Goal: Task Accomplishment & Management: Complete application form

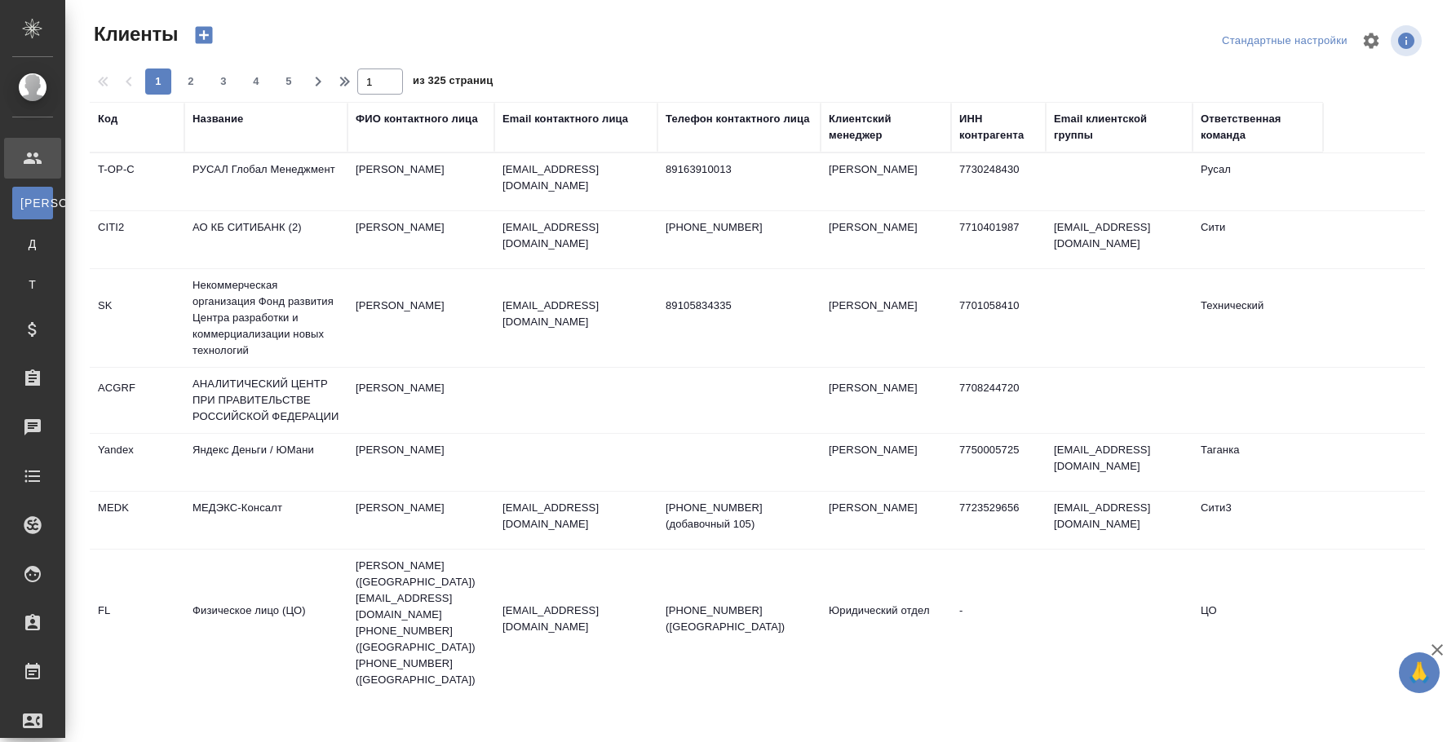
select select "RU"
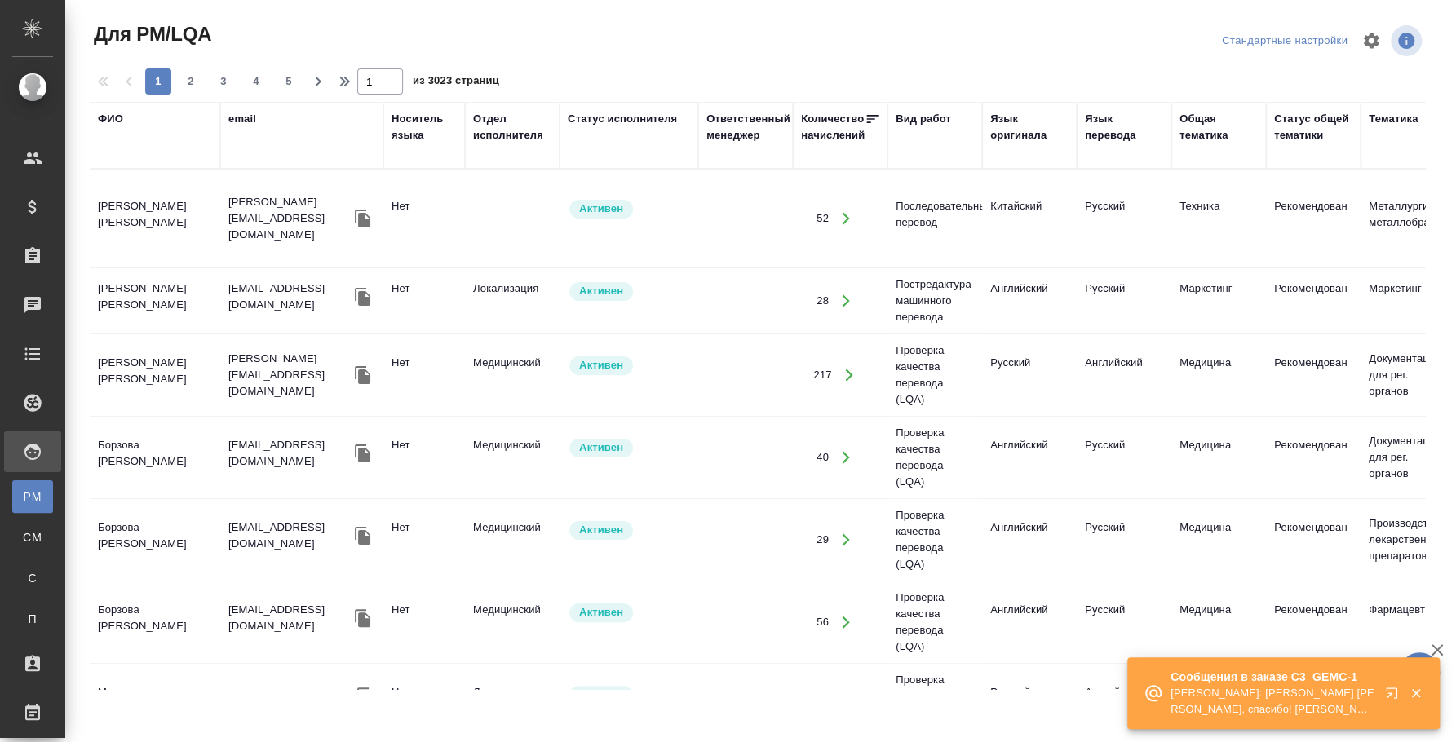
click at [1348, 688] on p "Ильина Екатерина: Федотова Ирина Ира, спасибо! клиент все понял, хочет передого…" at bounding box center [1272, 701] width 204 height 33
click at [1387, 687] on icon "button" at bounding box center [1395, 697] width 20 height 20
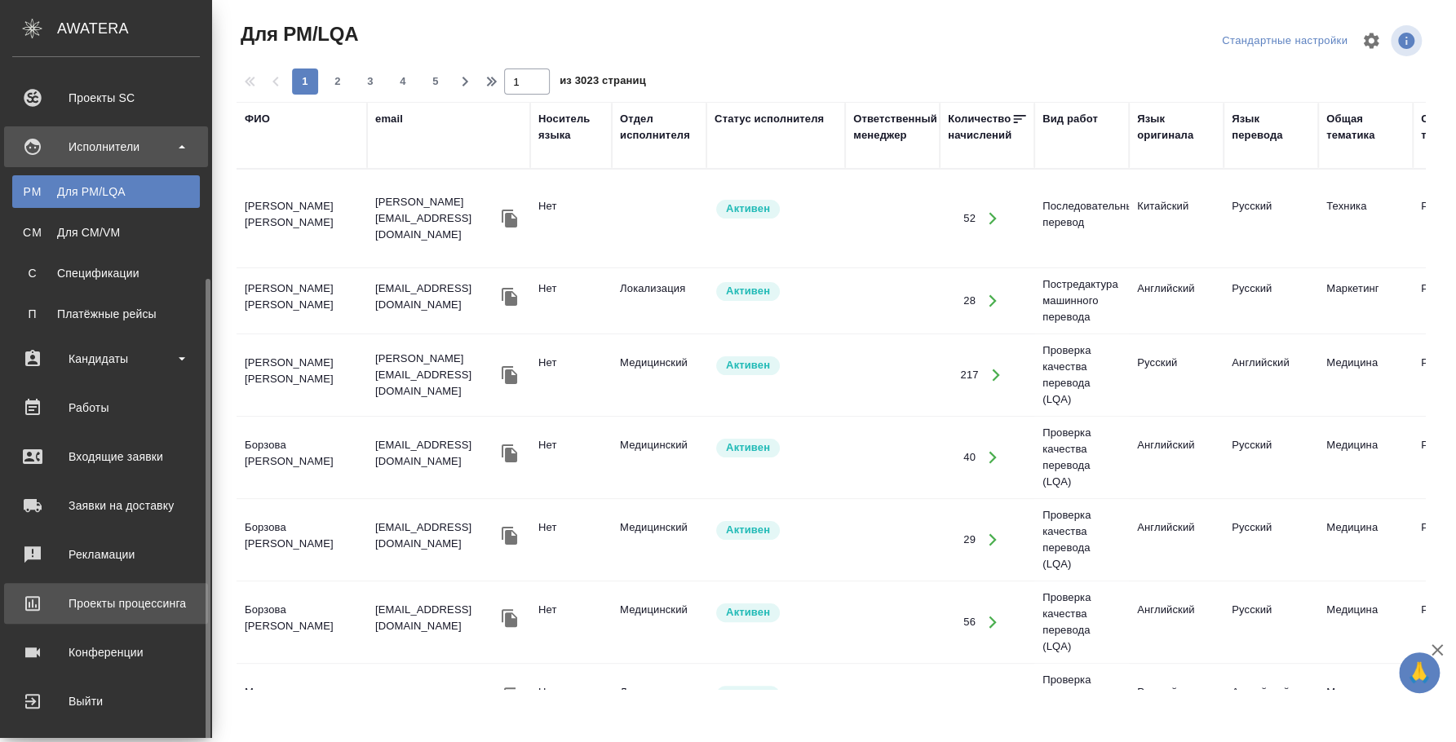
scroll to position [312, 0]
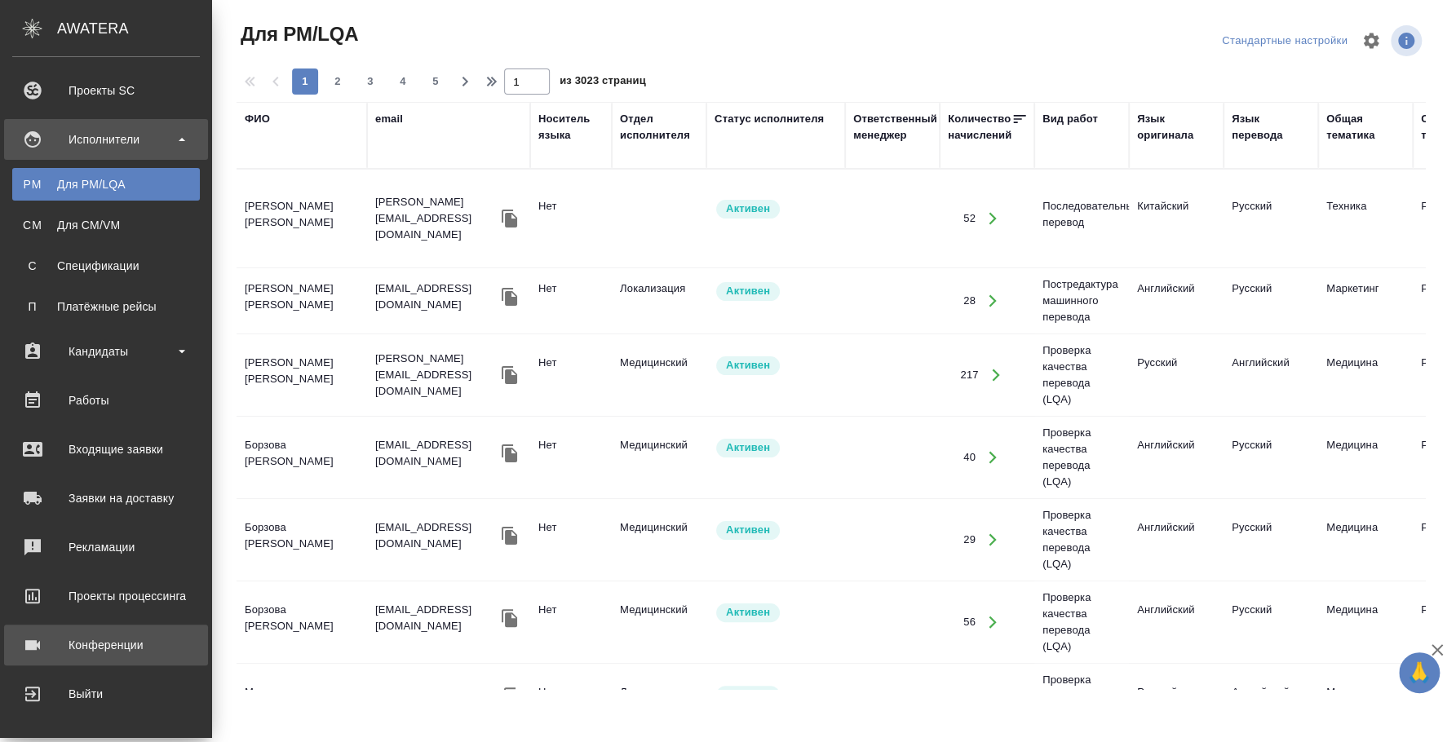
click at [108, 648] on div "Конференции" at bounding box center [106, 645] width 188 height 24
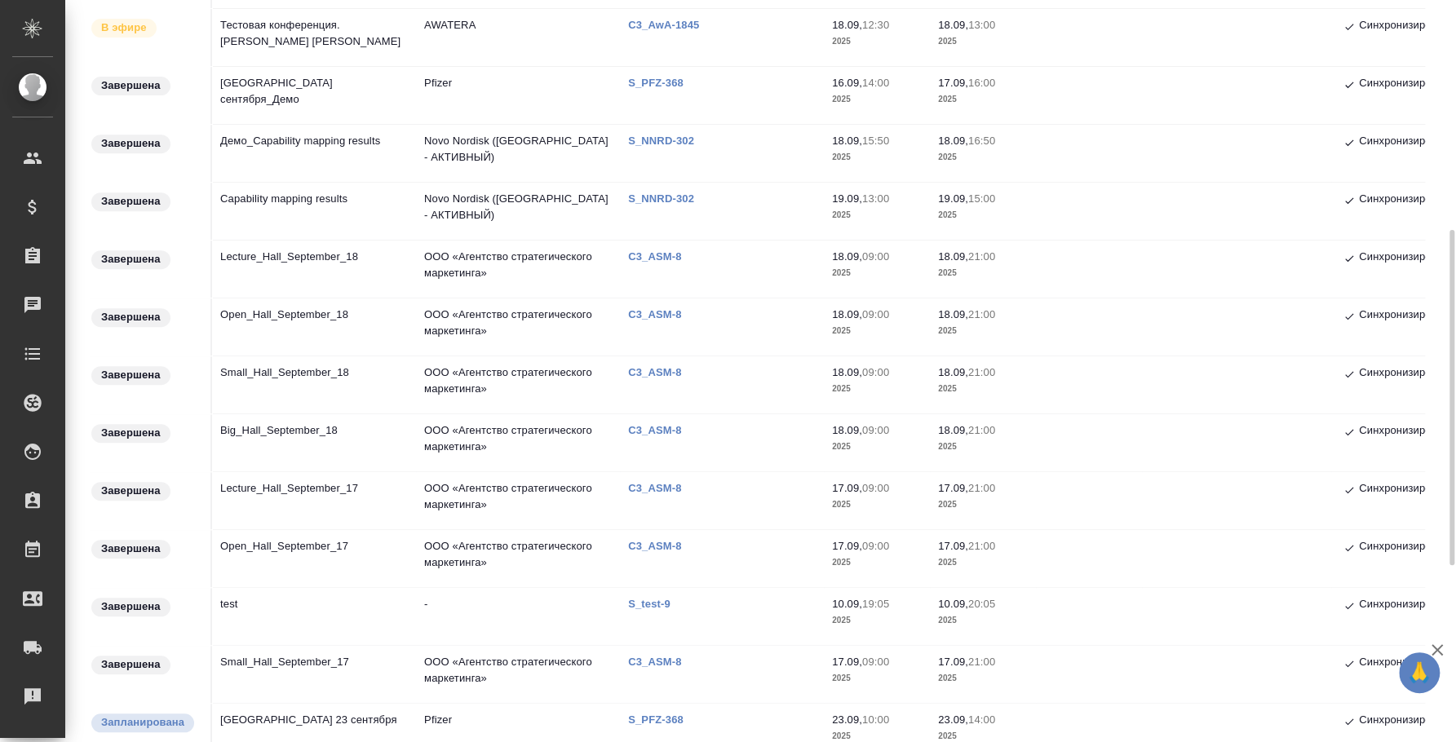
scroll to position [610, 0]
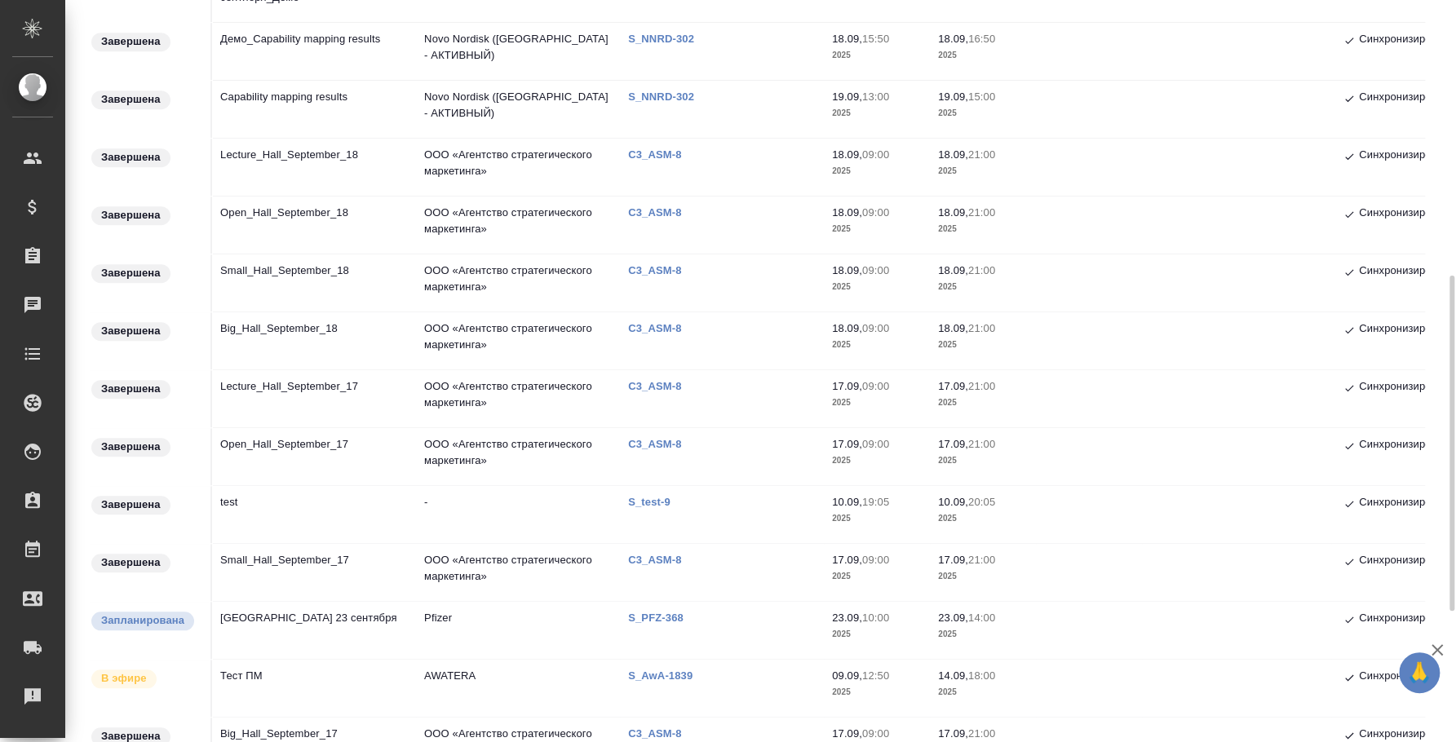
click at [303, 612] on td "Town Hall 23 сентября" at bounding box center [314, 630] width 204 height 57
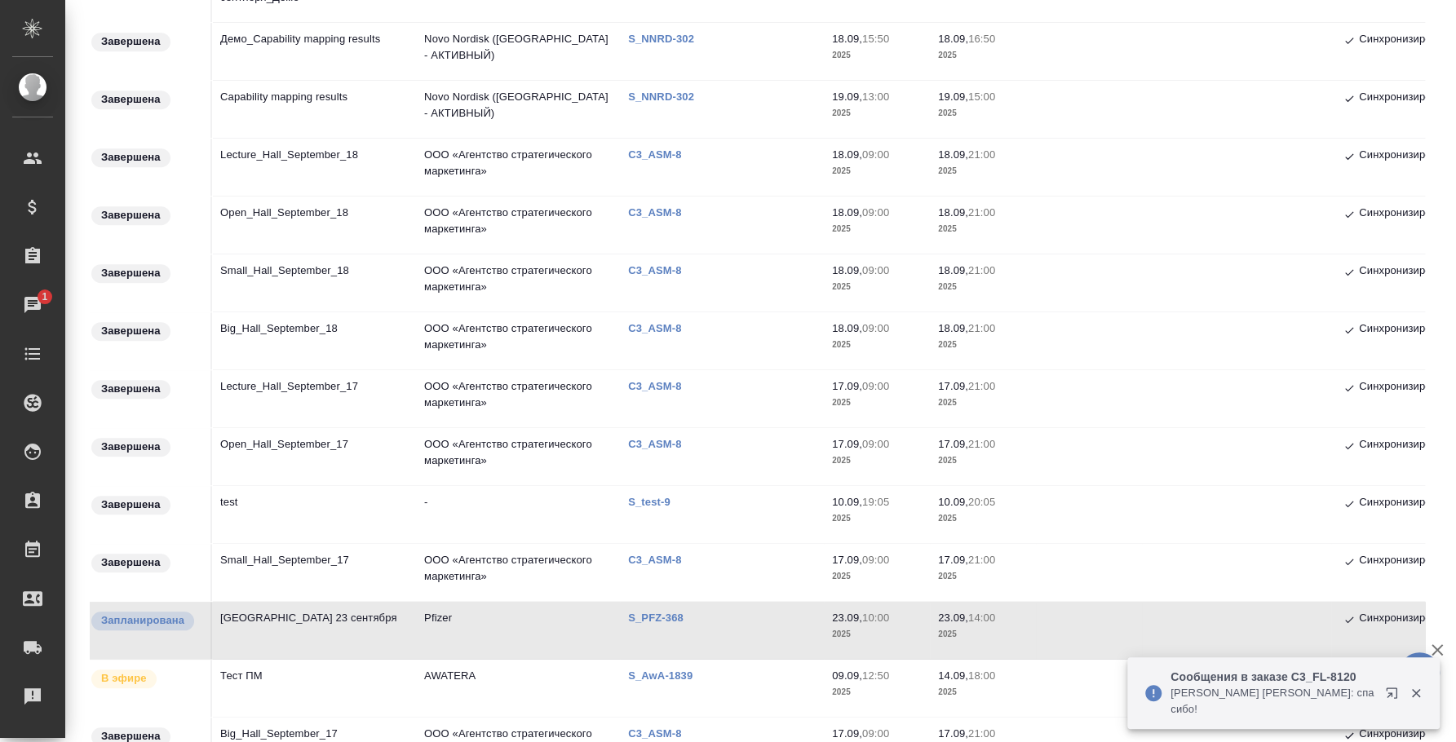
scroll to position [0, 0]
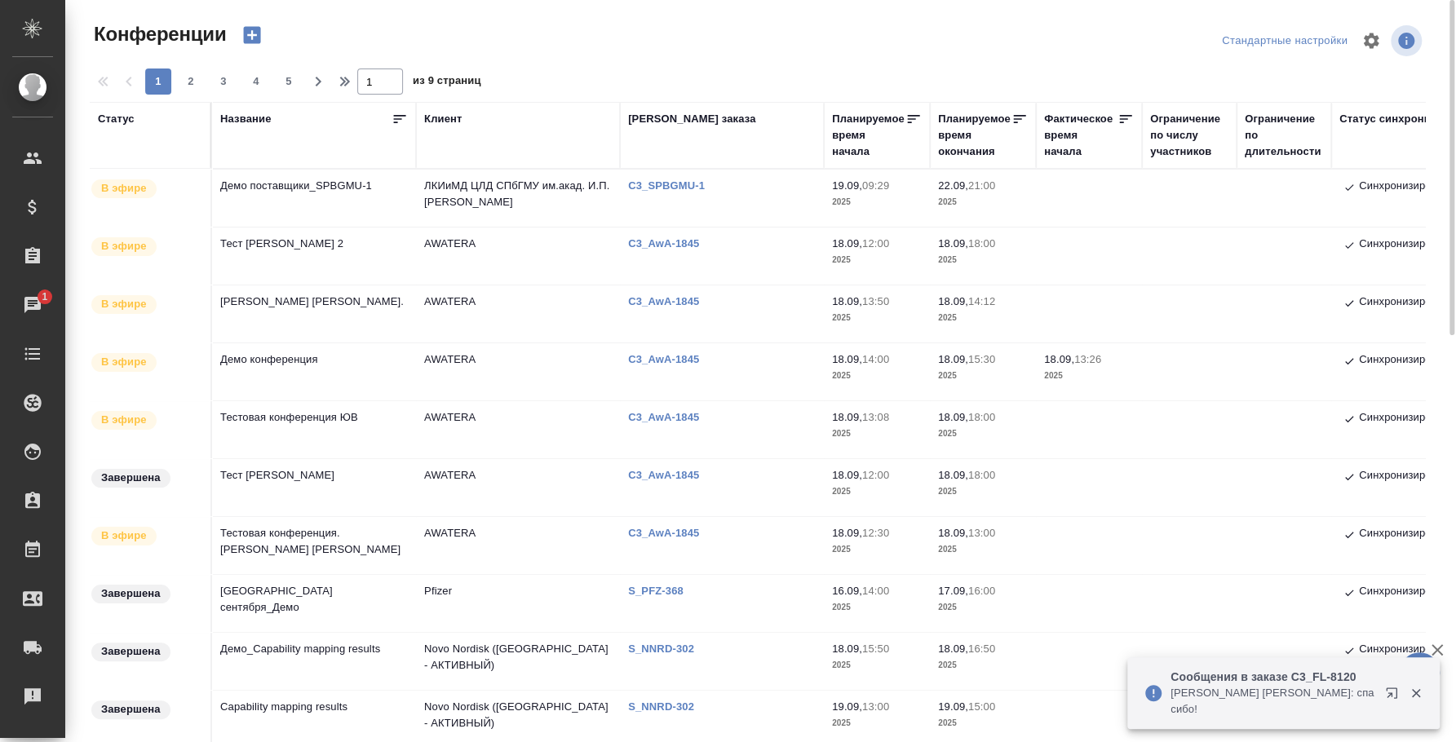
click at [246, 38] on icon "button" at bounding box center [252, 35] width 17 height 17
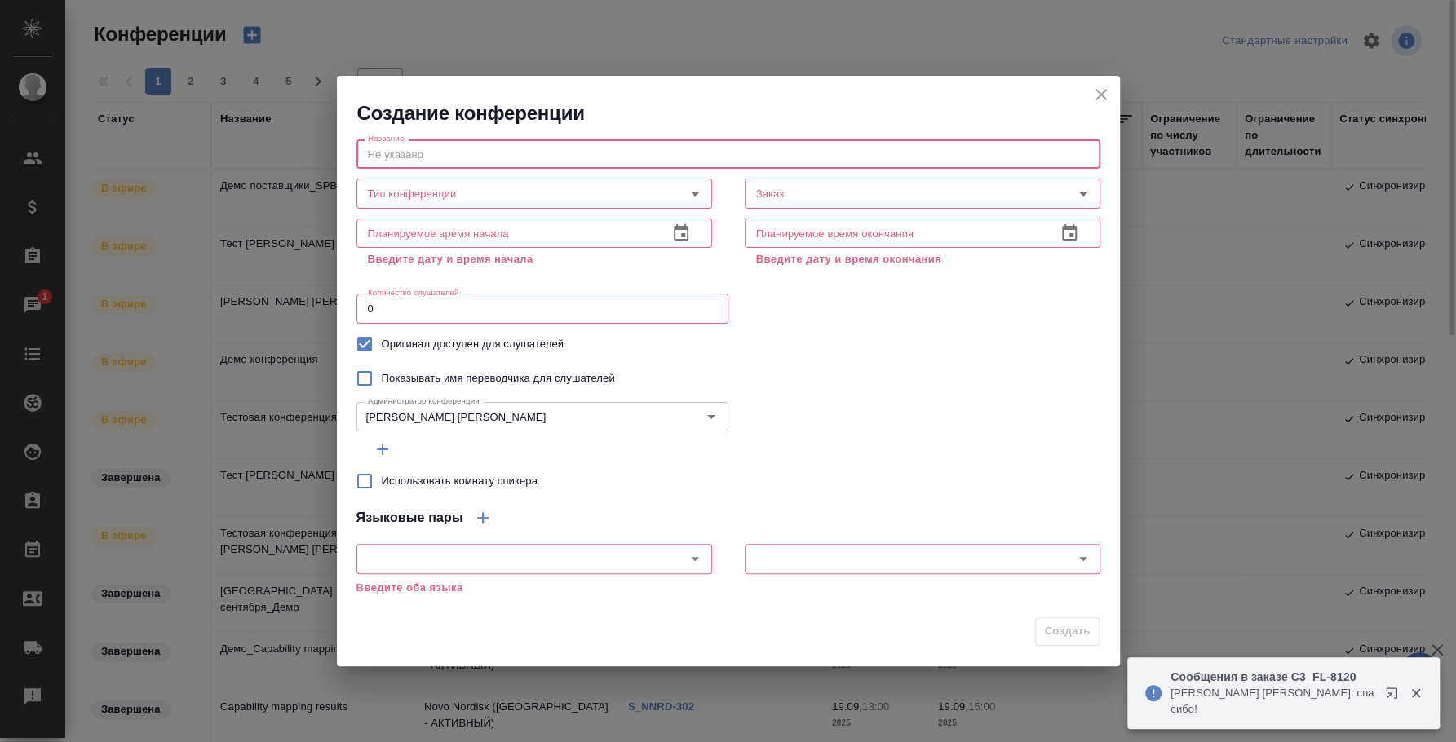
click at [479, 145] on input "text" at bounding box center [728, 153] width 744 height 29
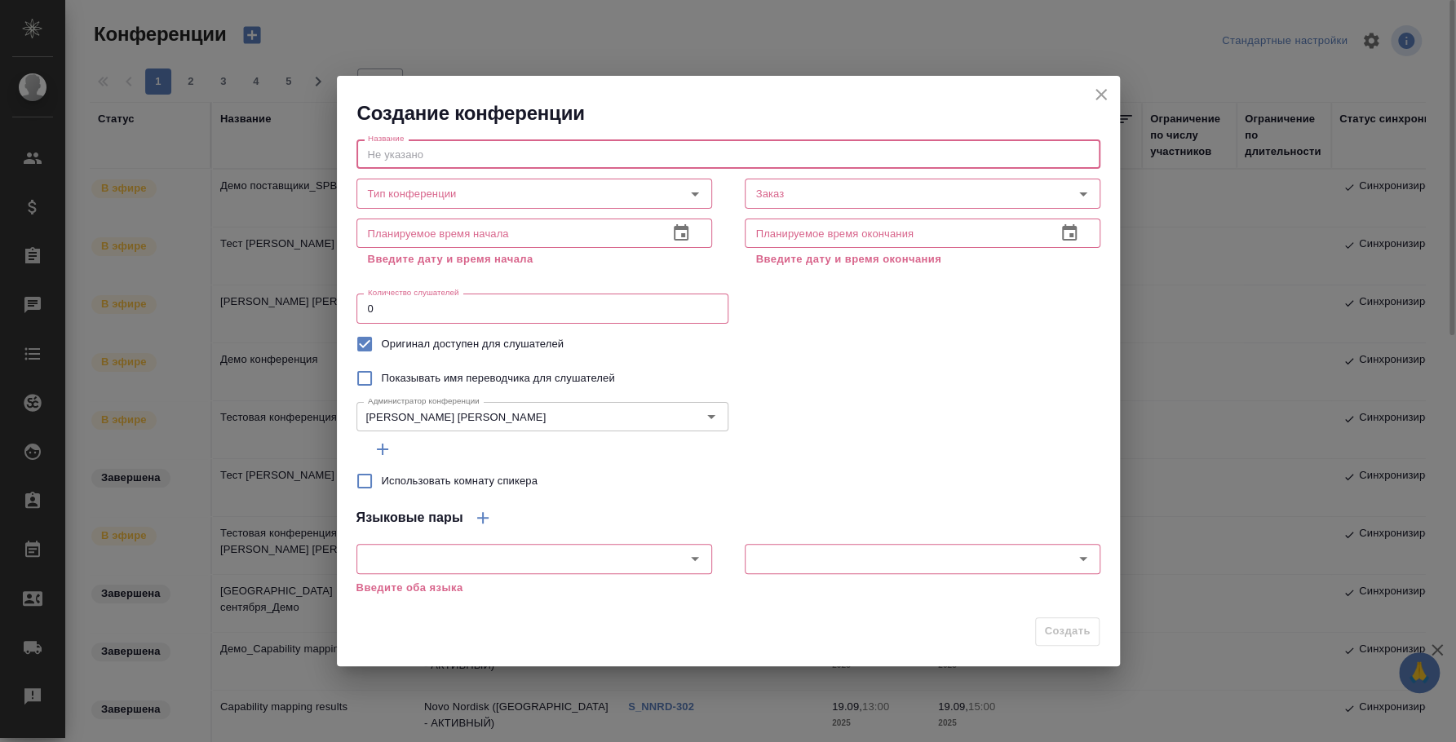
click at [479, 148] on input "text" at bounding box center [728, 153] width 744 height 29
paste input "Устный_Metro C&C"
type input "Демо_Устный_Metro C&C"
click at [433, 200] on input "Тип конференции" at bounding box center [506, 194] width 291 height 20
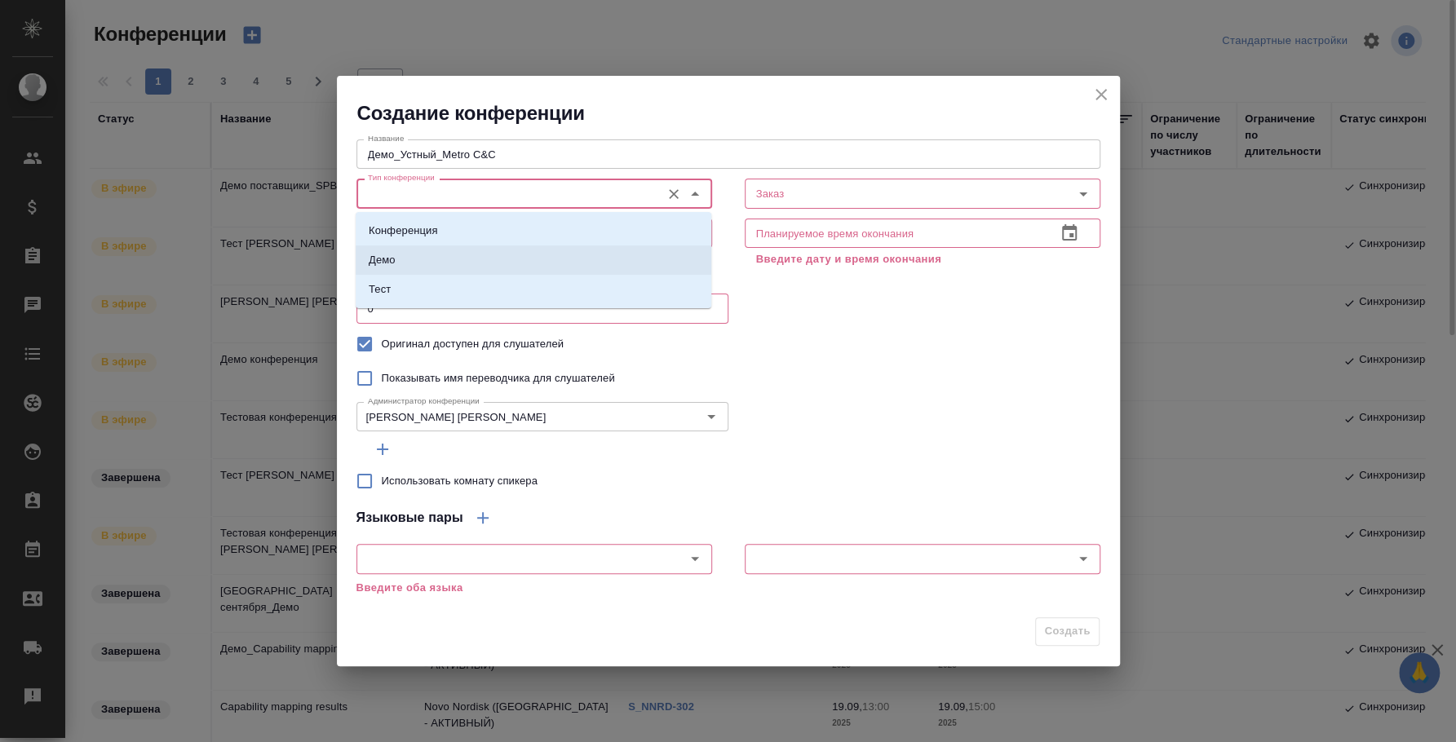
click at [430, 259] on li "Демо" at bounding box center [534, 260] width 356 height 29
type input "Демо"
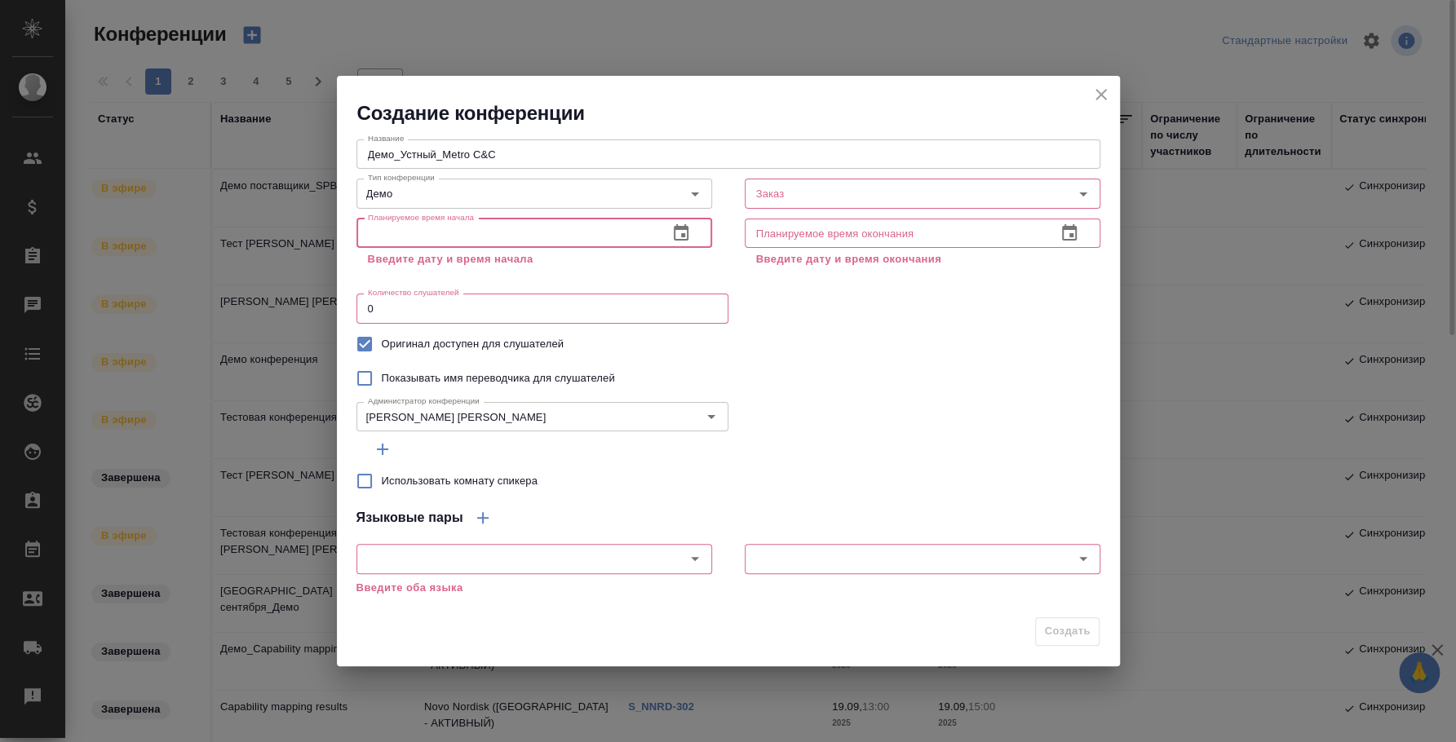
click at [515, 227] on input "text" at bounding box center [505, 233] width 299 height 29
click at [671, 224] on icon "button" at bounding box center [681, 233] width 20 height 20
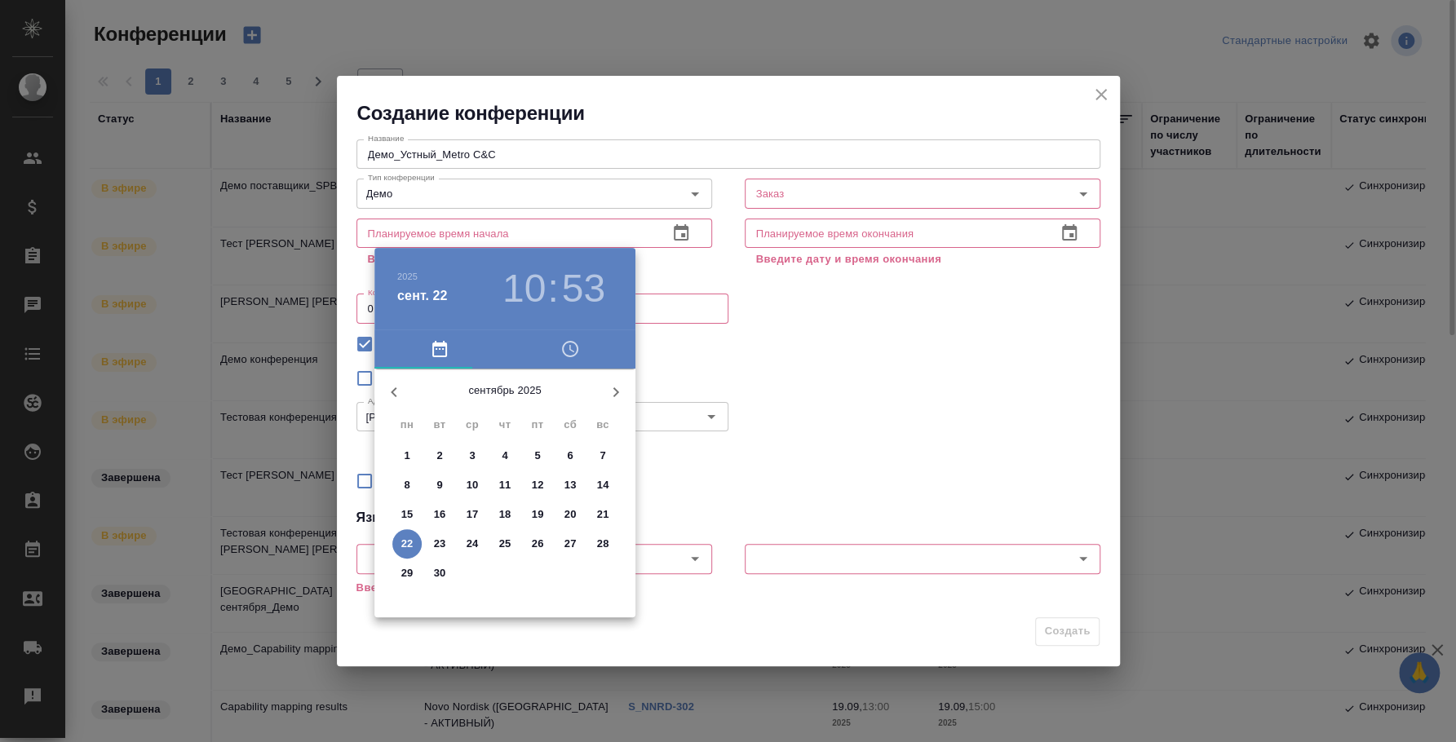
click at [401, 542] on p "22" at bounding box center [407, 544] width 12 height 16
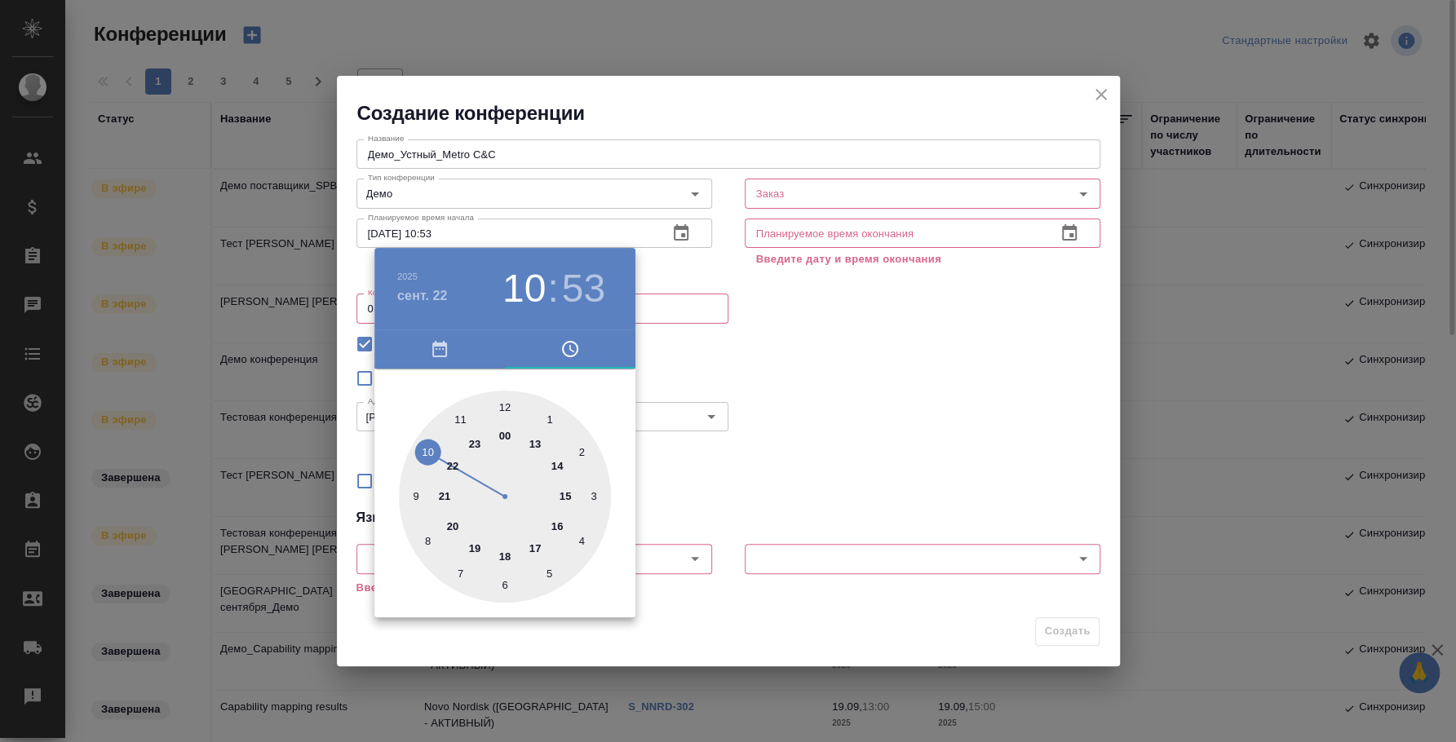
click at [442, 235] on div at bounding box center [728, 371] width 1456 height 742
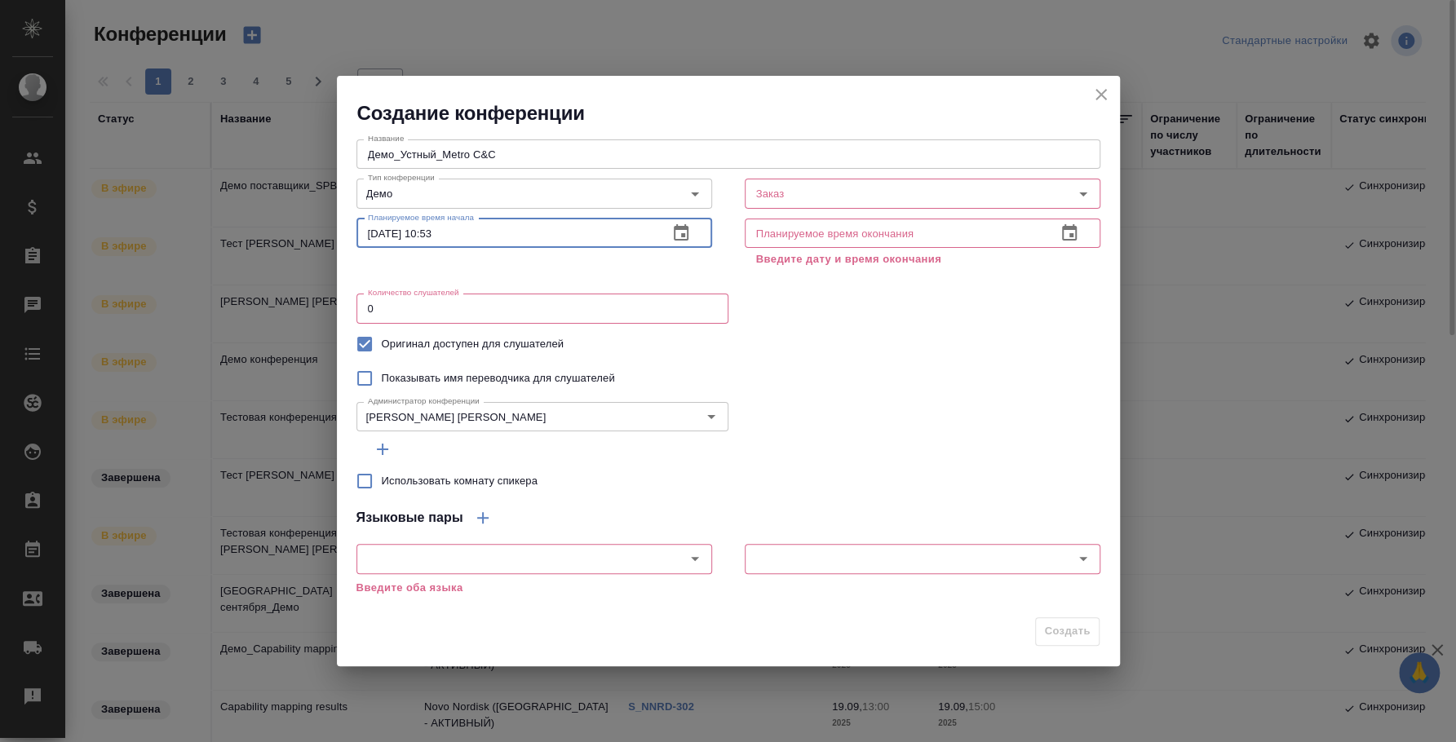
click at [436, 230] on input "22.09.2025 10:53" at bounding box center [505, 233] width 299 height 29
type input "22.09.2025 11:20"
click at [1067, 225] on icon "button" at bounding box center [1070, 233] width 20 height 20
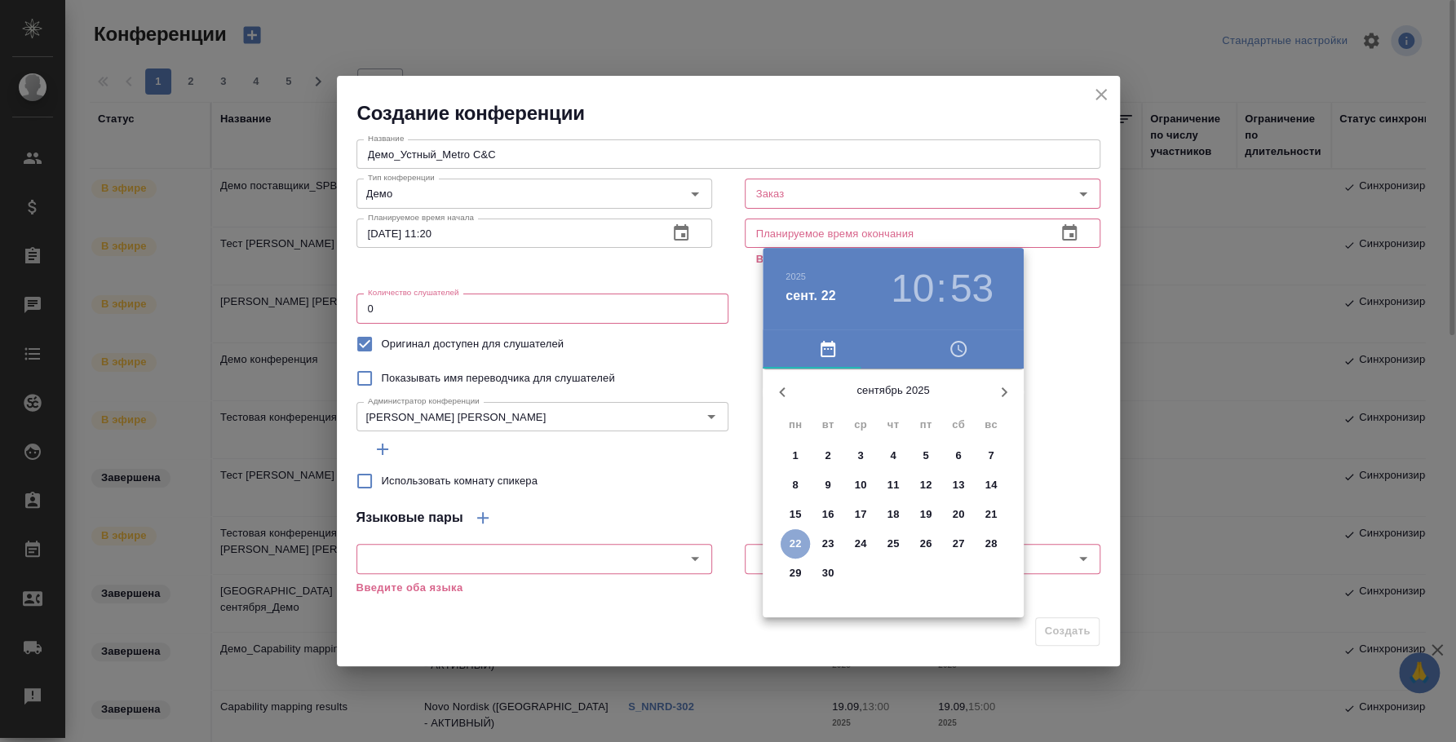
click at [790, 543] on p "22" at bounding box center [796, 544] width 12 height 16
type input "22.09.2025 10:53"
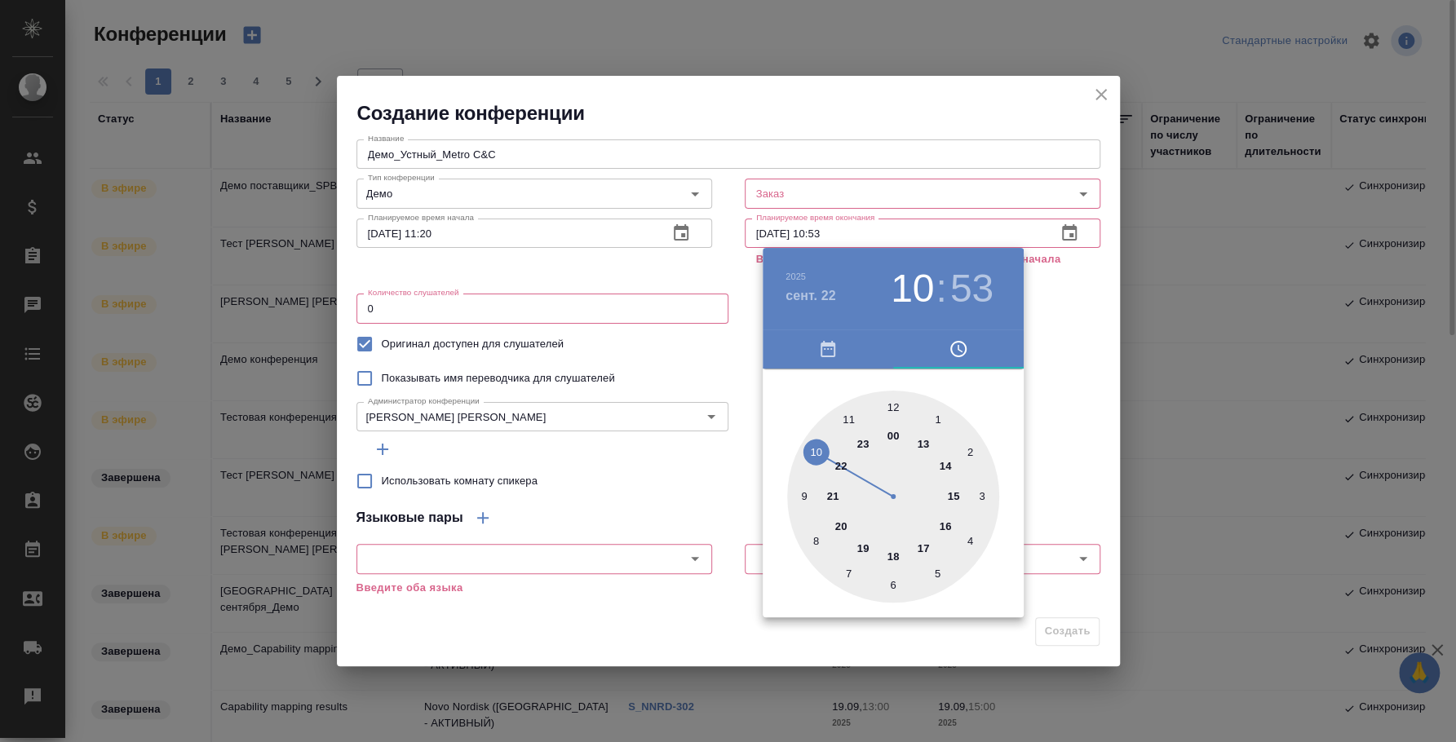
click at [1044, 389] on div at bounding box center [728, 371] width 1456 height 742
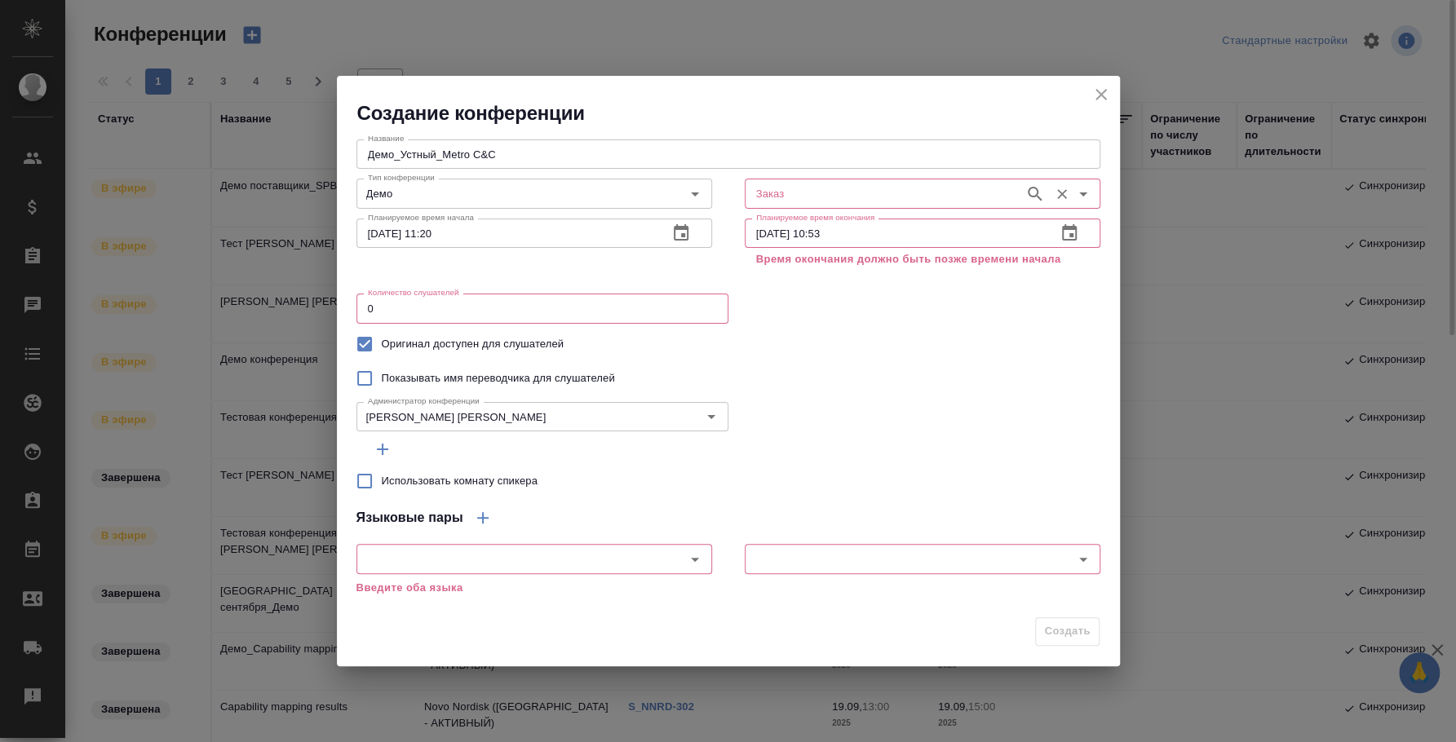
click at [923, 184] on input "Заказ" at bounding box center [883, 194] width 267 height 20
paste input "**[C3_Merto_C&C-1](https://tera.awatera.com/Order/689af131cd9b0fa42d7d9cf4/)**"
type input "**[C3_Merto_C&C-1](https://tera.awatera.com/Order/689af131cd9b0fa42d7d9cf4/)**"
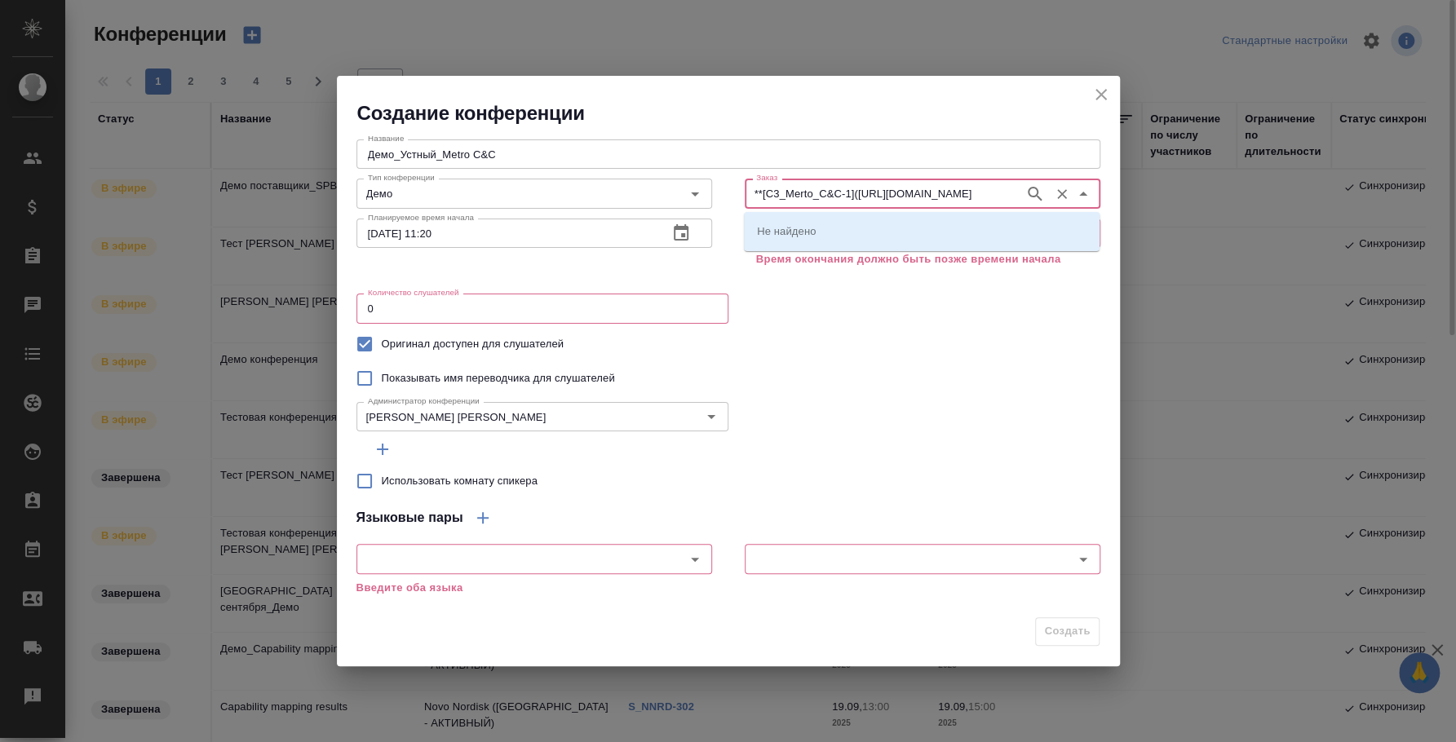
click at [874, 191] on input "**[C3_Merto_C&C-1](https://tera.awatera.com/Order/689af131cd9b0fa42d7d9cf4/)**" at bounding box center [883, 194] width 267 height 20
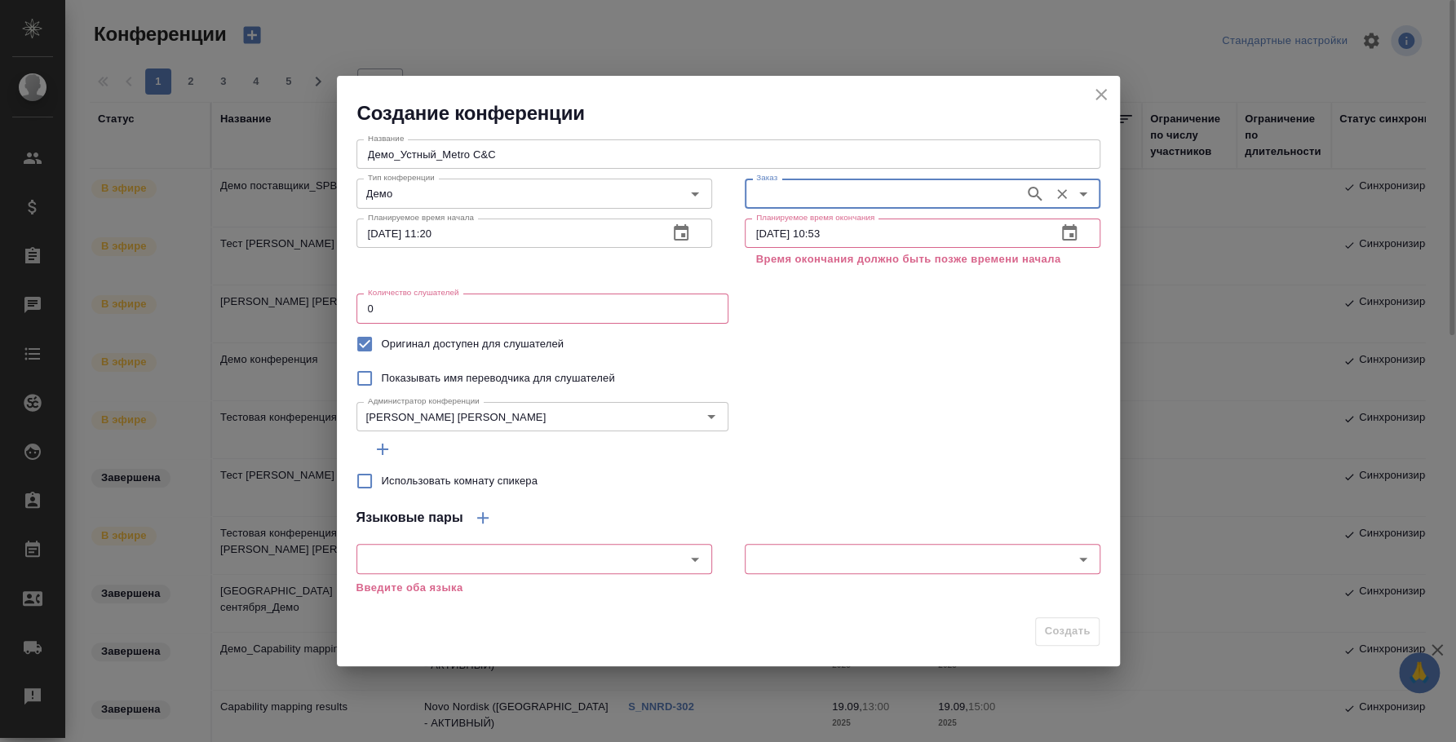
paste input "C3_Merto_C&C-1"
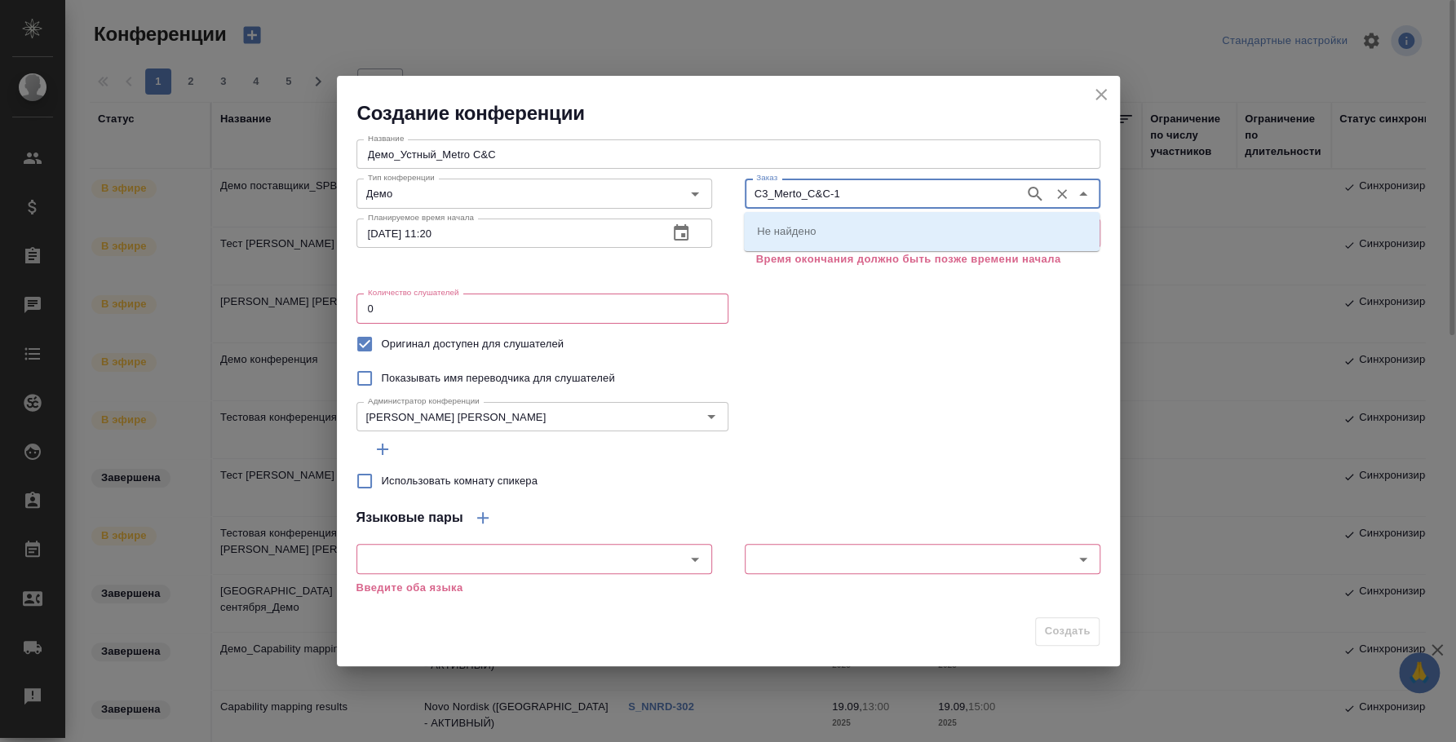
type input "C3_Merto_C&C-1"
click at [832, 365] on div "Показывать имя переводчика для слушателей" at bounding box center [728, 378] width 744 height 34
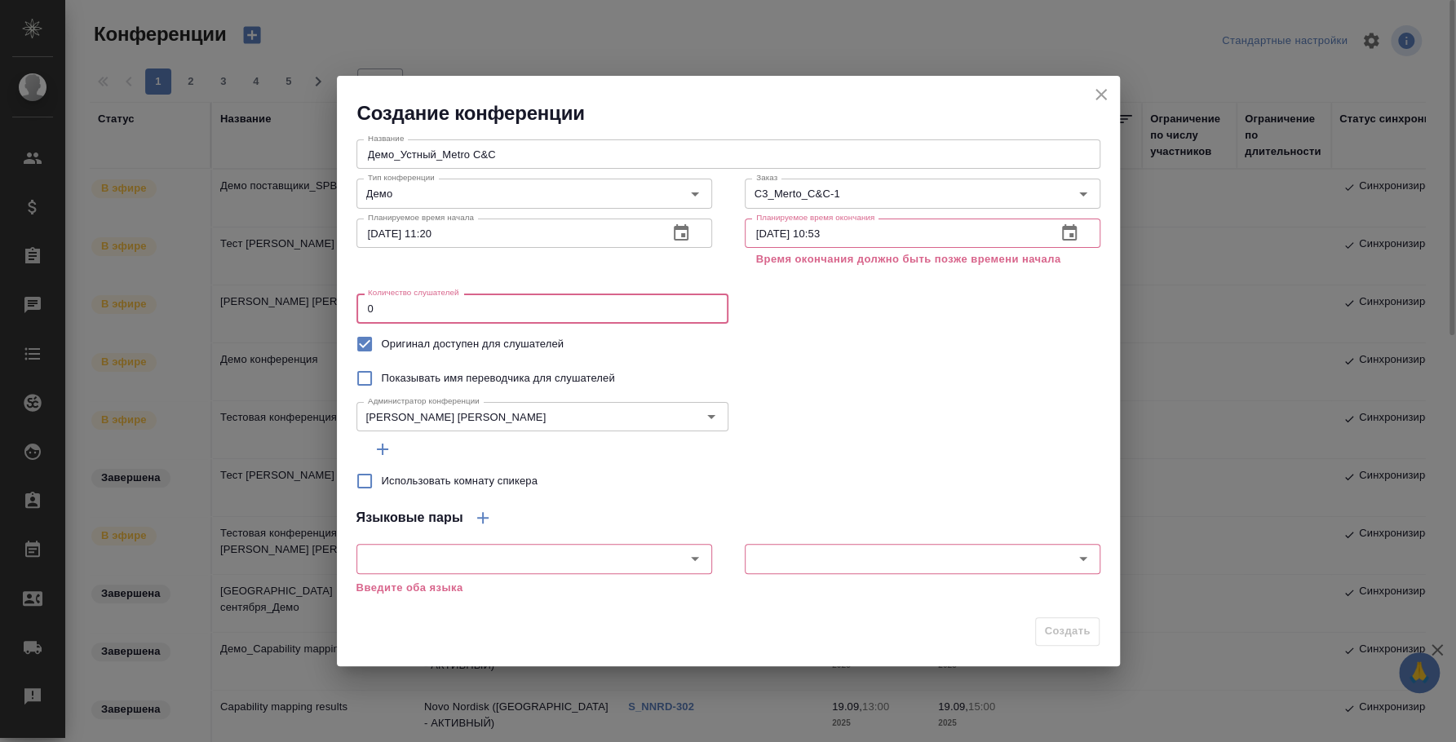
click at [473, 315] on input "0" at bounding box center [542, 308] width 372 height 29
click at [471, 315] on input "0" at bounding box center [542, 308] width 372 height 29
type input "3"
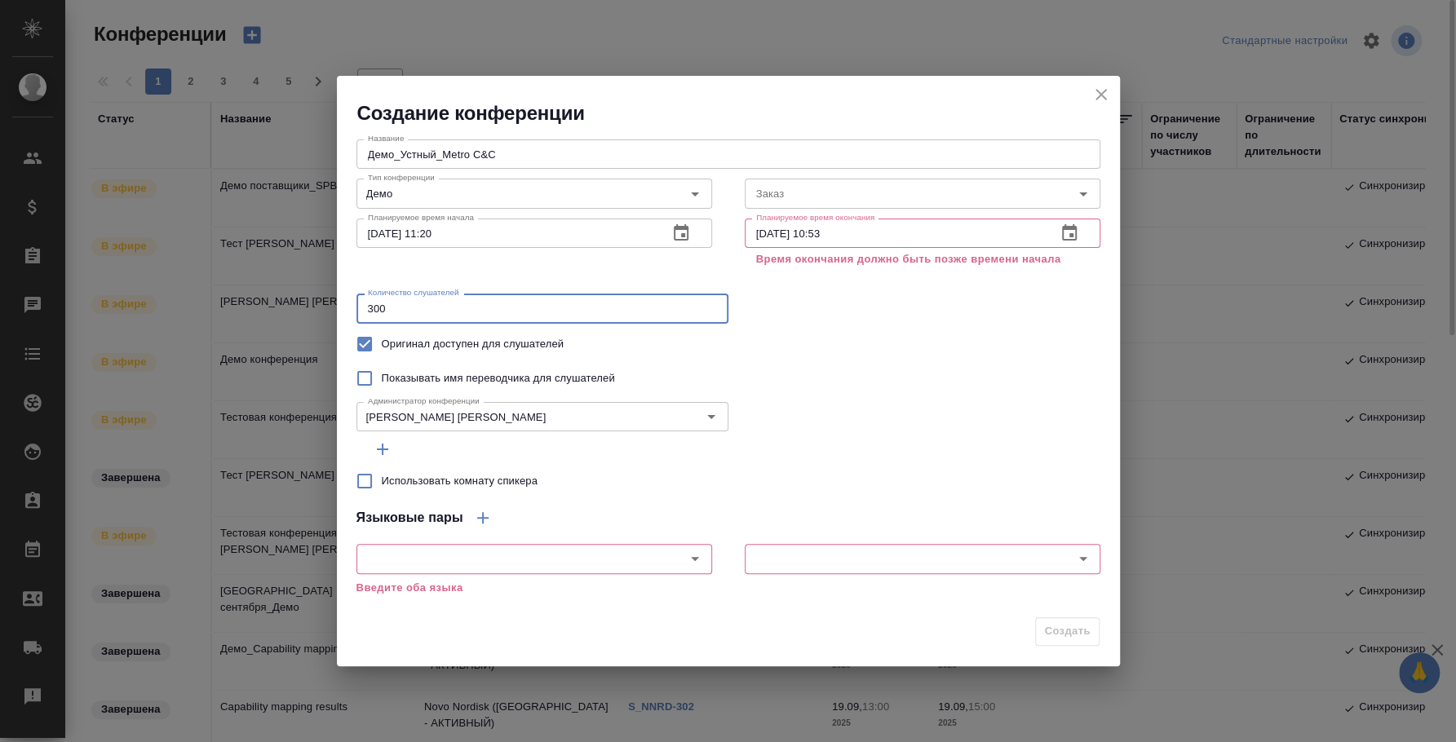
type input "300"
click at [851, 379] on div "Показывать имя переводчика для слушателей" at bounding box center [728, 378] width 744 height 34
click at [532, 552] on input "text" at bounding box center [506, 559] width 291 height 20
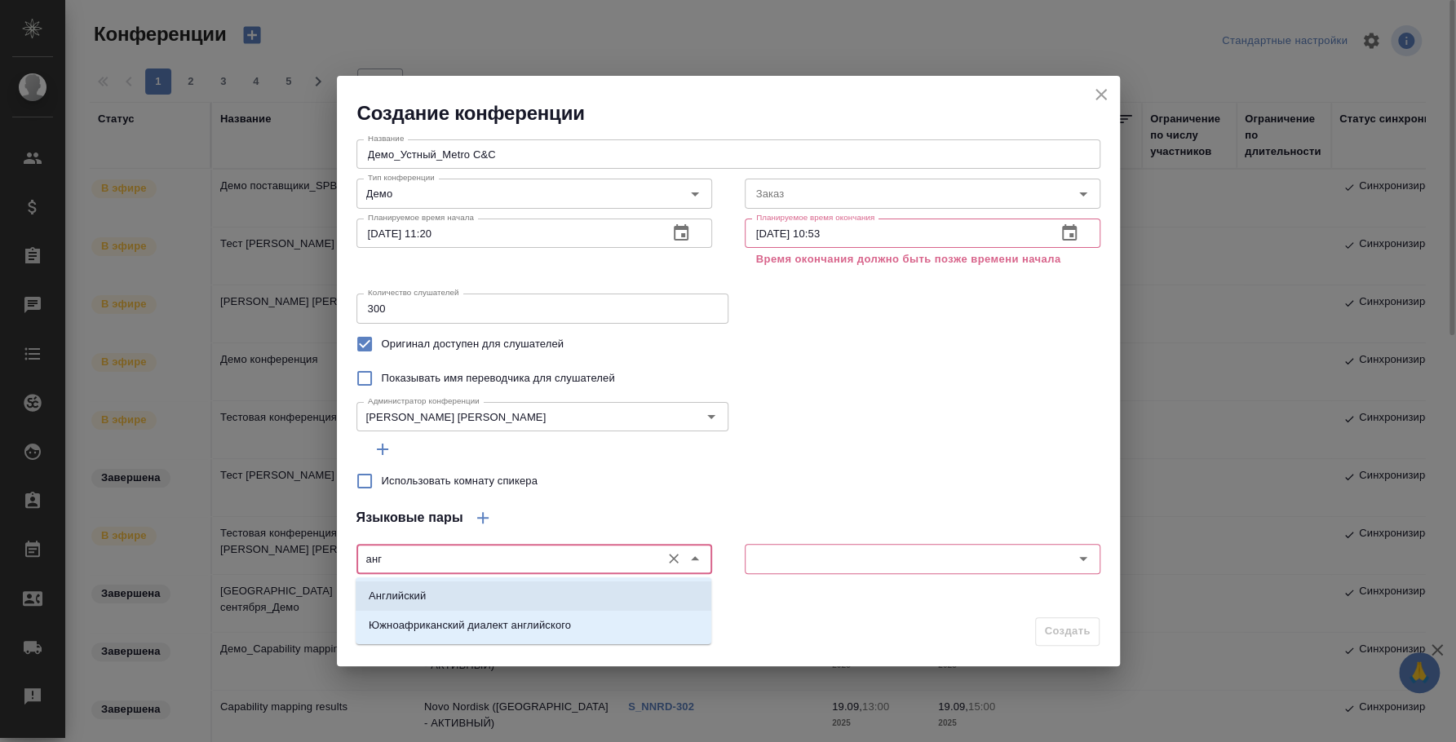
click at [563, 586] on li "Английский" at bounding box center [534, 596] width 356 height 29
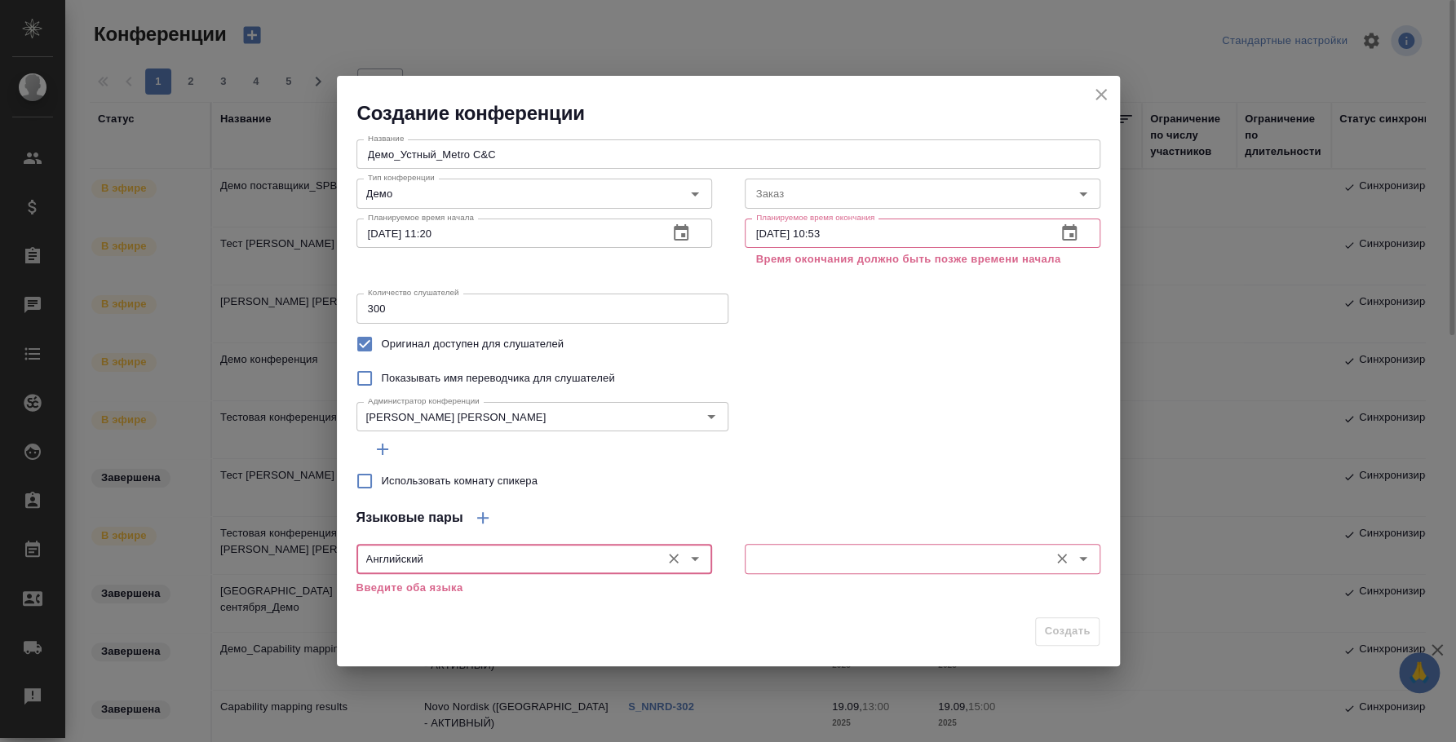
type input "Английский"
click at [750, 561] on input "text" at bounding box center [895, 559] width 291 height 20
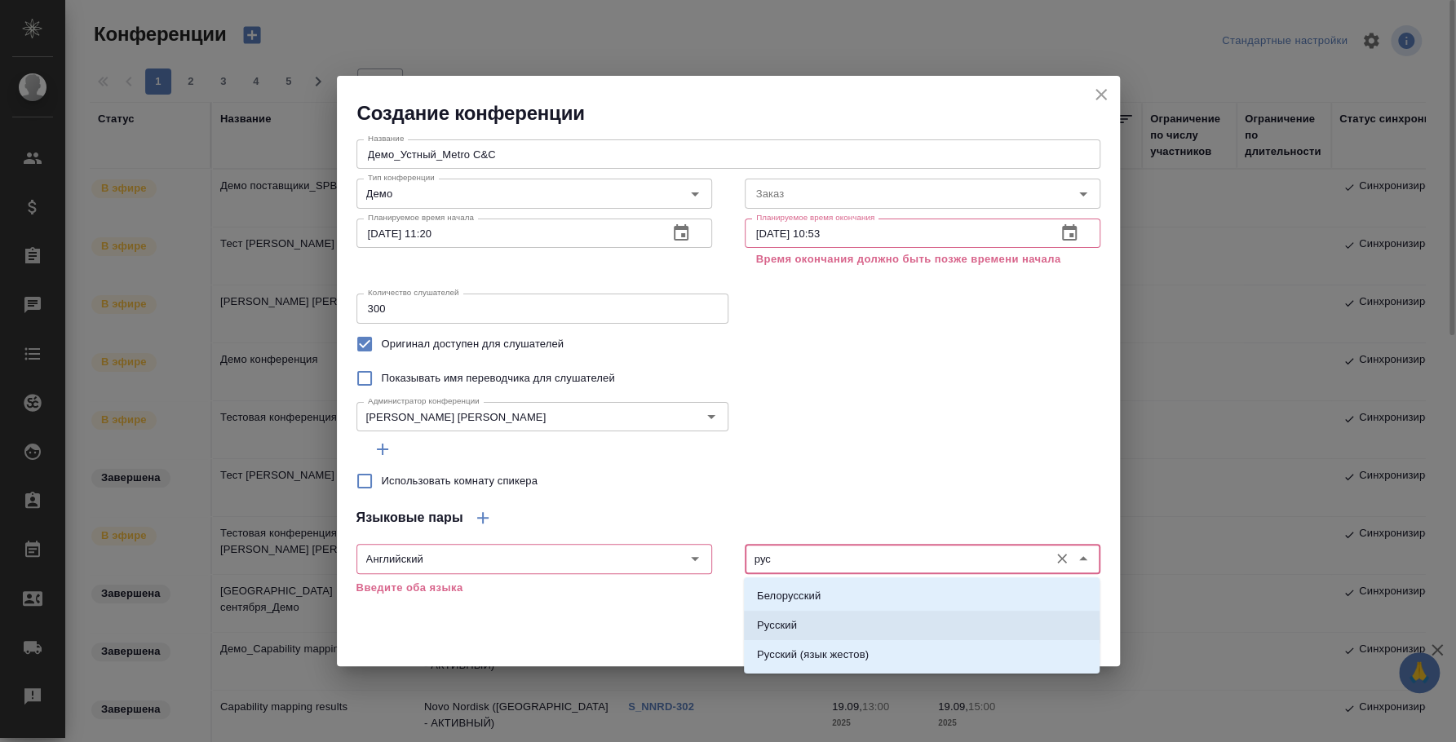
drag, startPoint x: 936, startPoint y: 622, endPoint x: 950, endPoint y: 580, distance: 43.8
click at [936, 622] on li "Русский" at bounding box center [922, 625] width 356 height 29
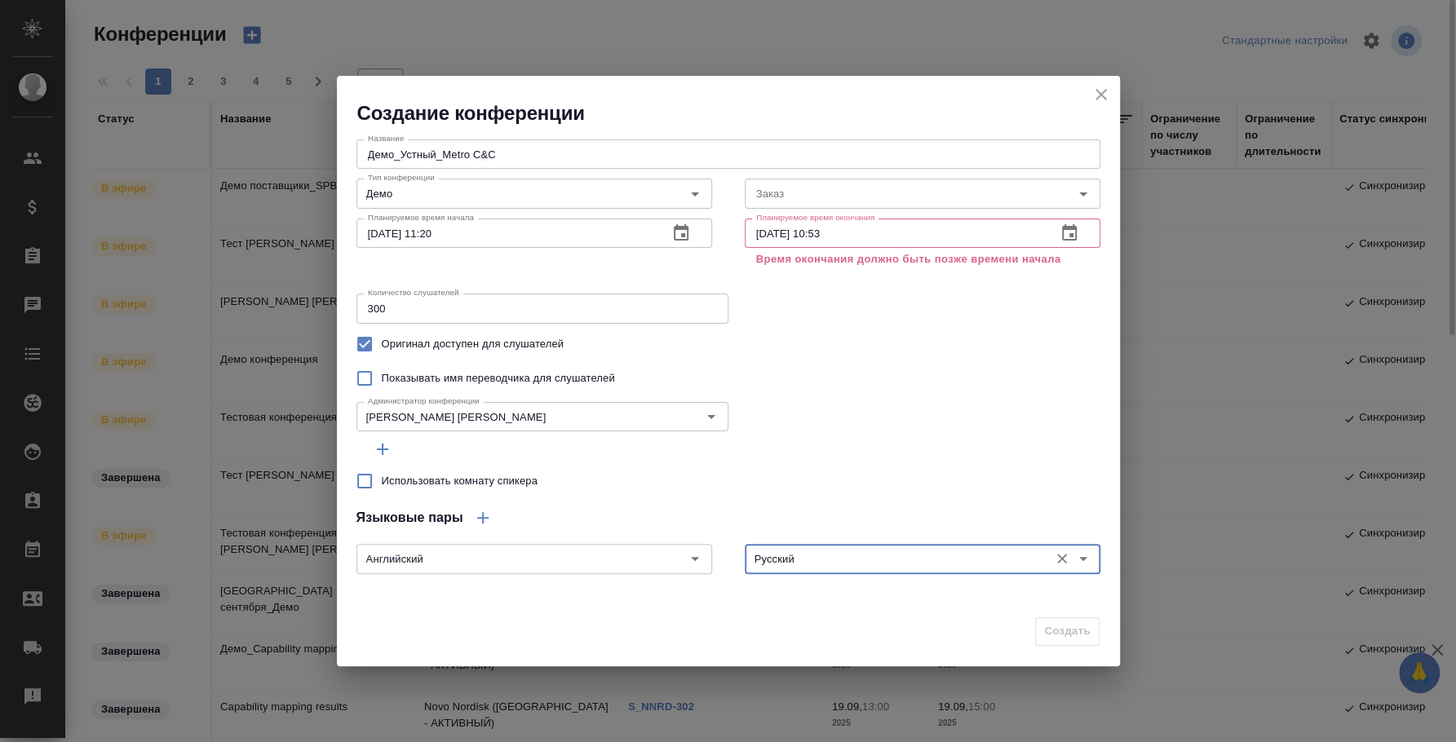
type input "Русский"
click at [976, 462] on div at bounding box center [728, 449] width 744 height 29
click at [863, 201] on input "Заказ" at bounding box center [883, 194] width 267 height 20
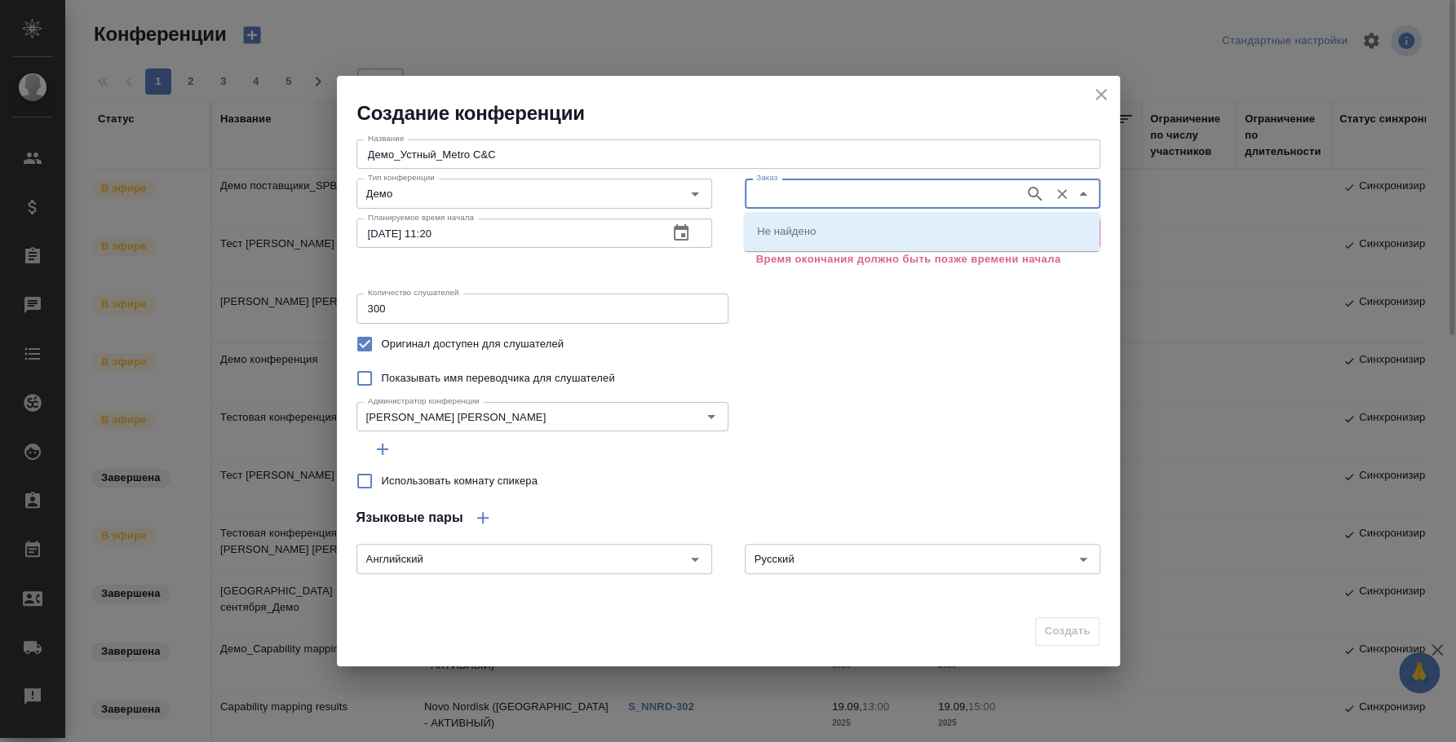
paste input "C3_Merto_C&C-1"
type input "C3_Merto_C&C-1"
click at [865, 225] on li "C3_Merto_C&C-1" at bounding box center [922, 230] width 356 height 29
type input "C3_Merto_C&C-1"
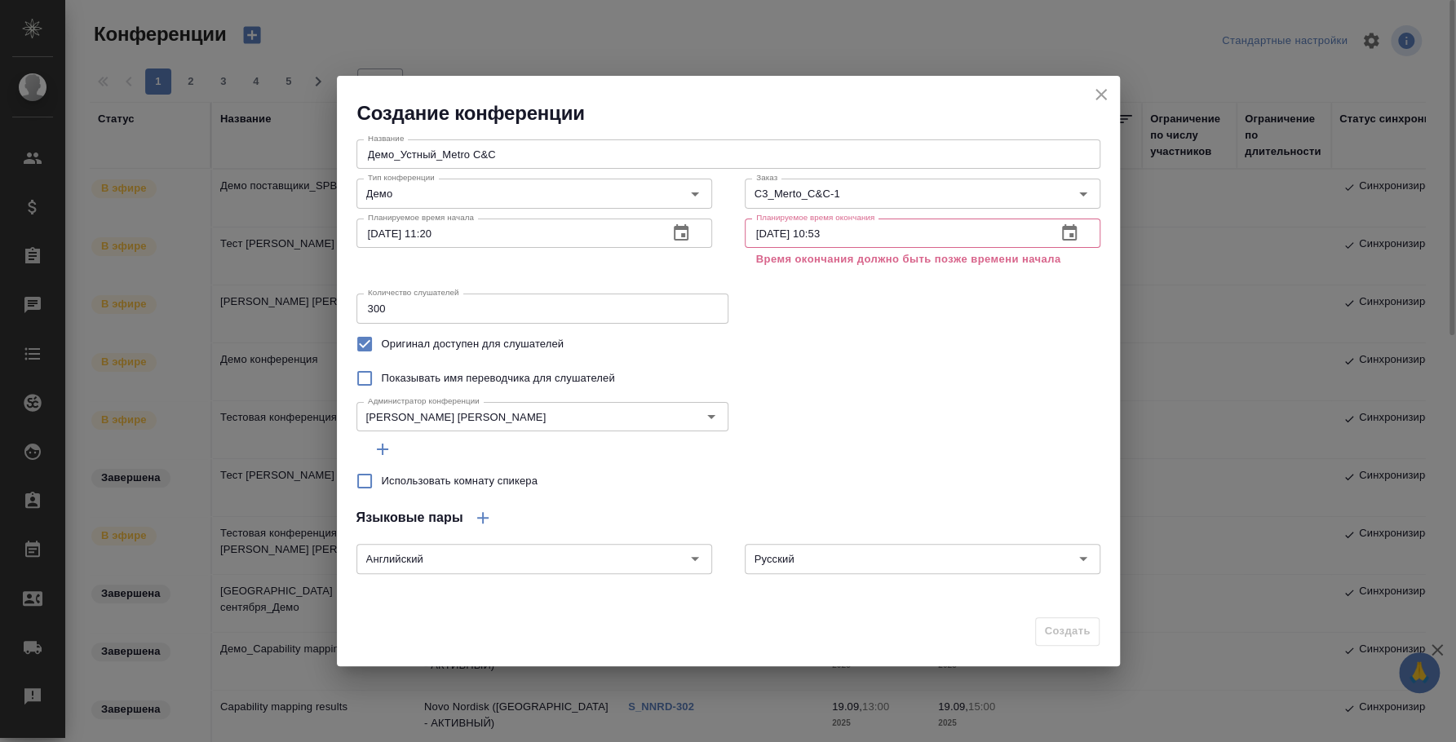
click at [915, 423] on div "Администратор конференции Федотова Ирина Администратор конференции" at bounding box center [728, 415] width 744 height 39
click at [1064, 232] on icon "button" at bounding box center [1070, 233] width 20 height 20
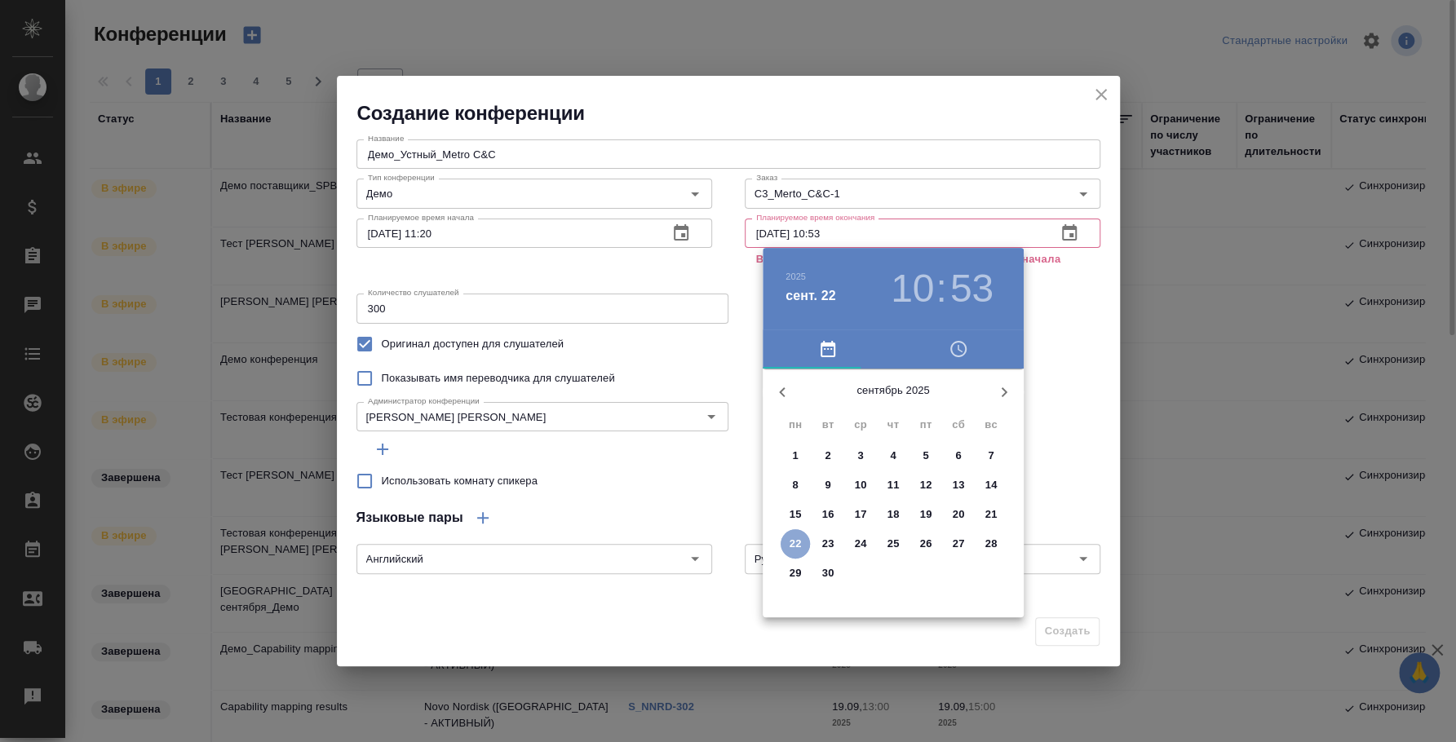
click at [790, 545] on p "22" at bounding box center [796, 544] width 12 height 16
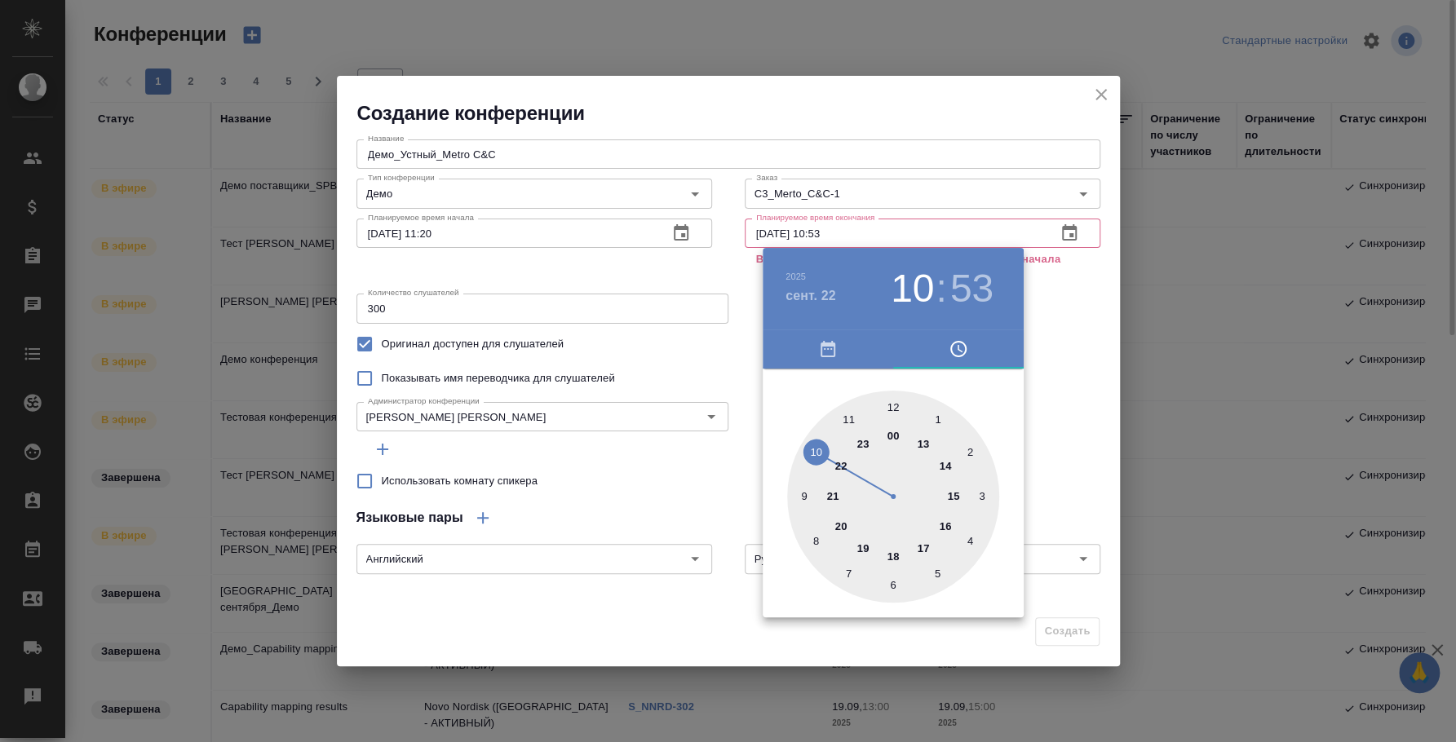
click at [1094, 380] on div at bounding box center [728, 371] width 1456 height 742
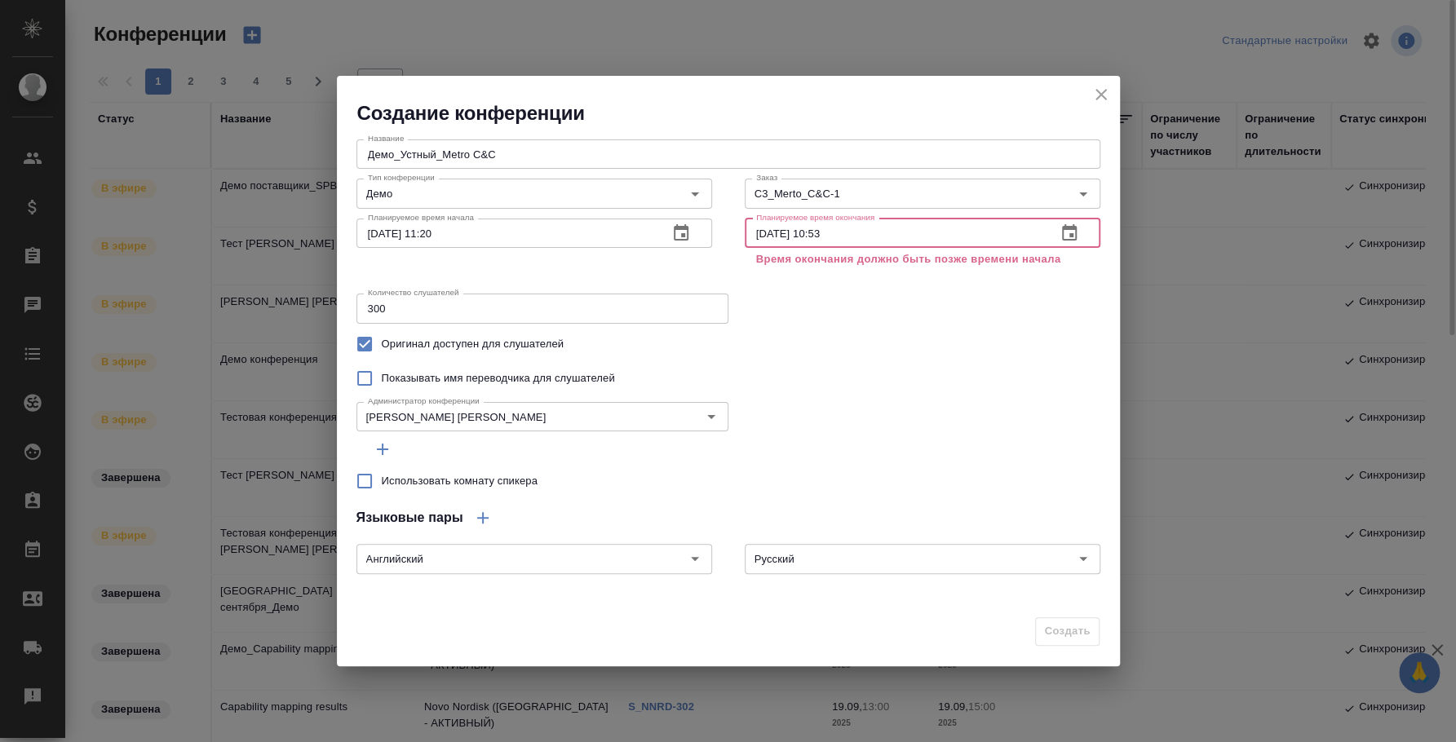
drag, startPoint x: 815, startPoint y: 228, endPoint x: 887, endPoint y: 230, distance: 71.8
click at [887, 230] on input "22.09.2025 10:53" at bounding box center [894, 233] width 299 height 29
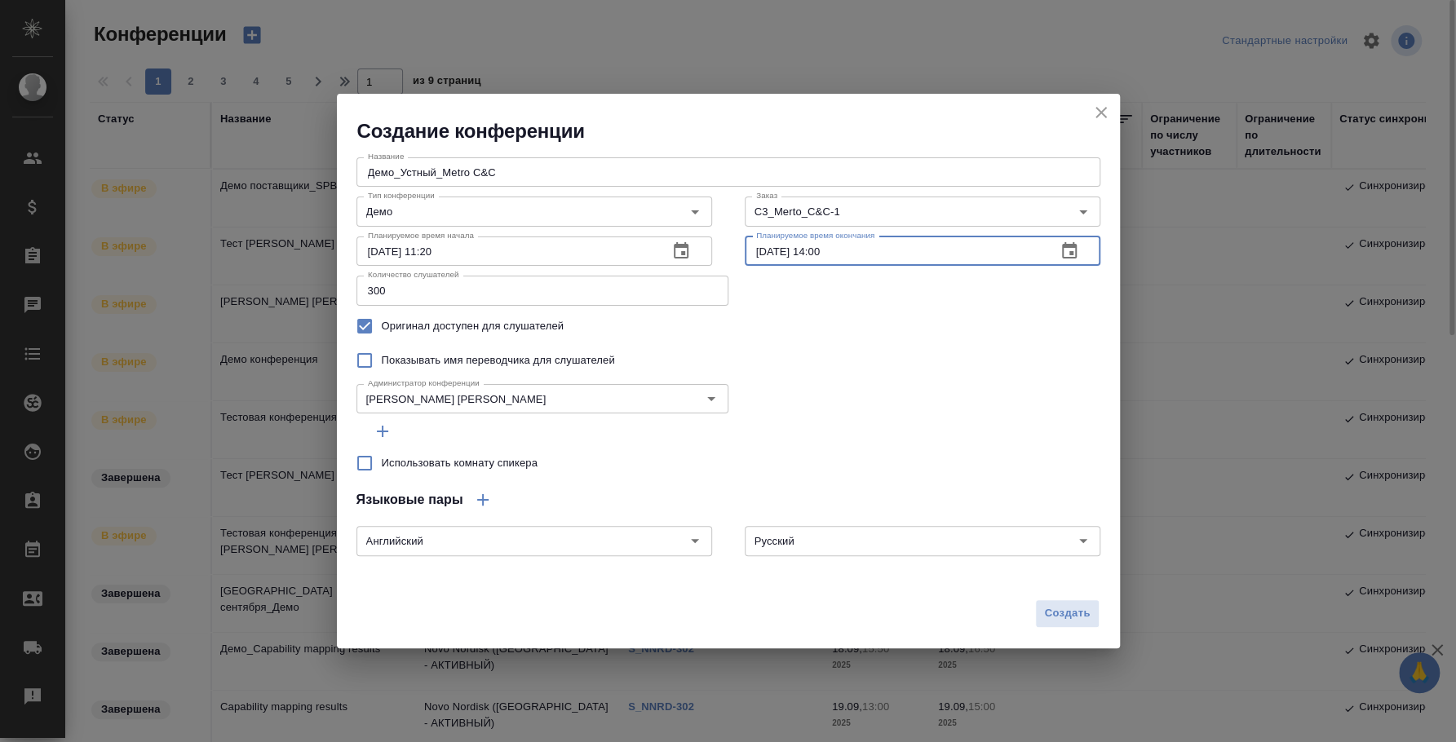
type input "22.09.2025 14:00"
click at [1023, 330] on div "Оригинал доступен для слушателей" at bounding box center [728, 326] width 744 height 34
click at [1064, 608] on span "Создать" at bounding box center [1067, 613] width 46 height 19
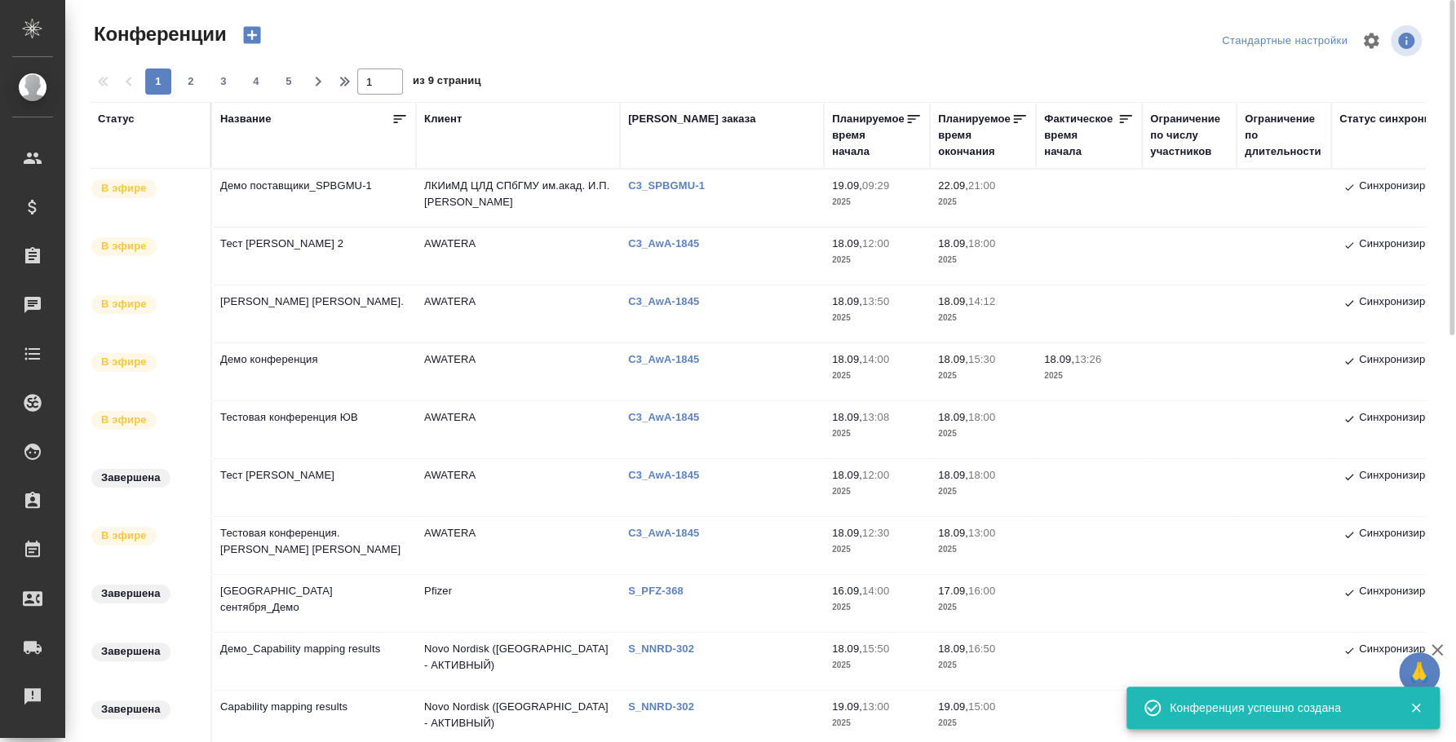
type input "0"
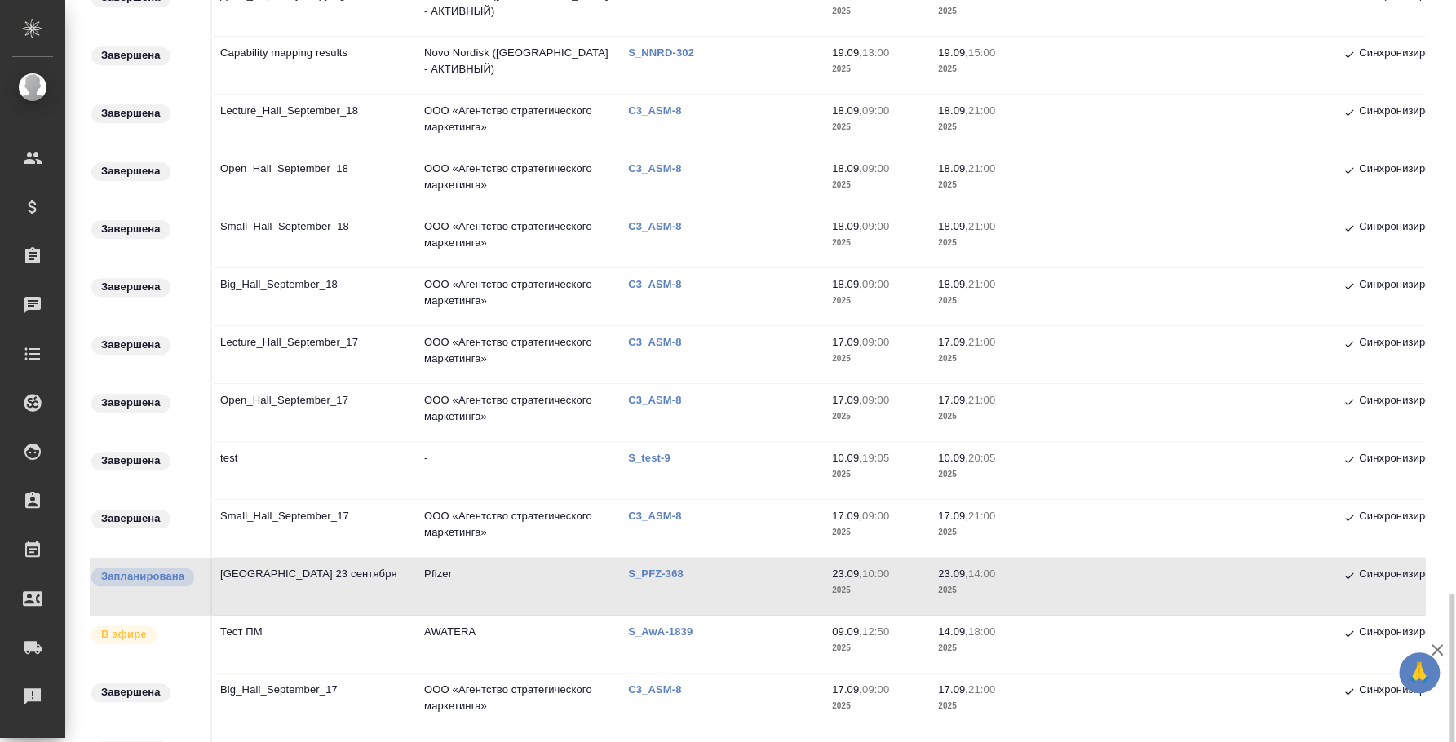
scroll to position [899, 0]
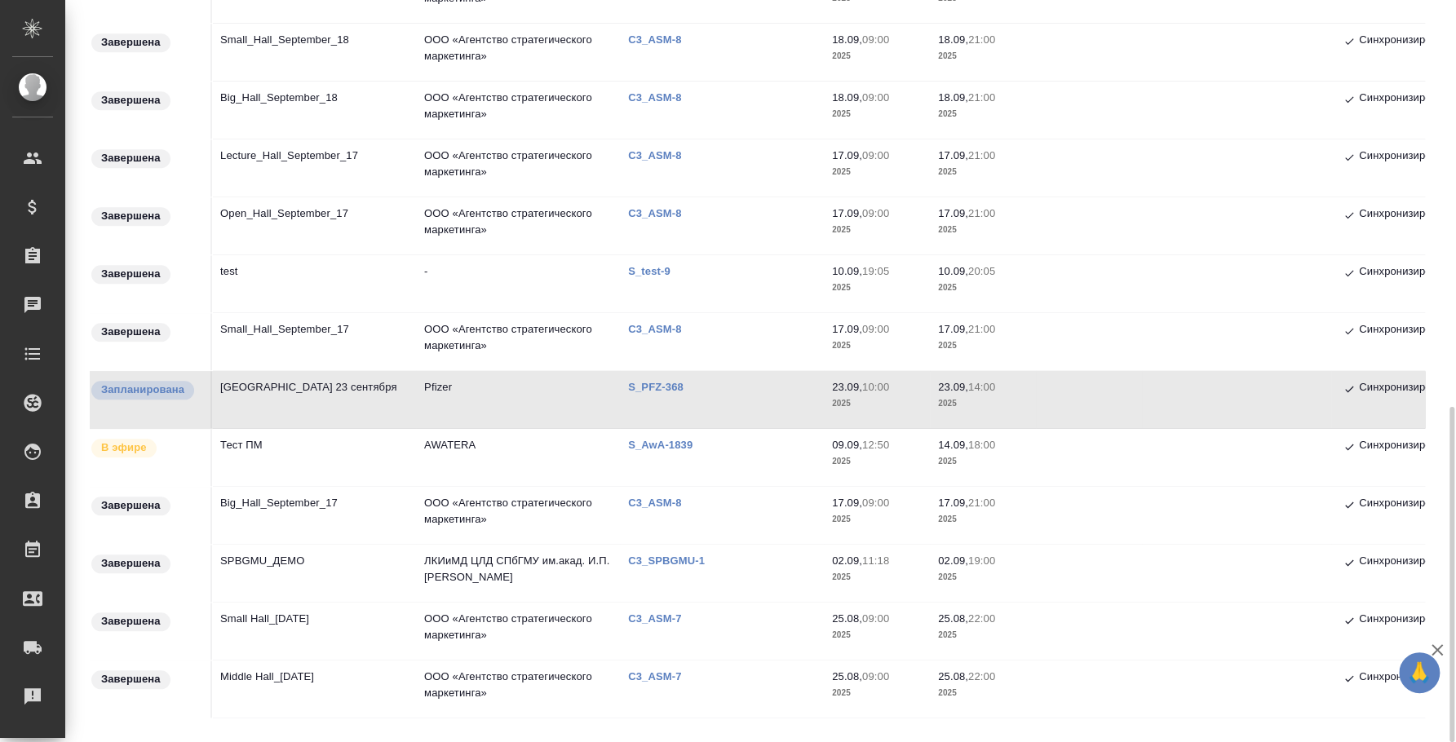
click at [303, 449] on td "Тест ПМ" at bounding box center [314, 457] width 204 height 57
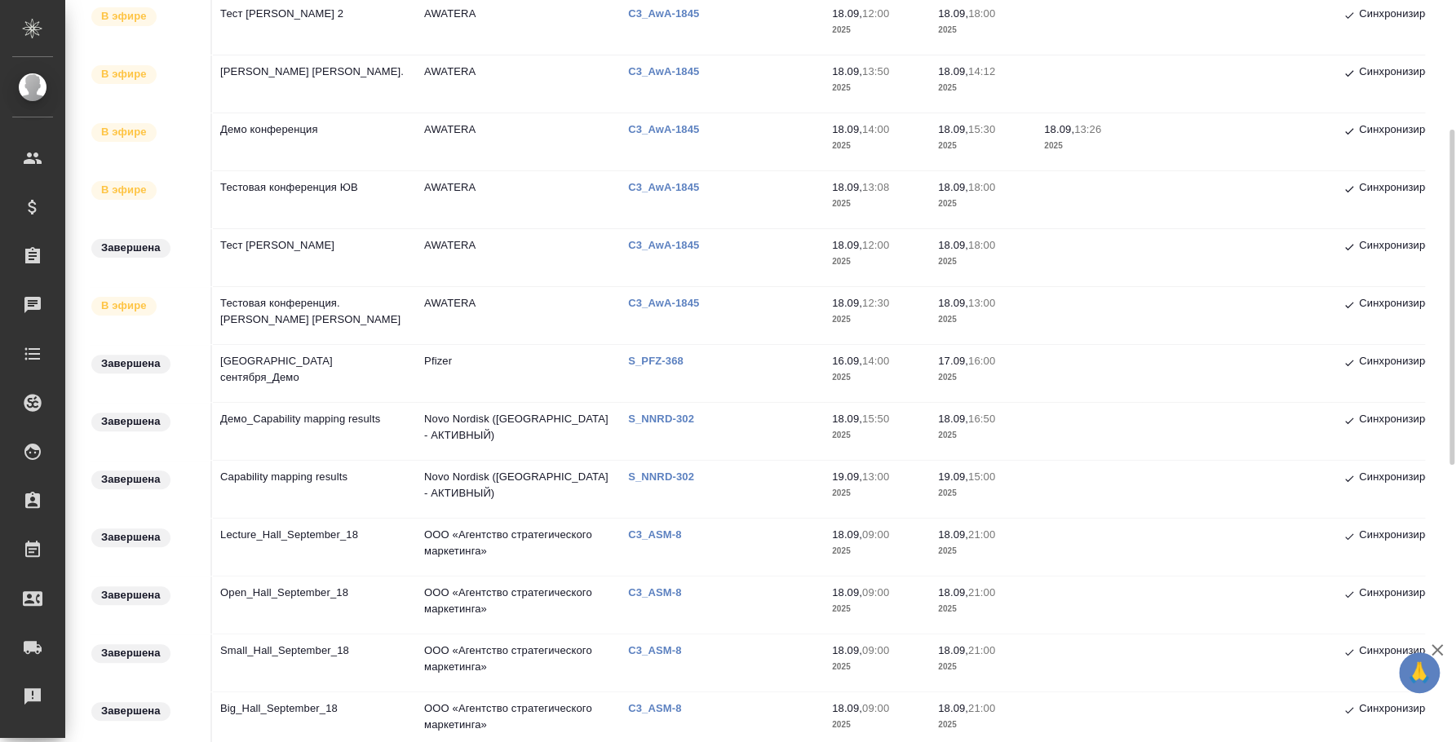
scroll to position [0, 0]
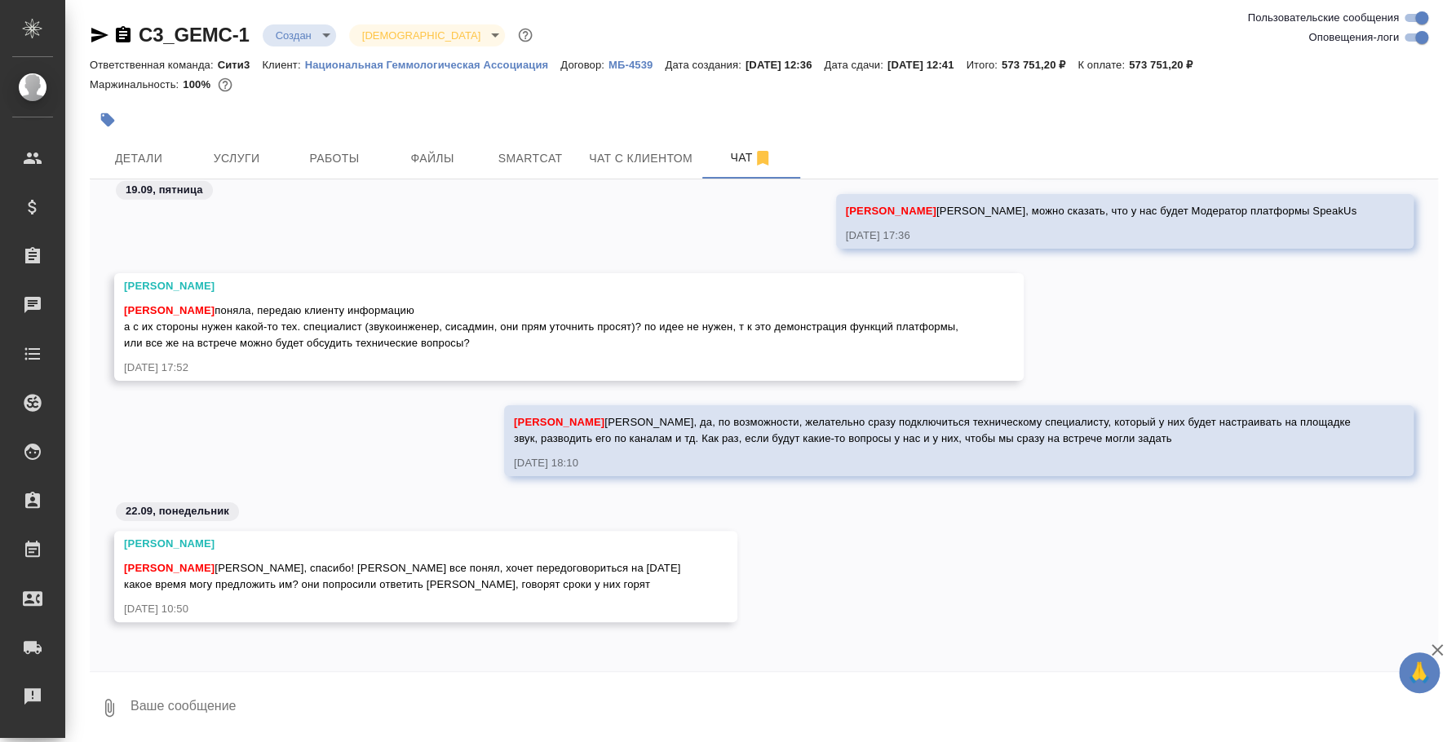
scroll to position [3478, 0]
click at [410, 678] on div at bounding box center [764, 676] width 1348 height 8
click at [407, 714] on textarea at bounding box center [783, 707] width 1309 height 55
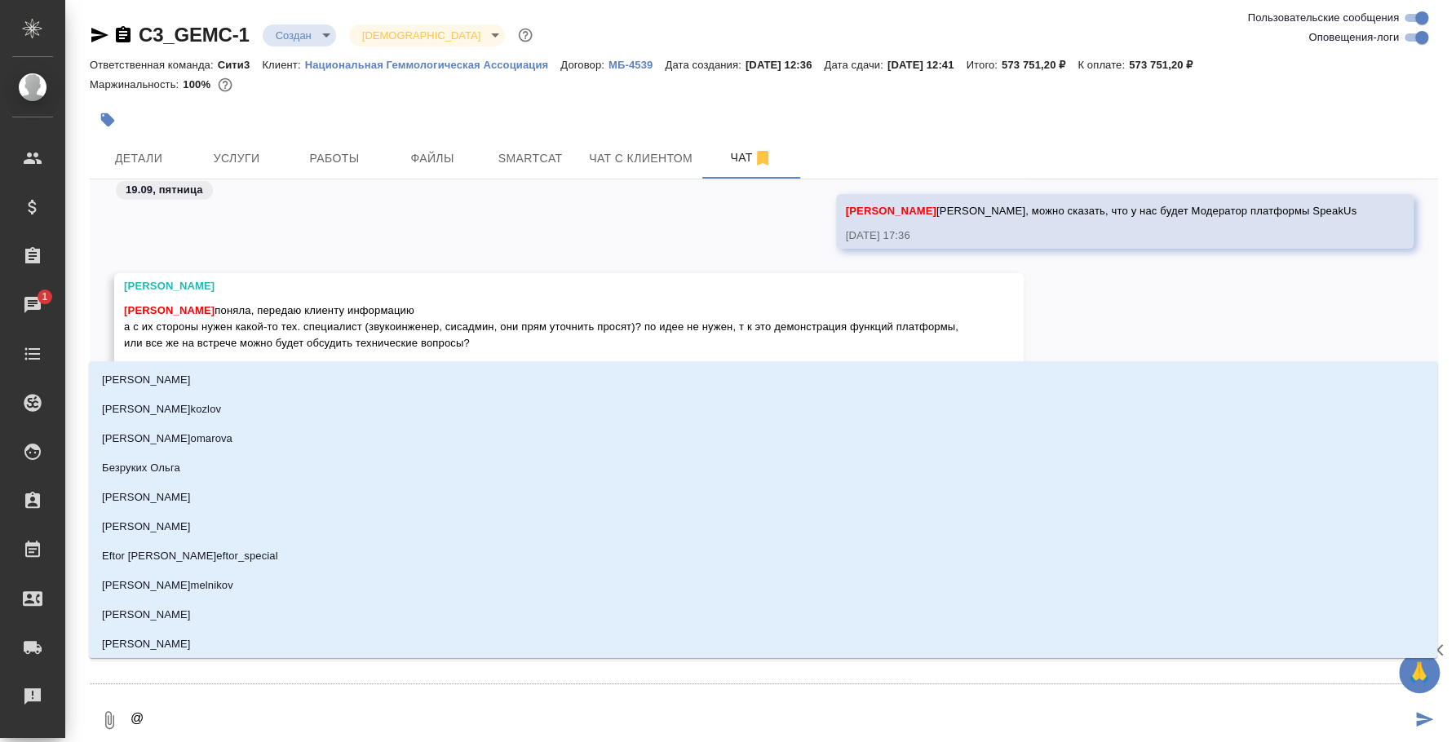
type textarea "@f"
type input "f"
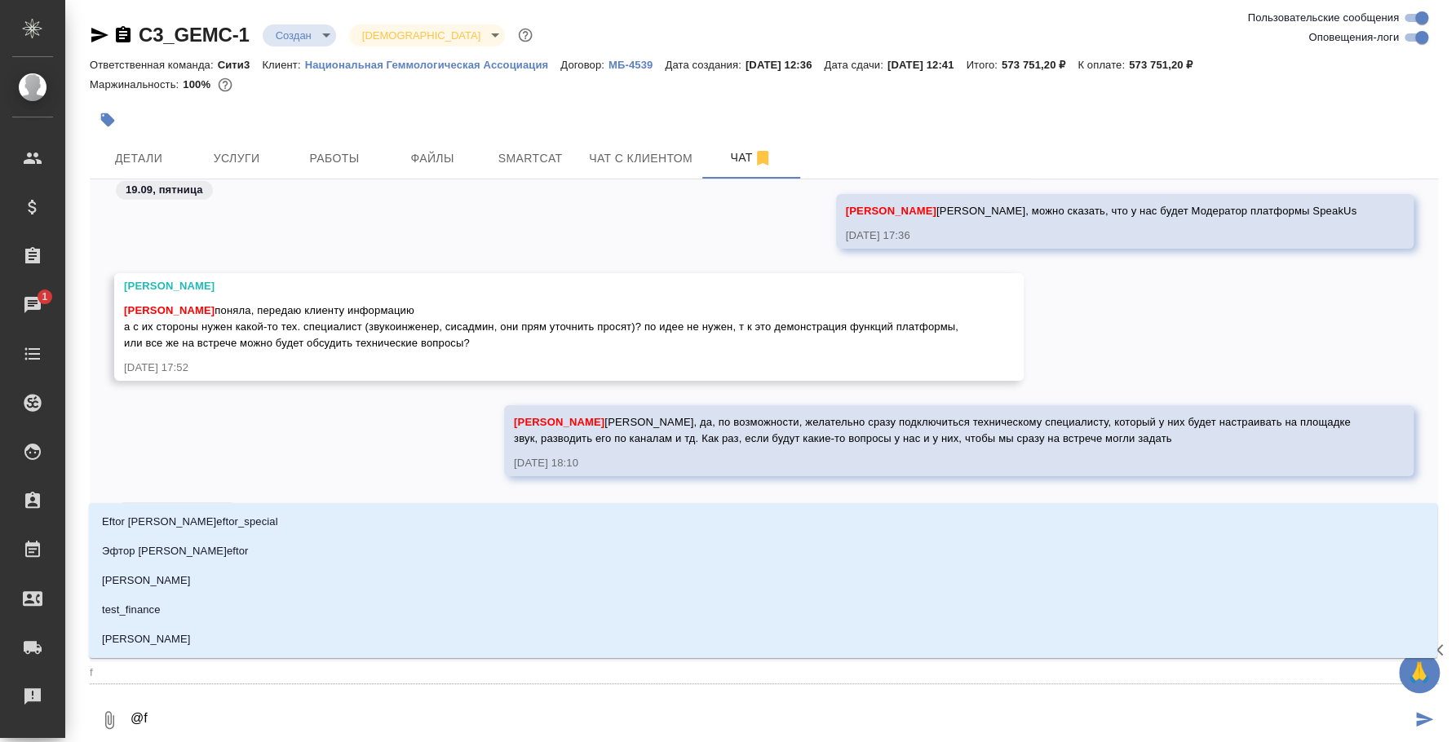
type textarea "@f'h"
type input "f'h"
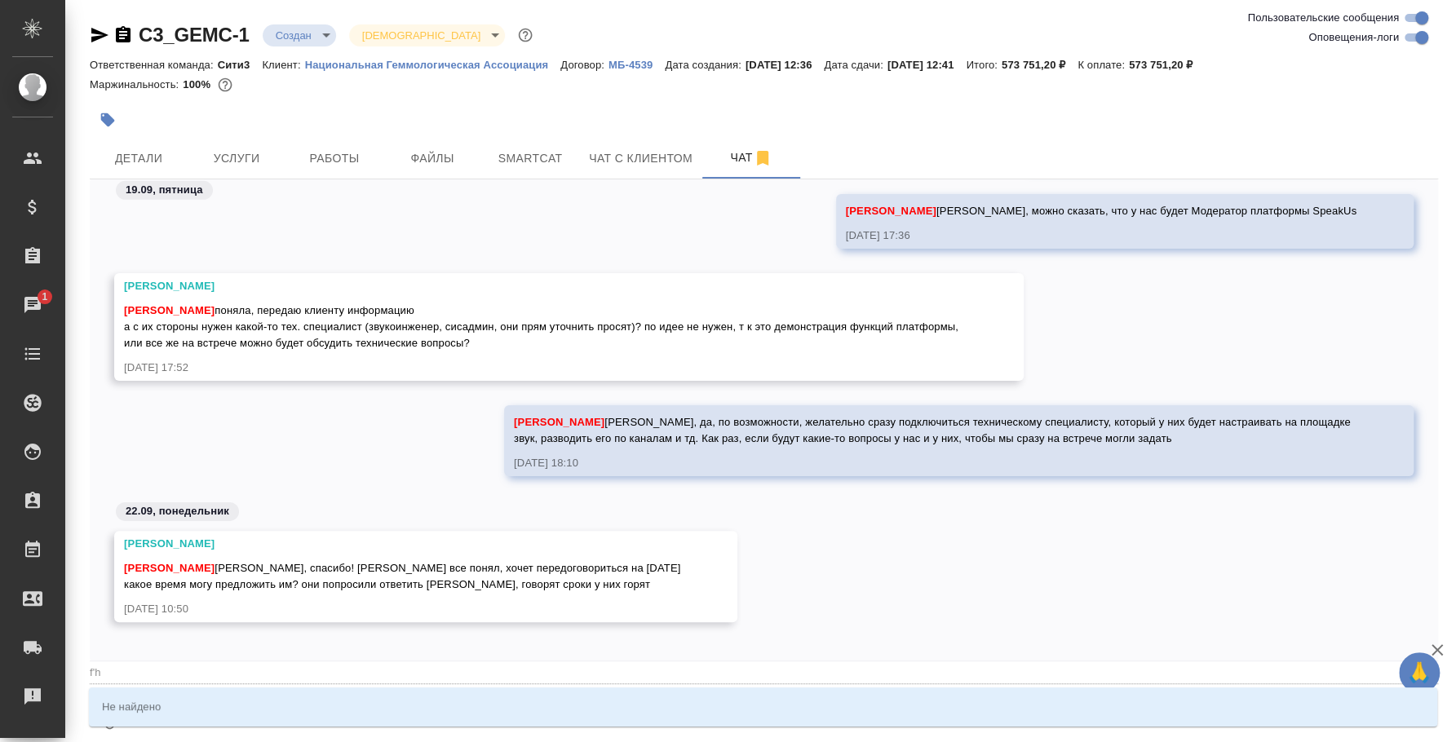
type textarea "@"
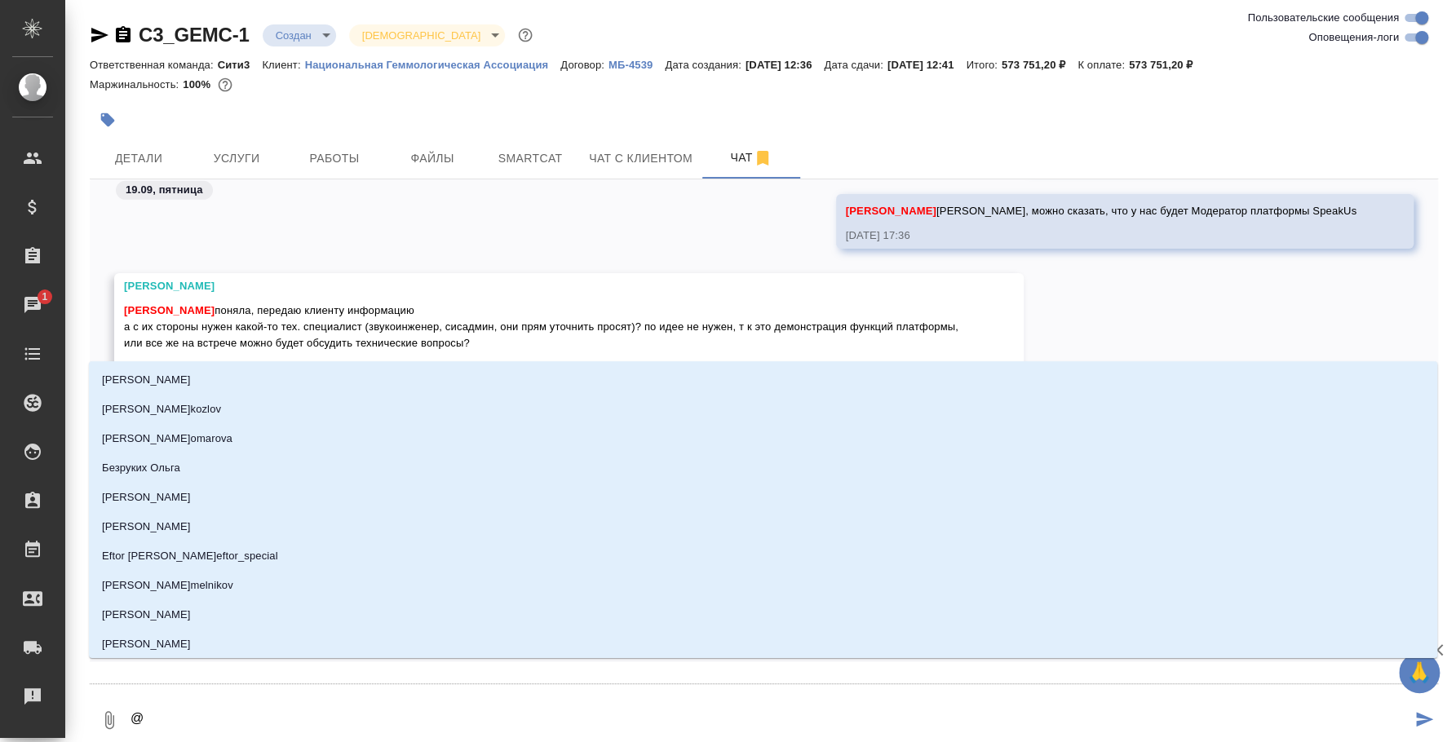
type textarea "@а"
type input "а"
type textarea "@ат"
type input "ат"
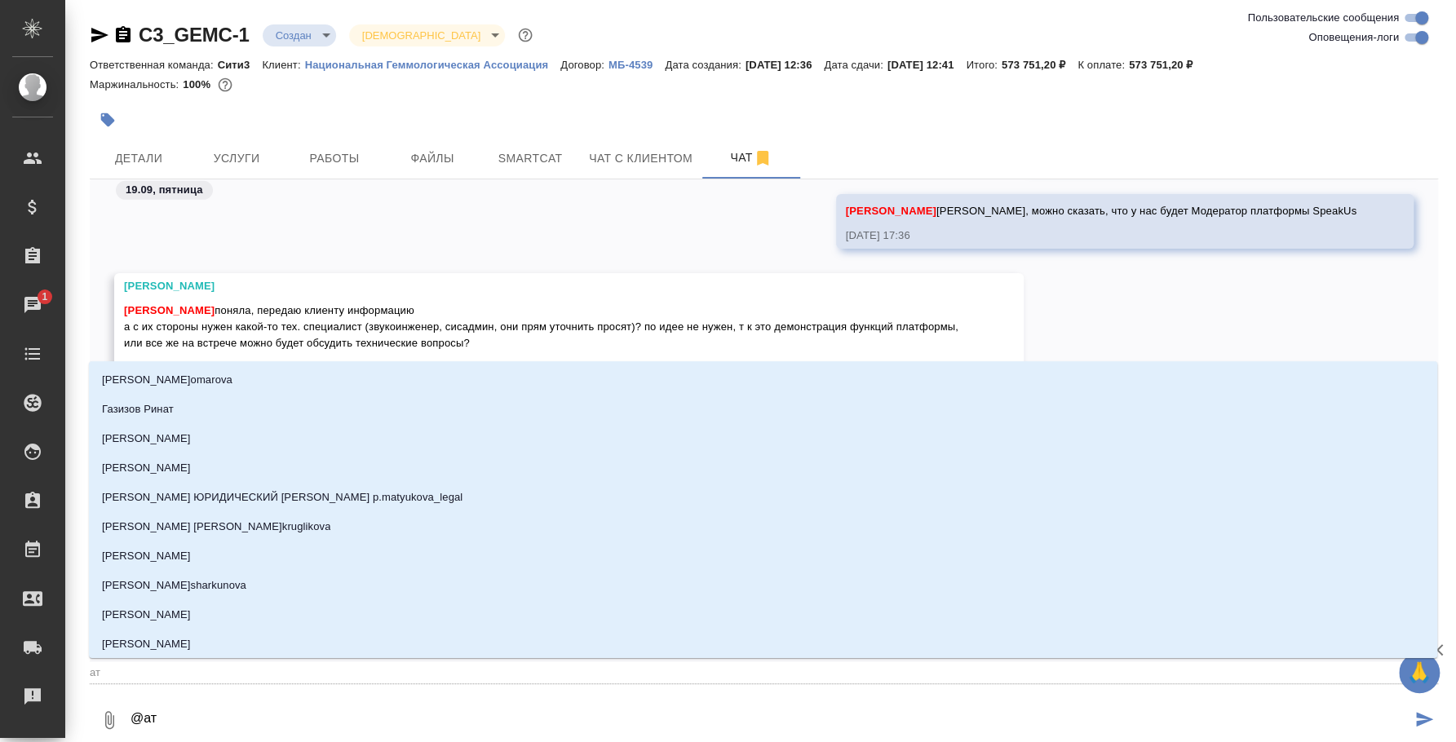
type textarea "@а"
type input "а"
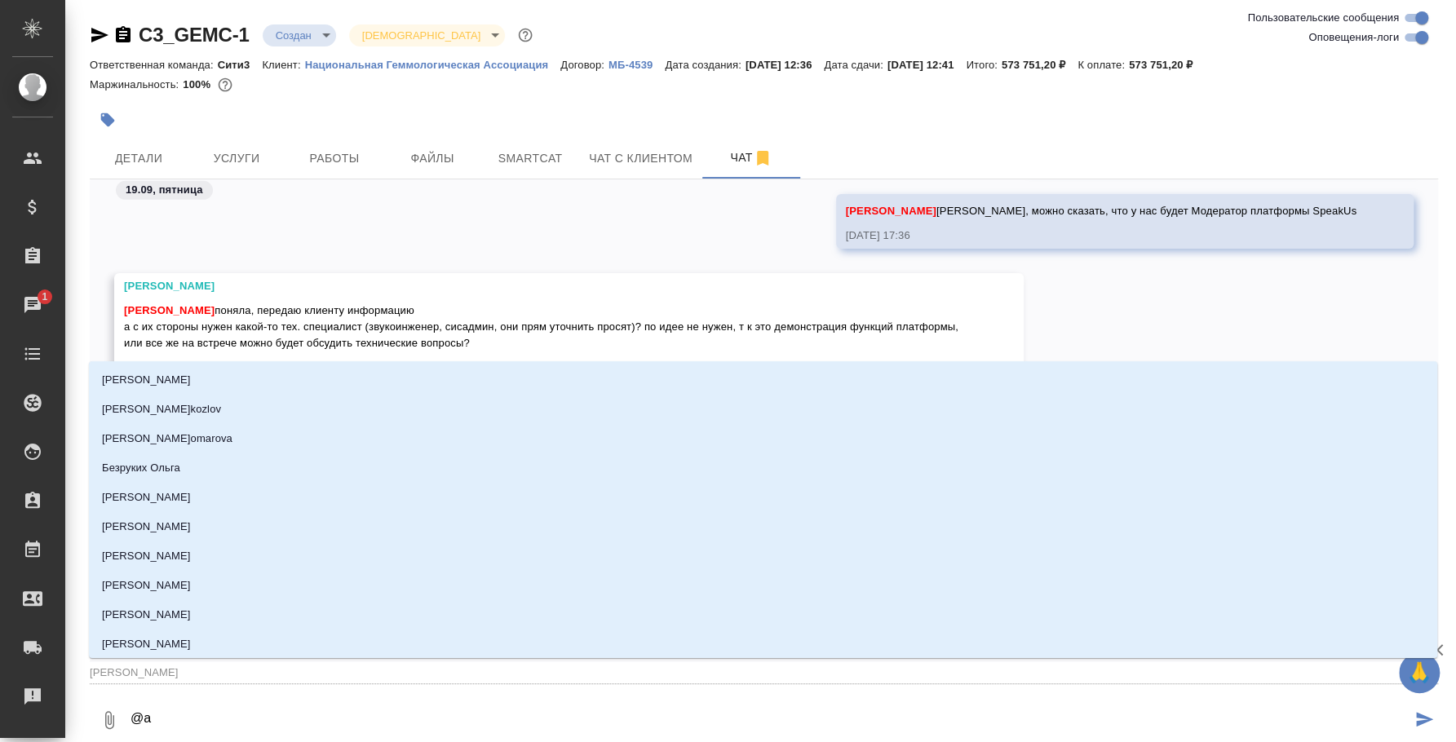
type textarea "@ак"
type input "ак"
type textarea "@аке"
type input "аке"
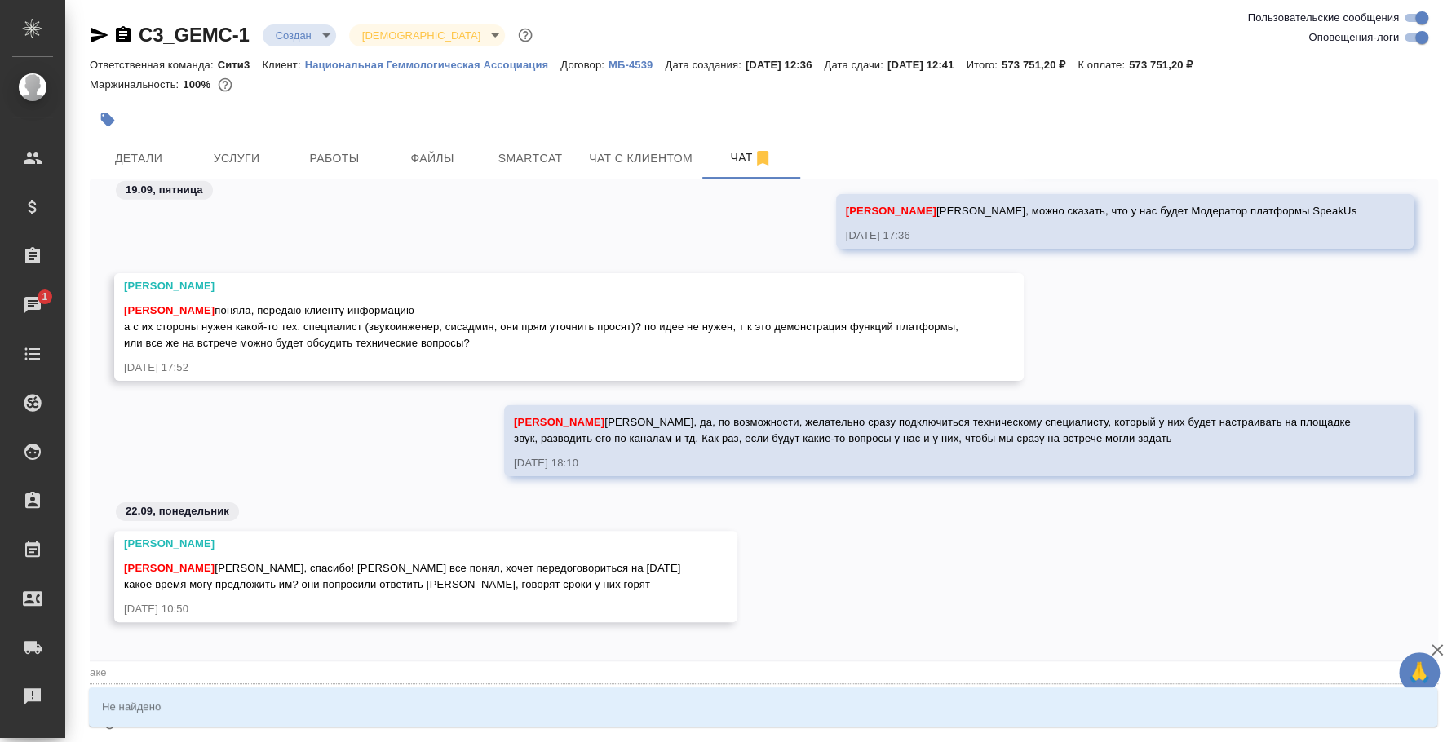
type textarea "@ак"
type input "ак"
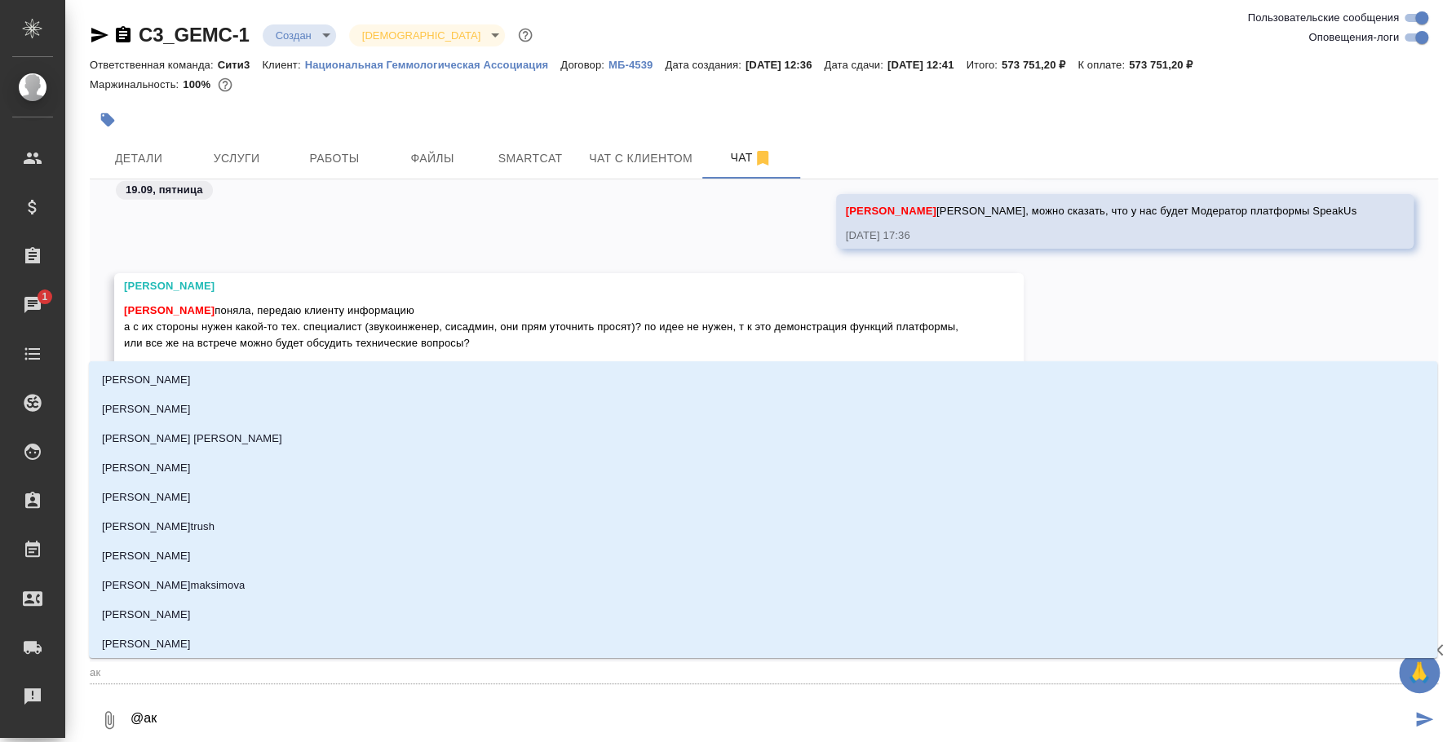
type textarea "@а"
type input "а"
type textarea "@"
type textarea "@f"
type input "f"
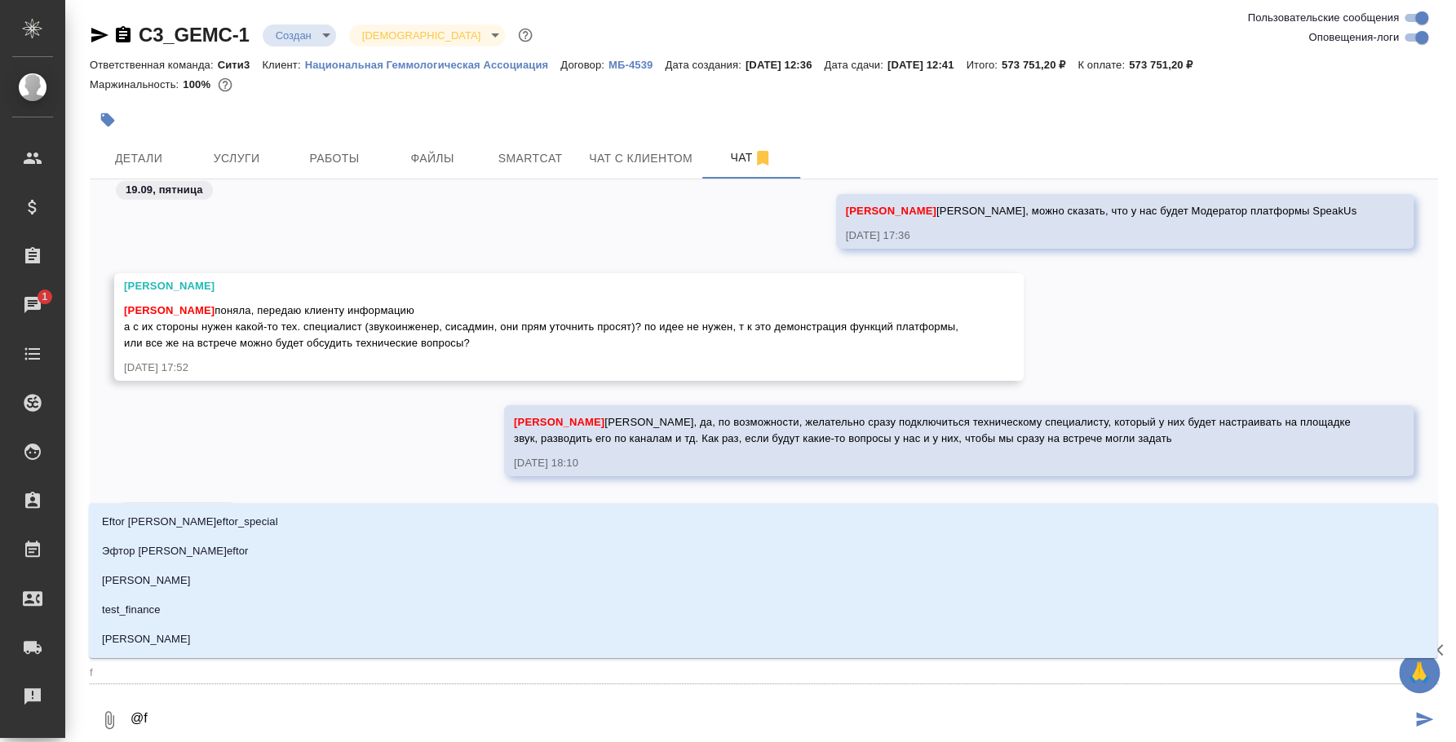
type textarea "@ft"
type input "ft"
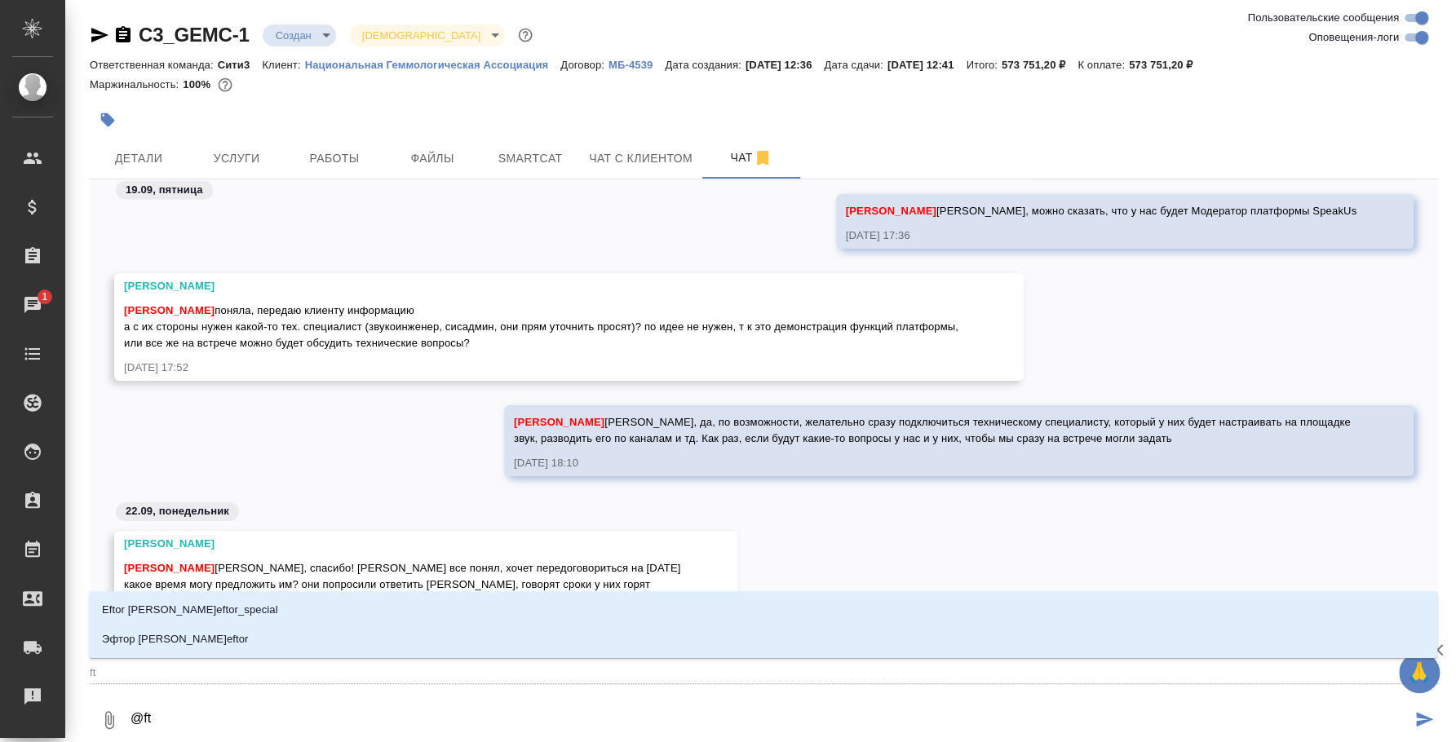
type textarea "@f"
type input "f"
type textarea "@"
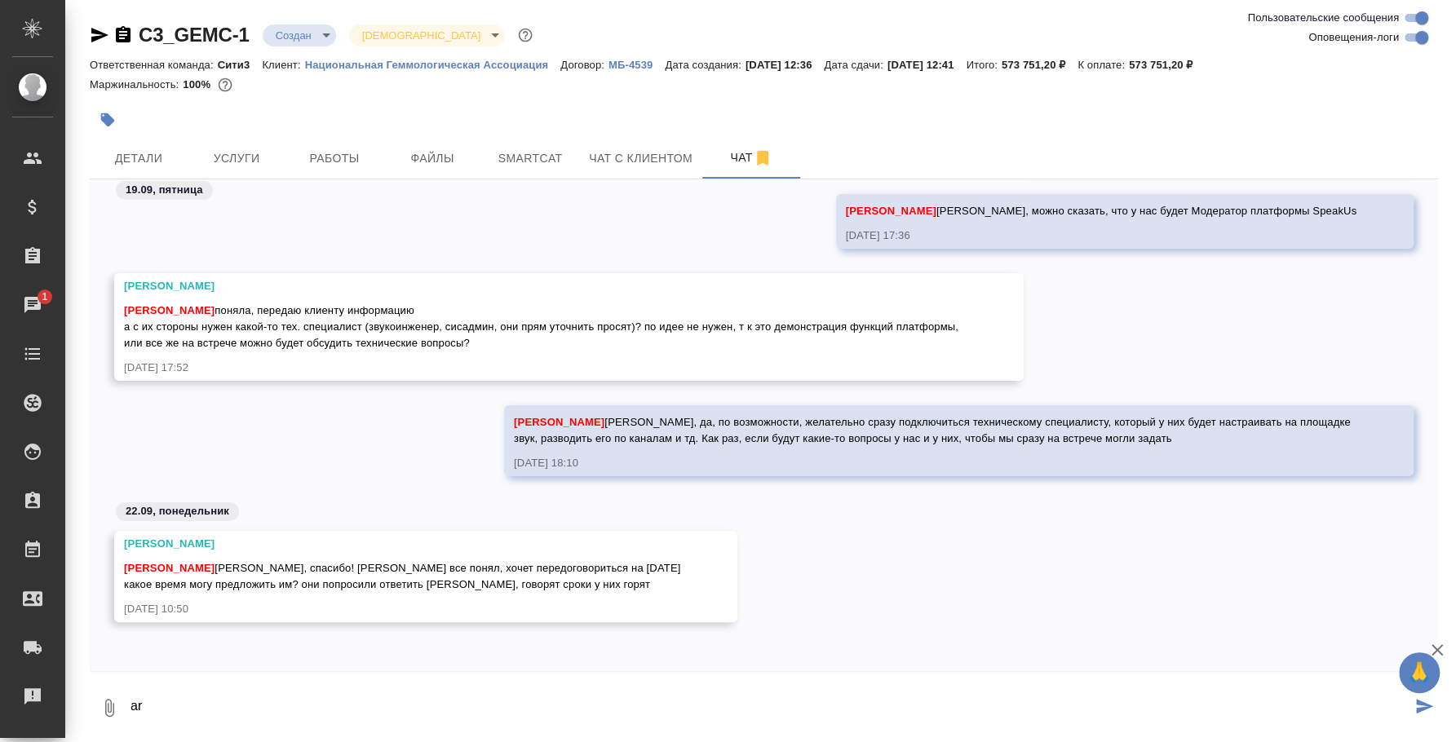
type textarea "a"
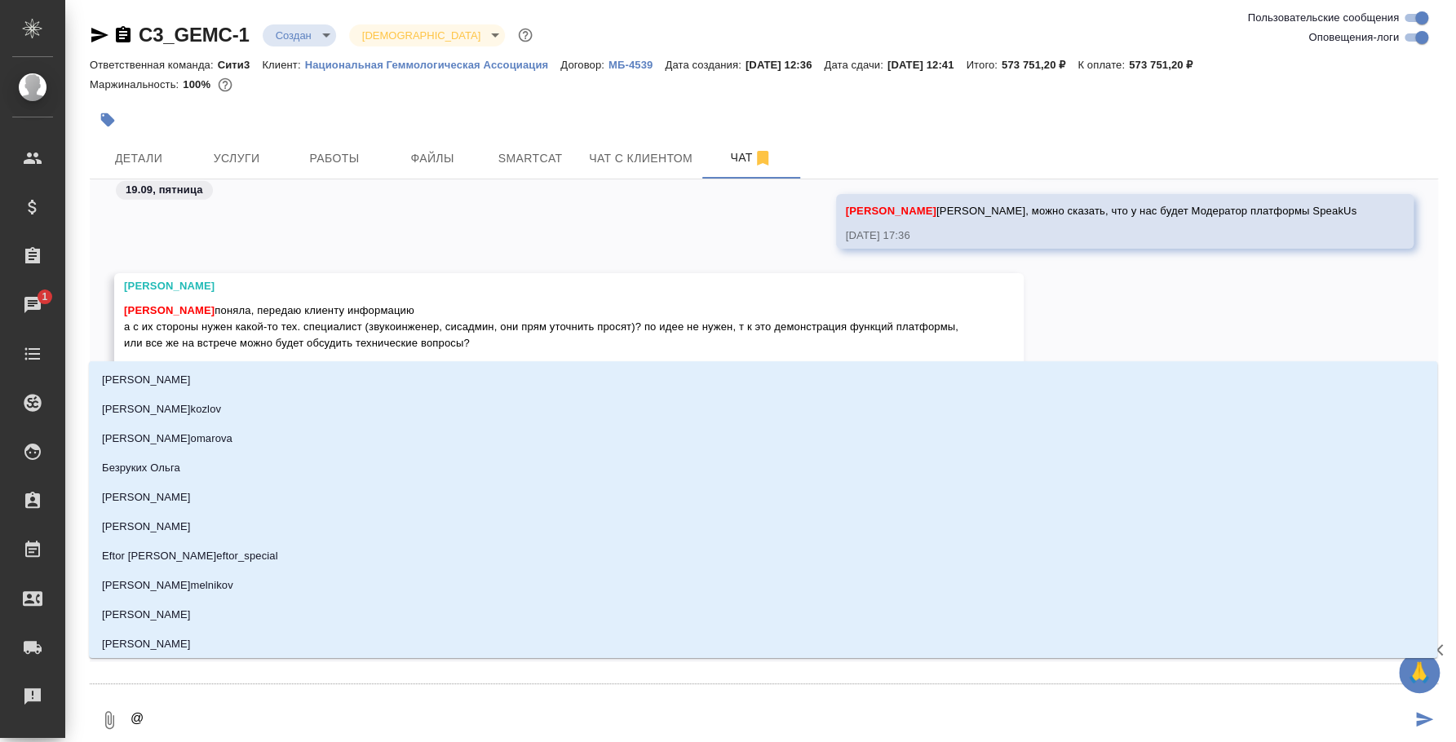
type textarea "@a"
type input "a"
type textarea "@a'r"
type input "a'r"
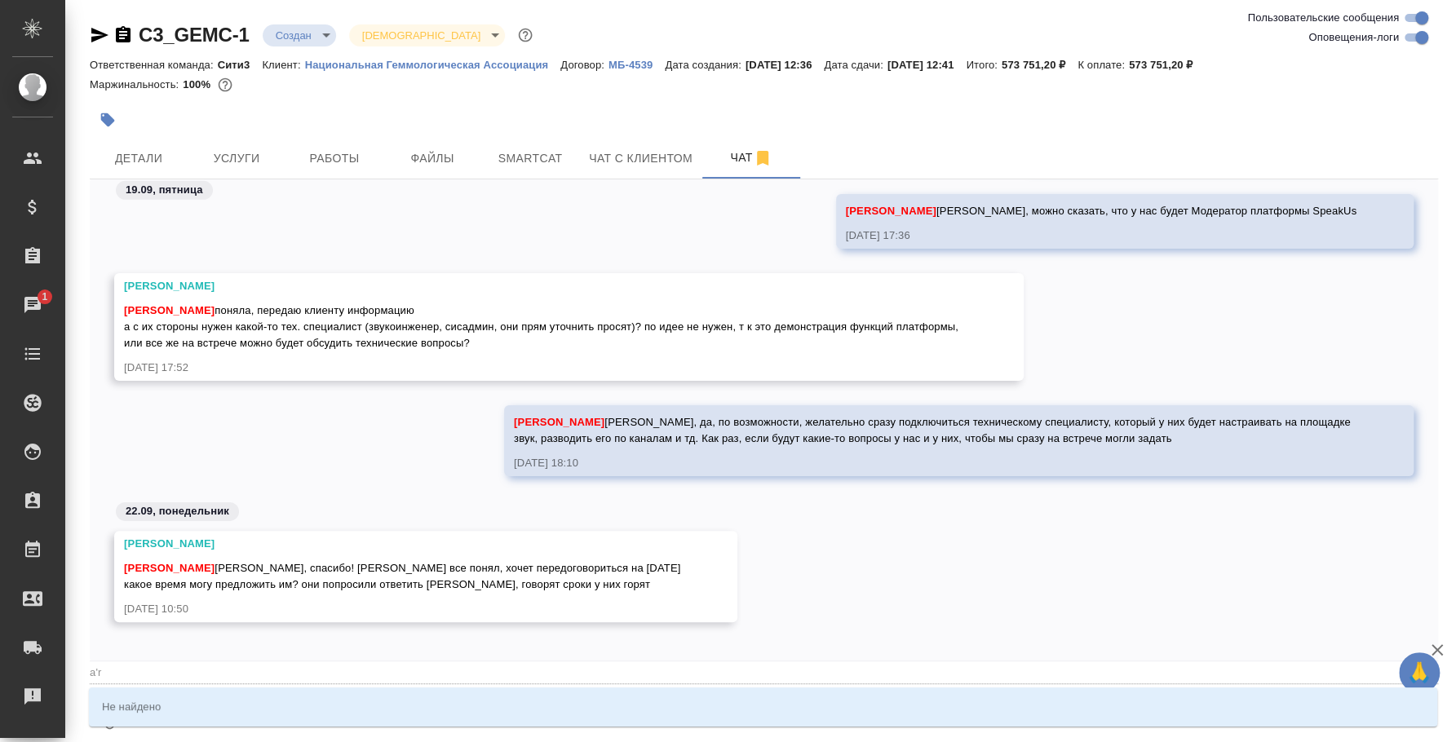
type textarea "@a'r't"
type input "a'r't"
type textarea "@a'r"
type input "a'r"
type textarea "@a"
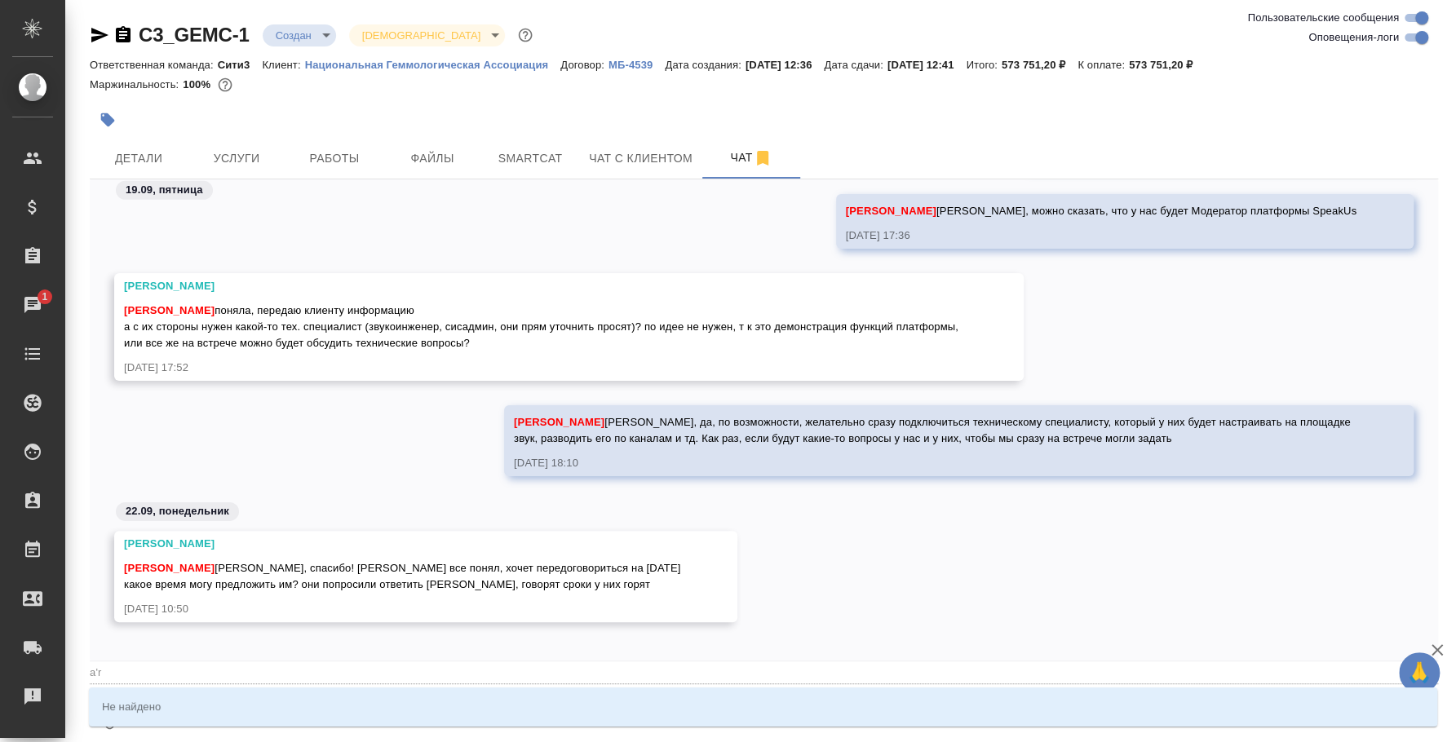
type input "a"
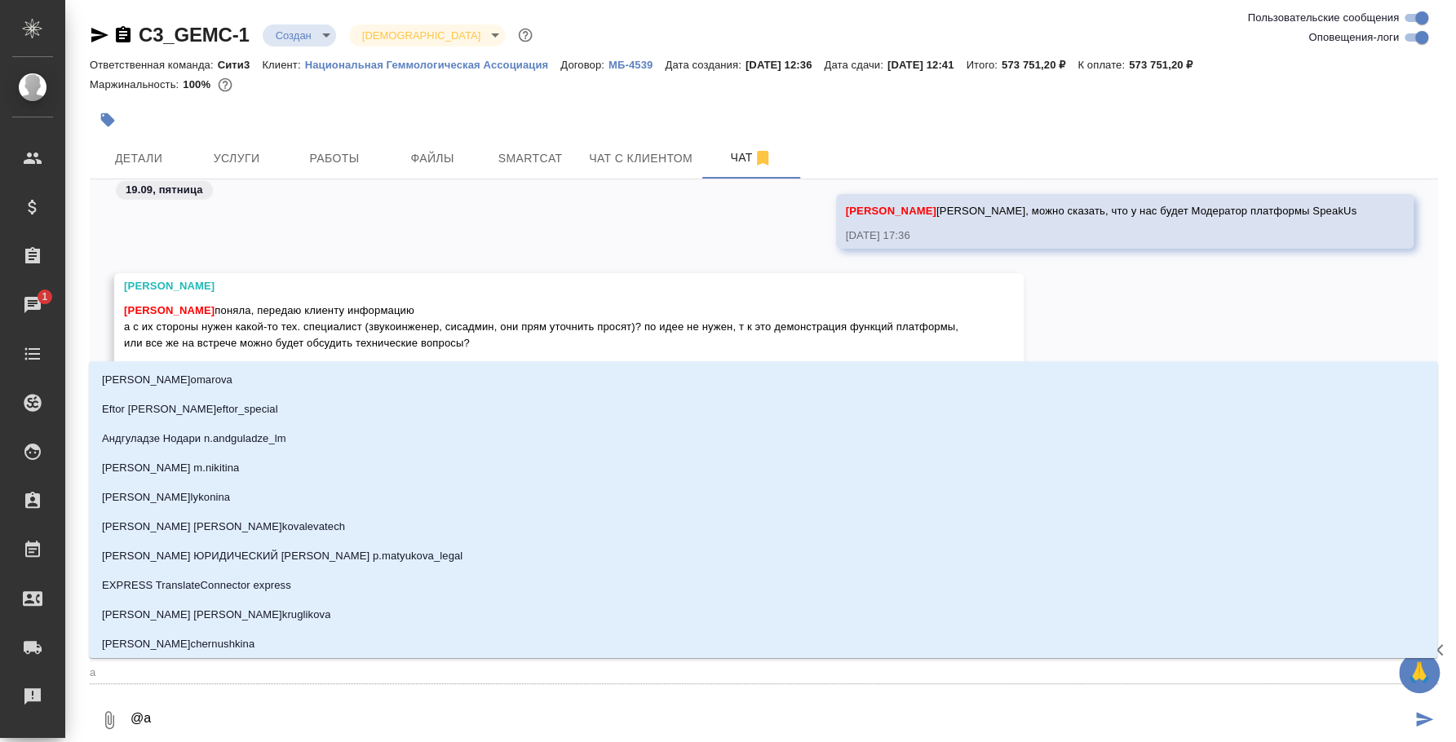
type textarea "@"
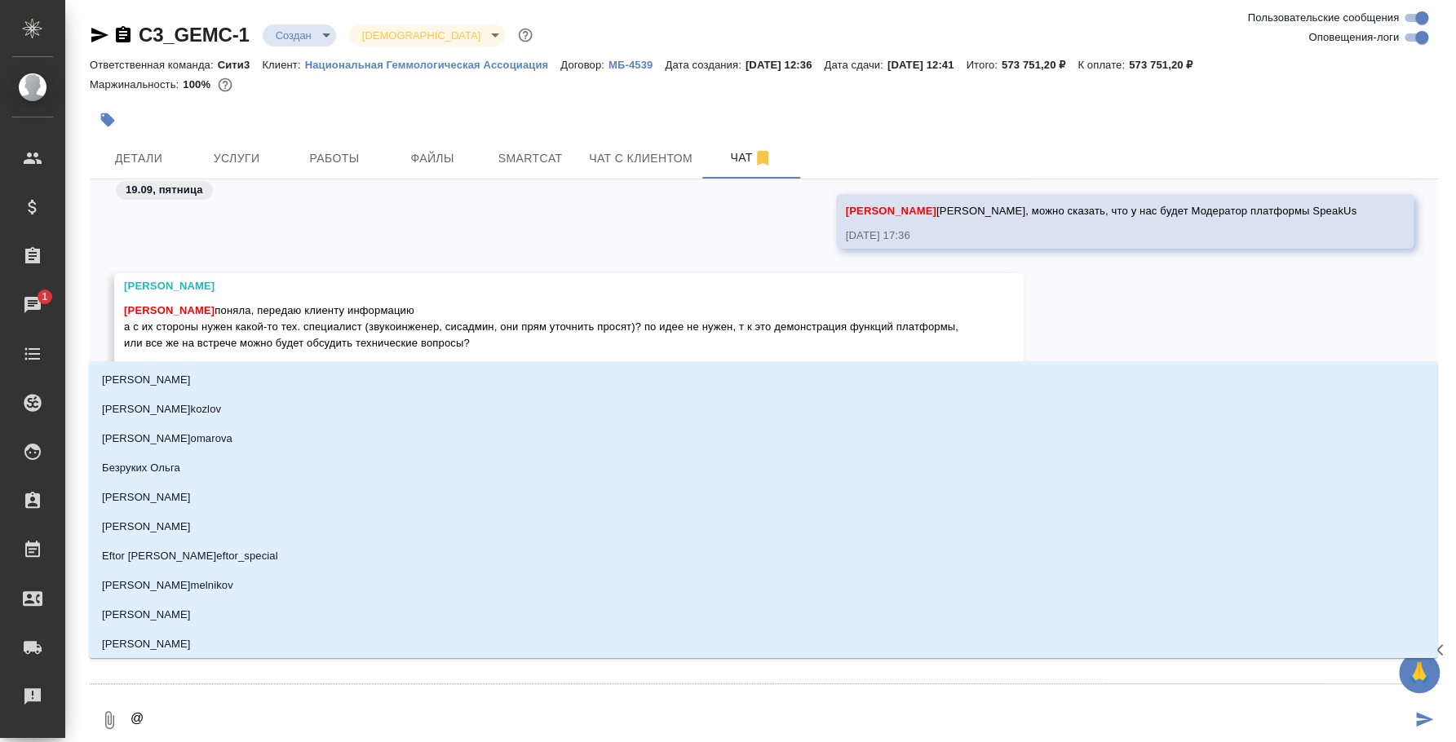
type textarea "@а"
type input "а"
type textarea "@ар"
type input "ар"
type textarea "@арт"
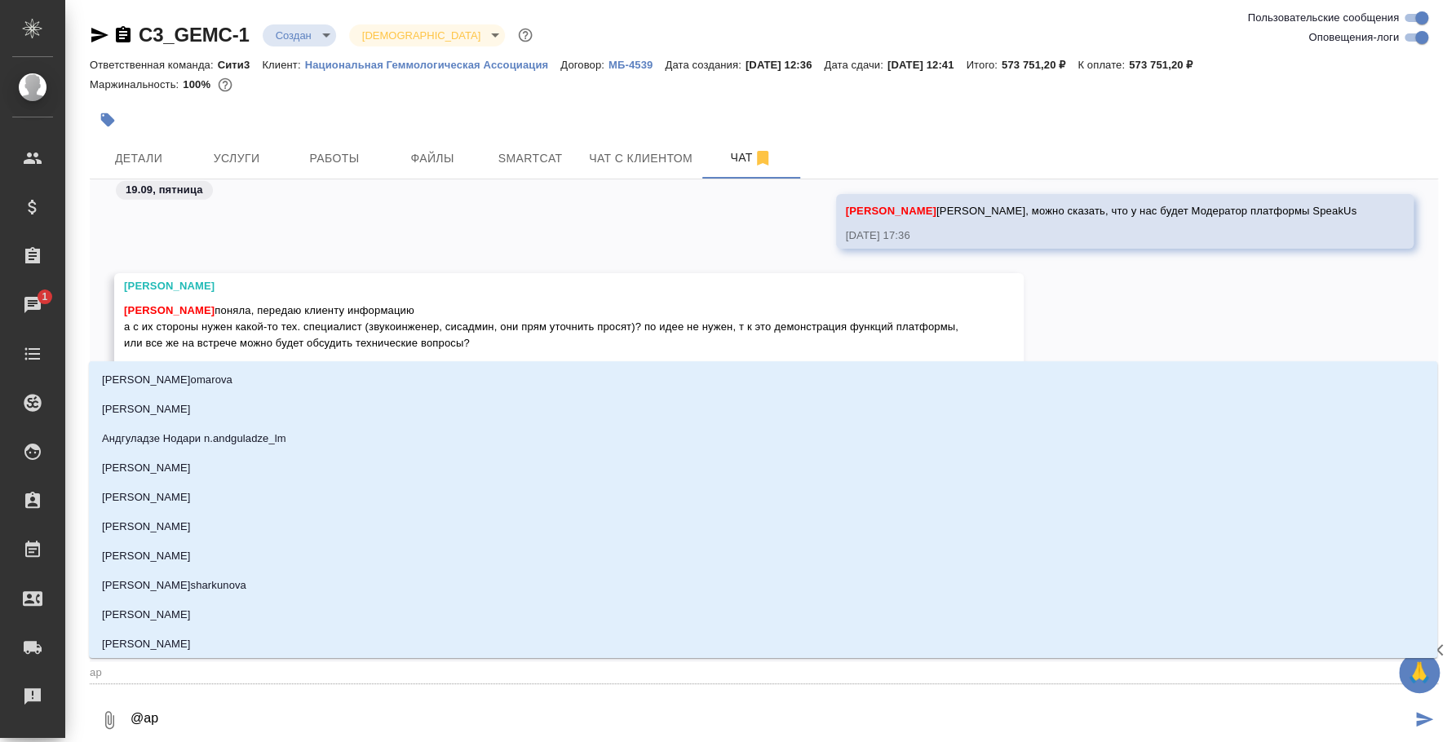
type input "арт"
type textarea "@арта"
type input "арта"
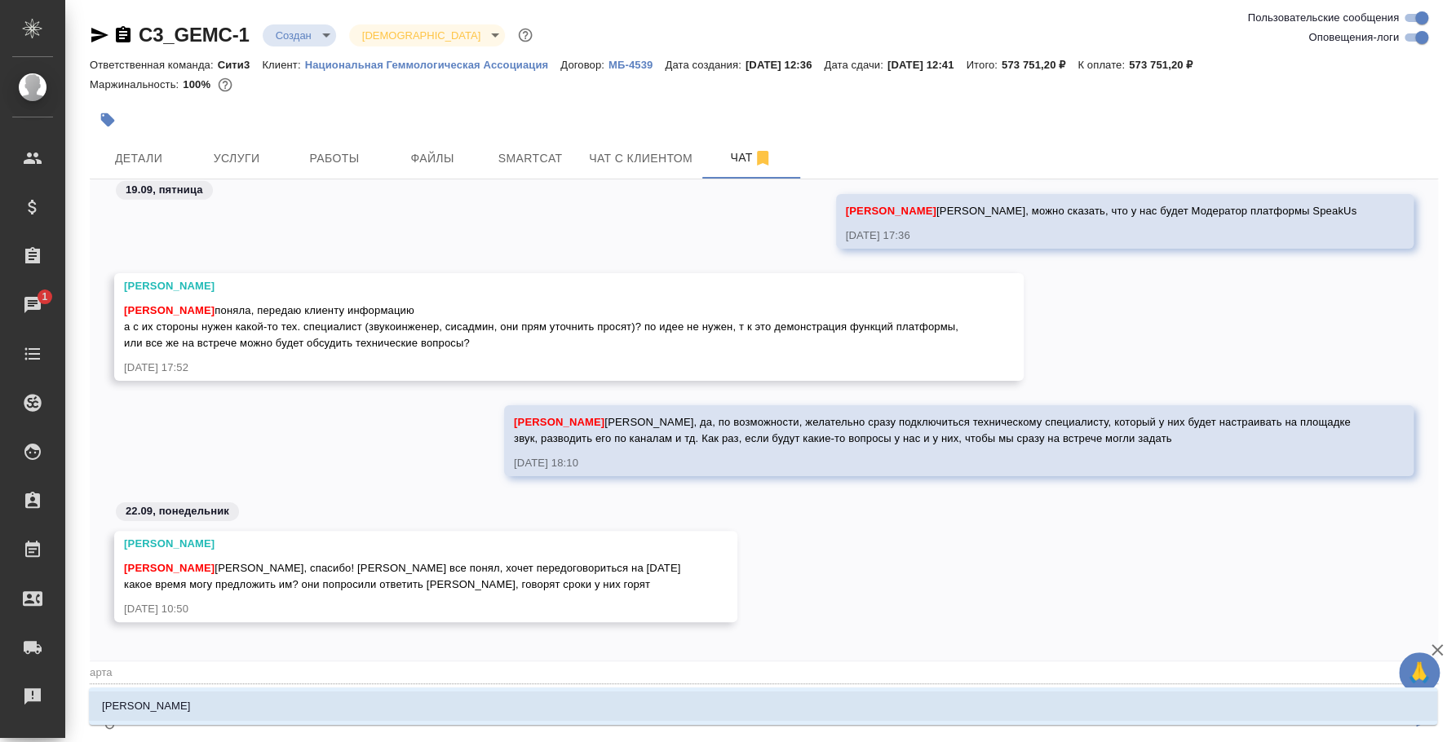
click at [407, 714] on li "Баданян Артак" at bounding box center [763, 706] width 1348 height 29
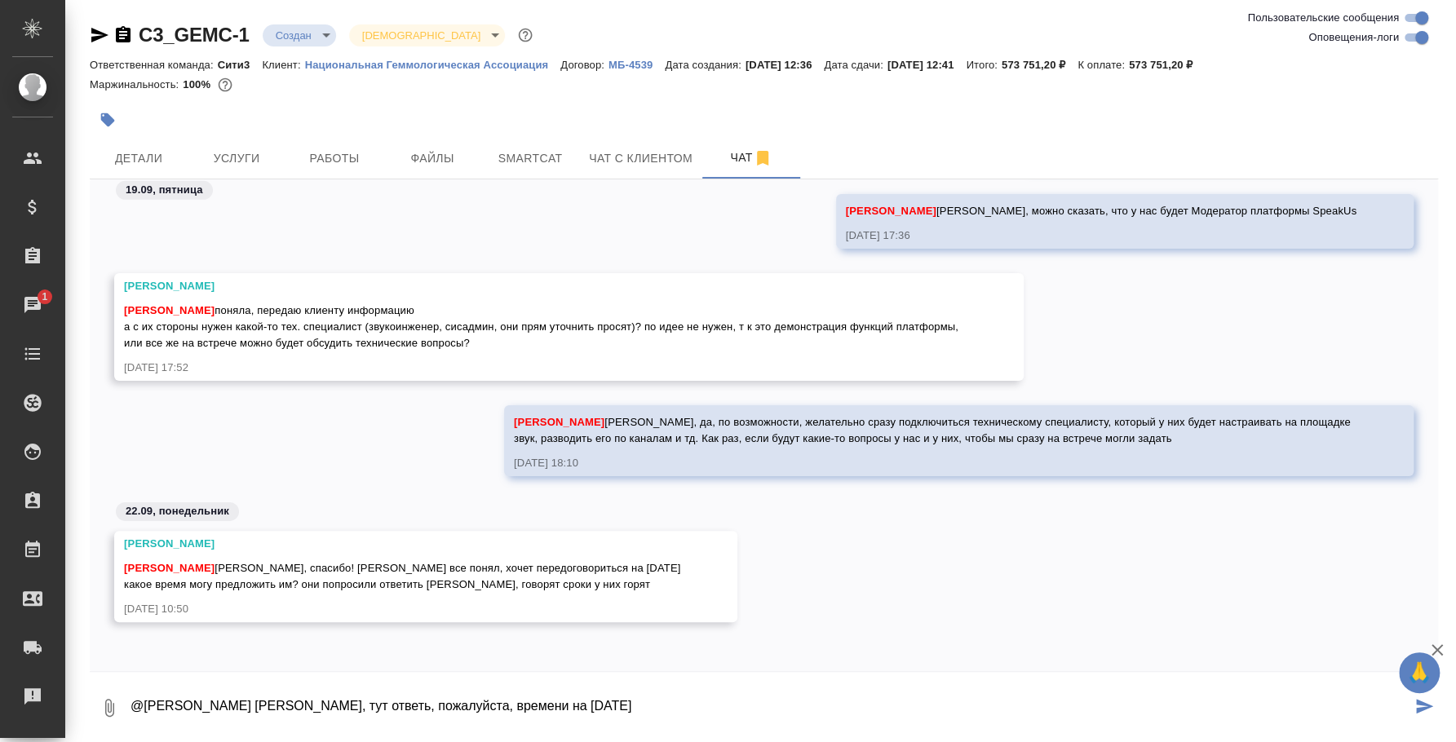
type textarea "@Баданян Артак Артак, тут ответь, пожалуйста, времени на завтра"
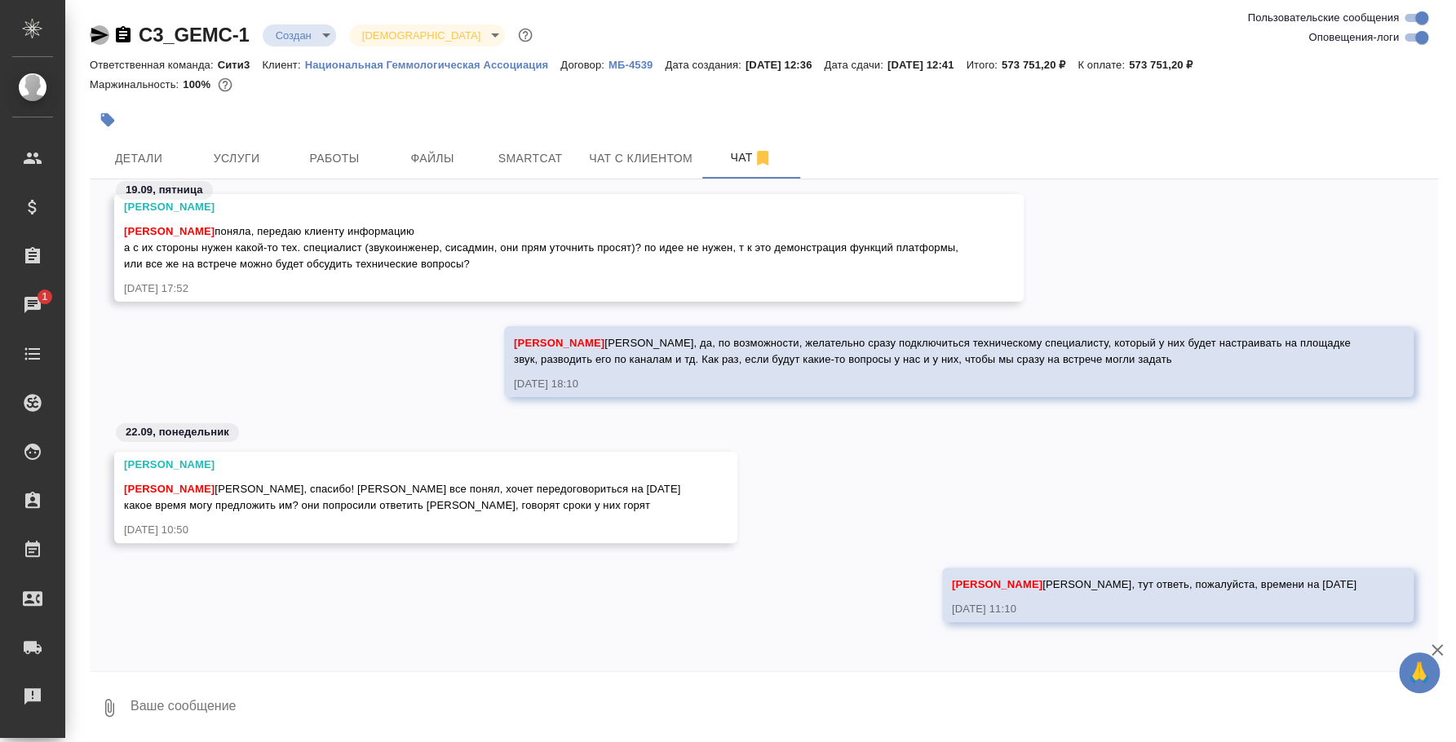
click at [104, 30] on icon "button" at bounding box center [100, 35] width 20 height 20
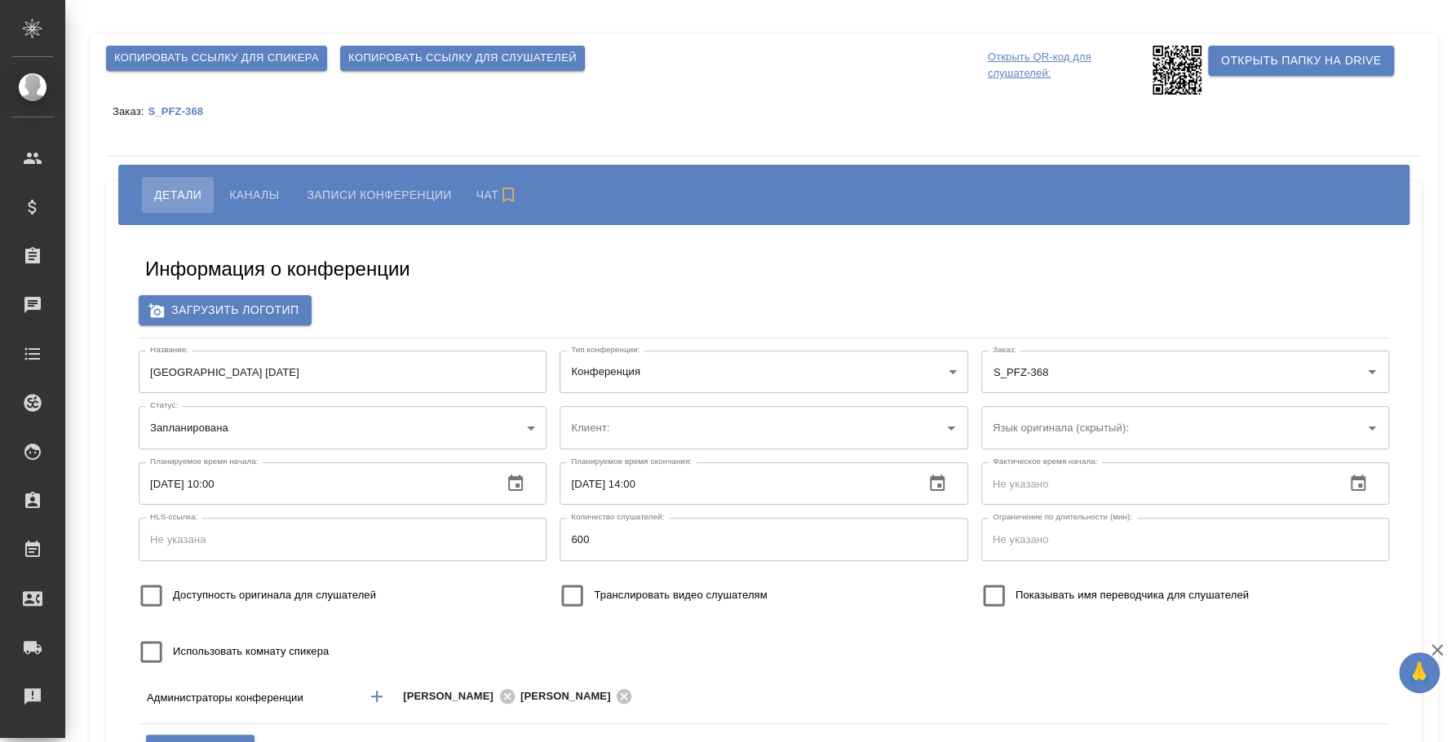
type input "Pfizer"
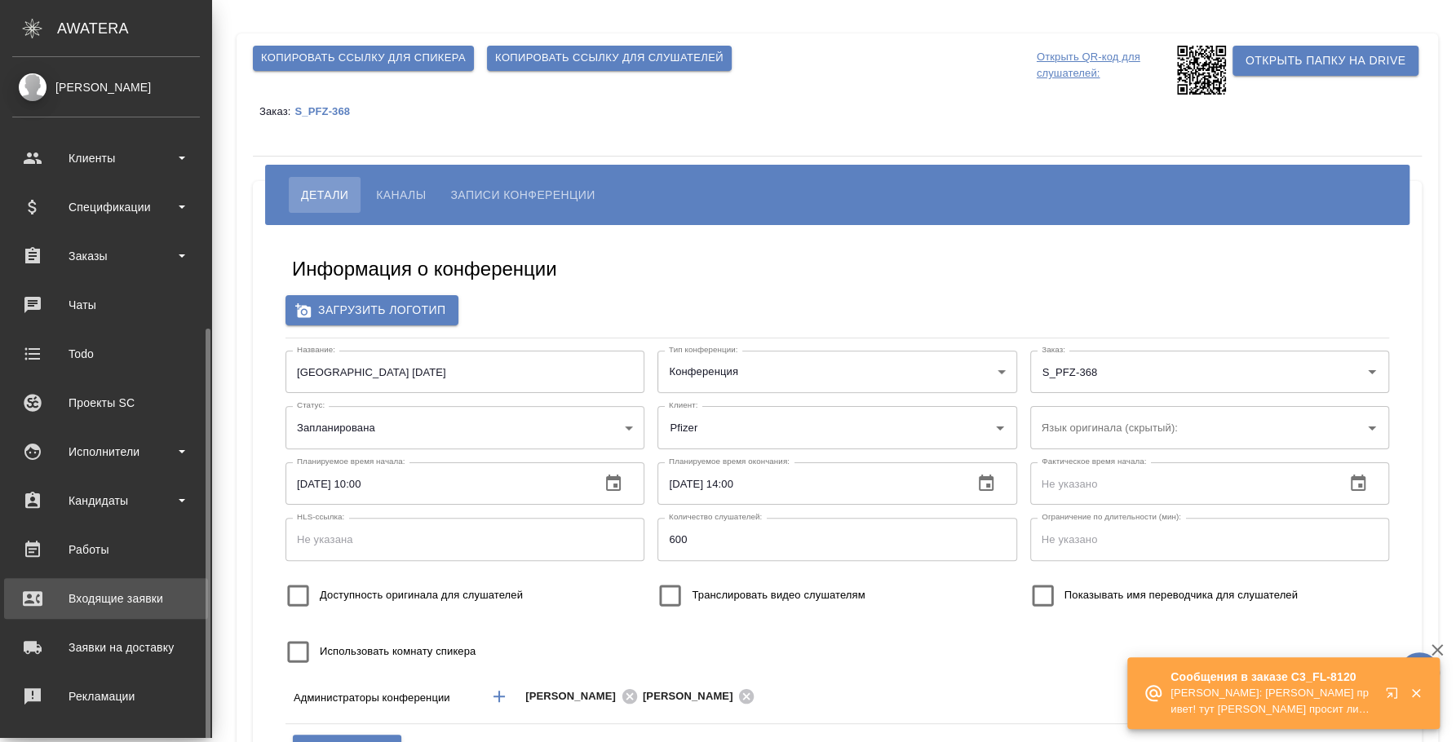
scroll to position [149, 0]
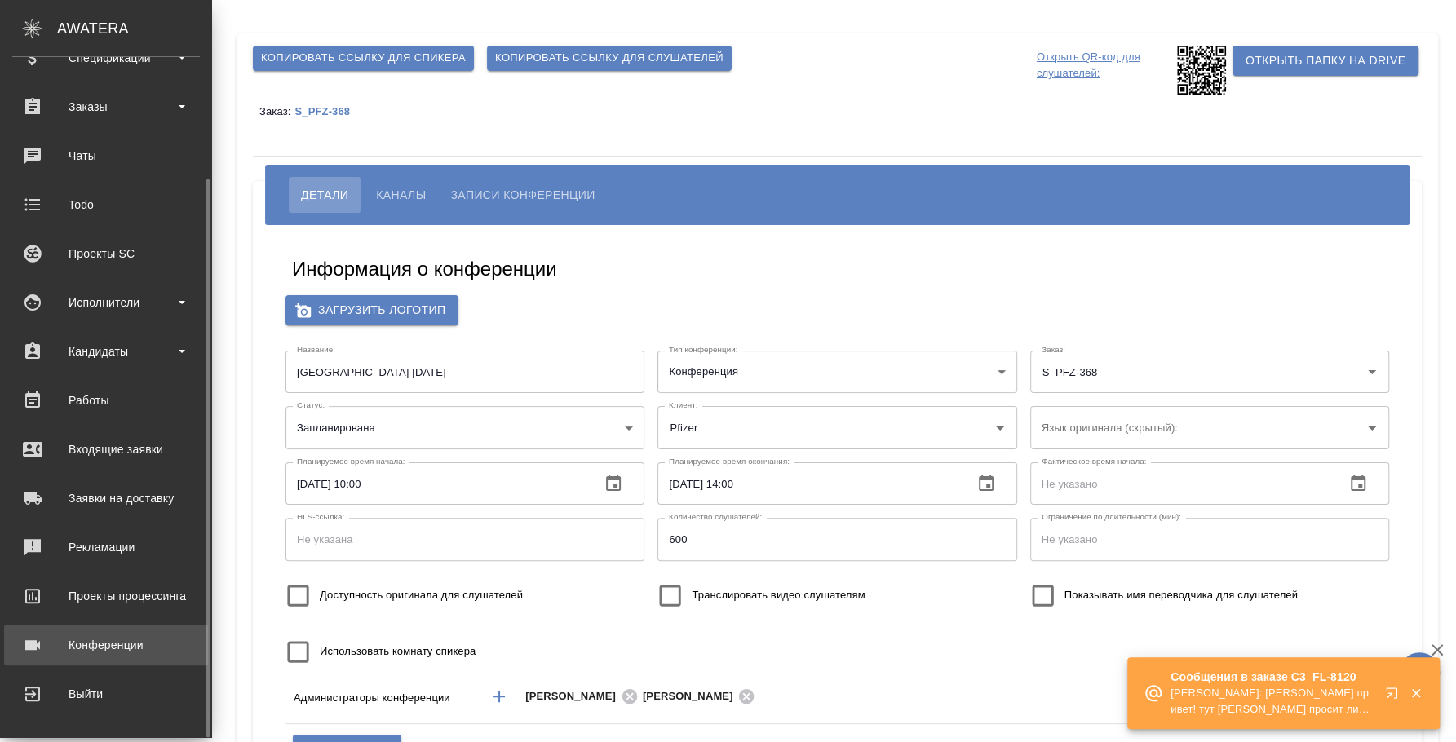
click at [131, 639] on div "Конференции" at bounding box center [106, 645] width 188 height 24
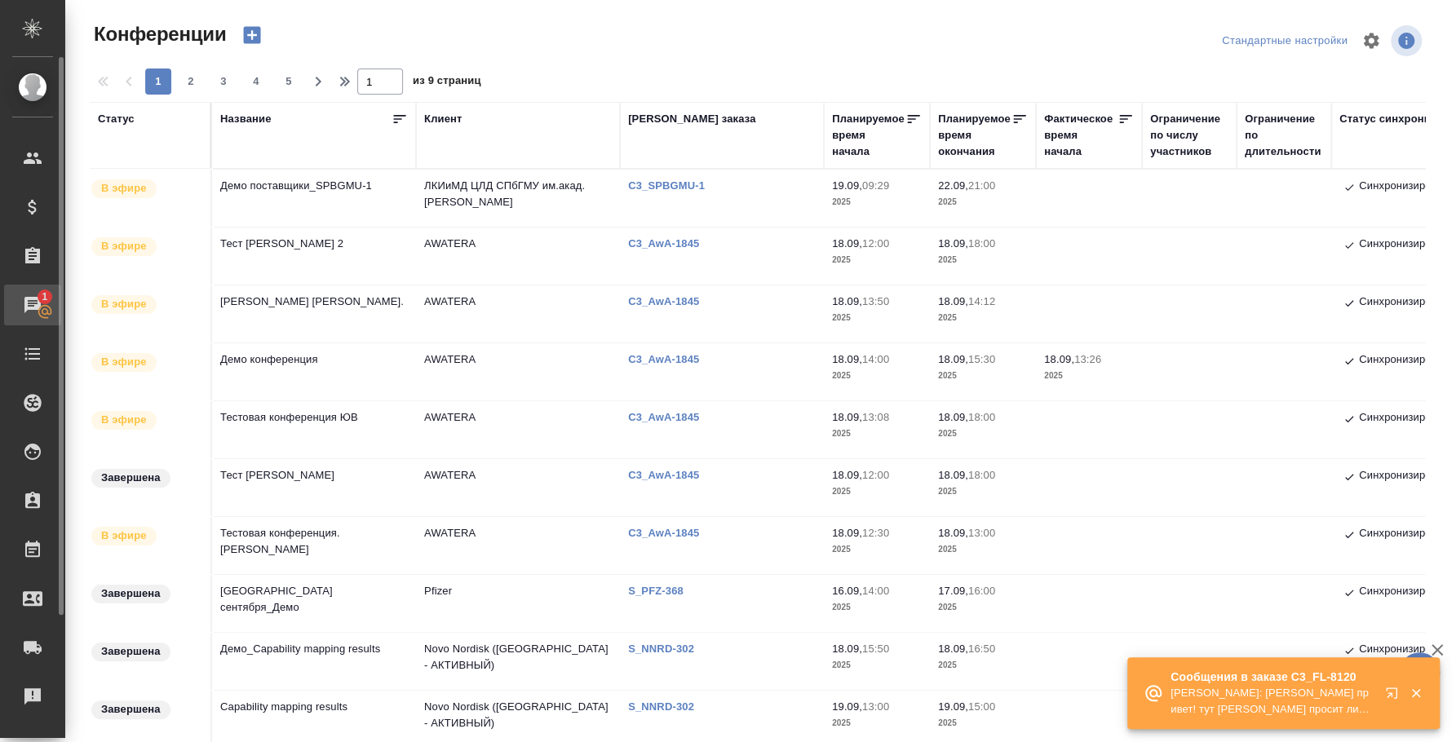
click at [33, 315] on div "Чаты" at bounding box center [12, 305] width 41 height 24
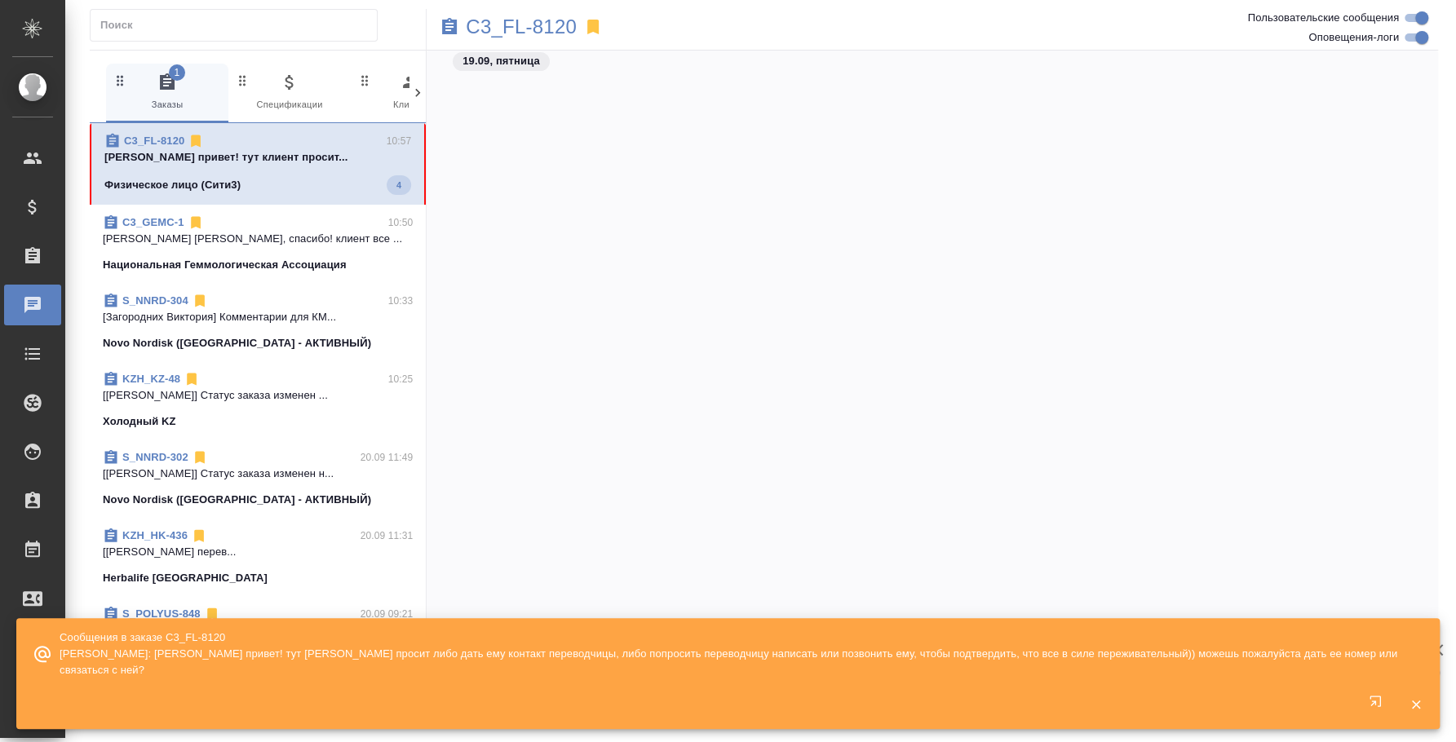
scroll to position [5584, 0]
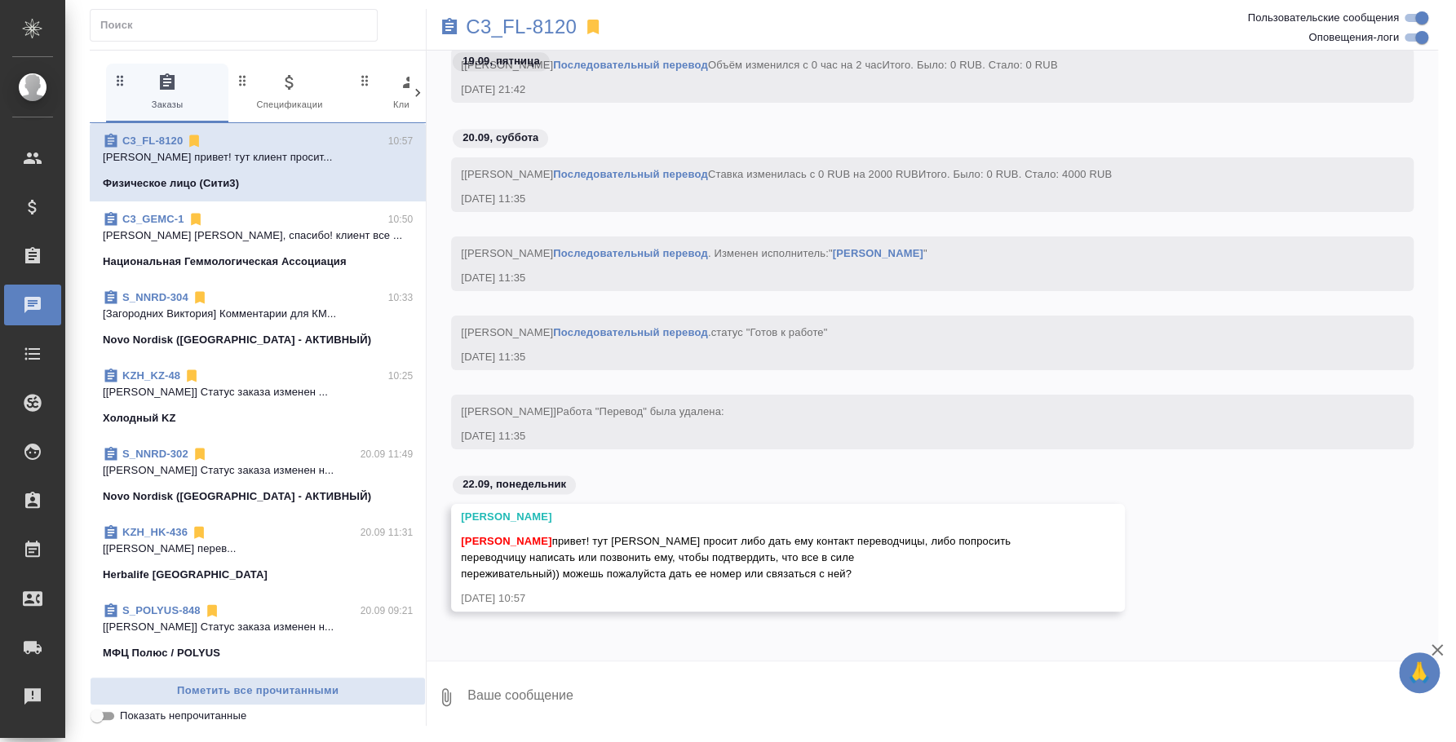
click at [818, 697] on textarea at bounding box center [952, 697] width 972 height 55
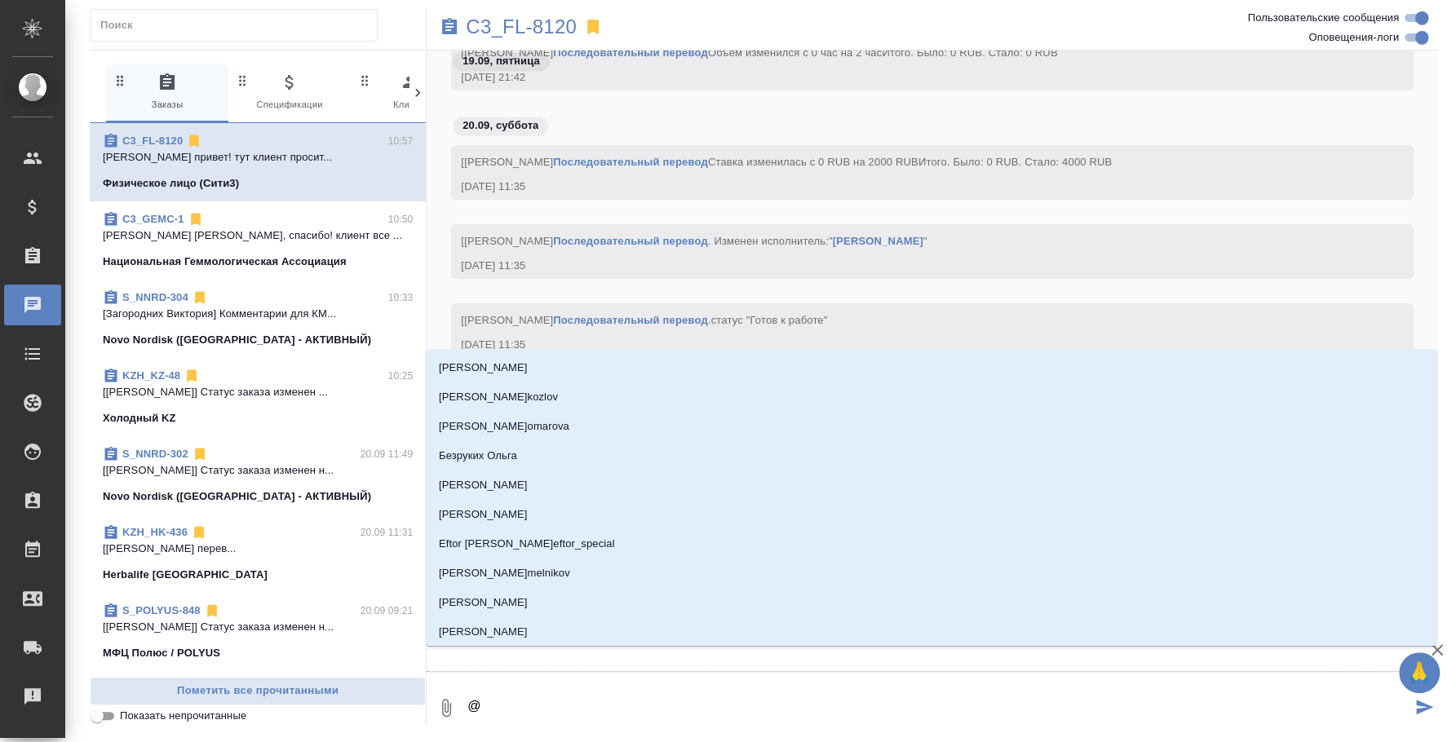
type textarea "@b"
type input "b"
type textarea "@b'k"
type input "b'k"
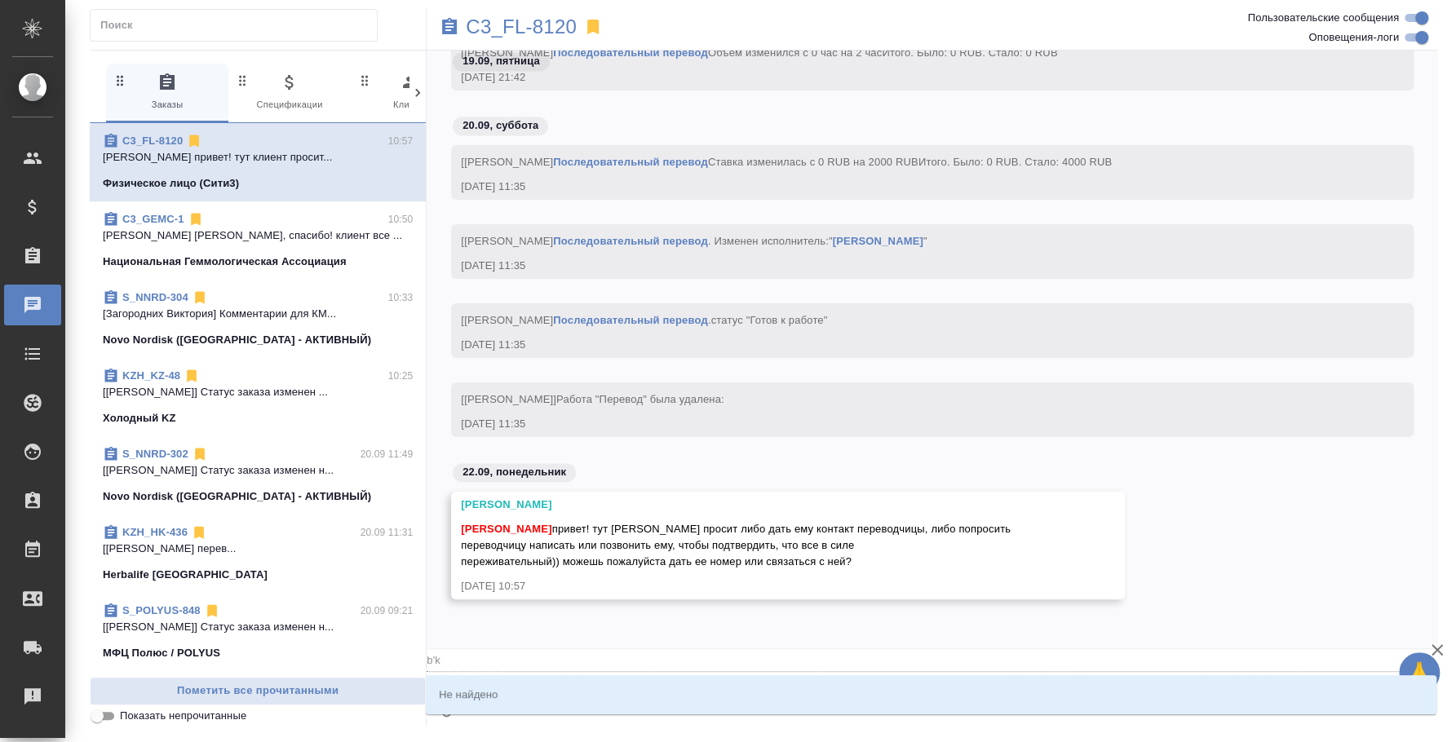
type textarea "@b'k'm"
type input "b'k'm"
type textarea "@b'k"
type input "b'k"
type textarea "@b"
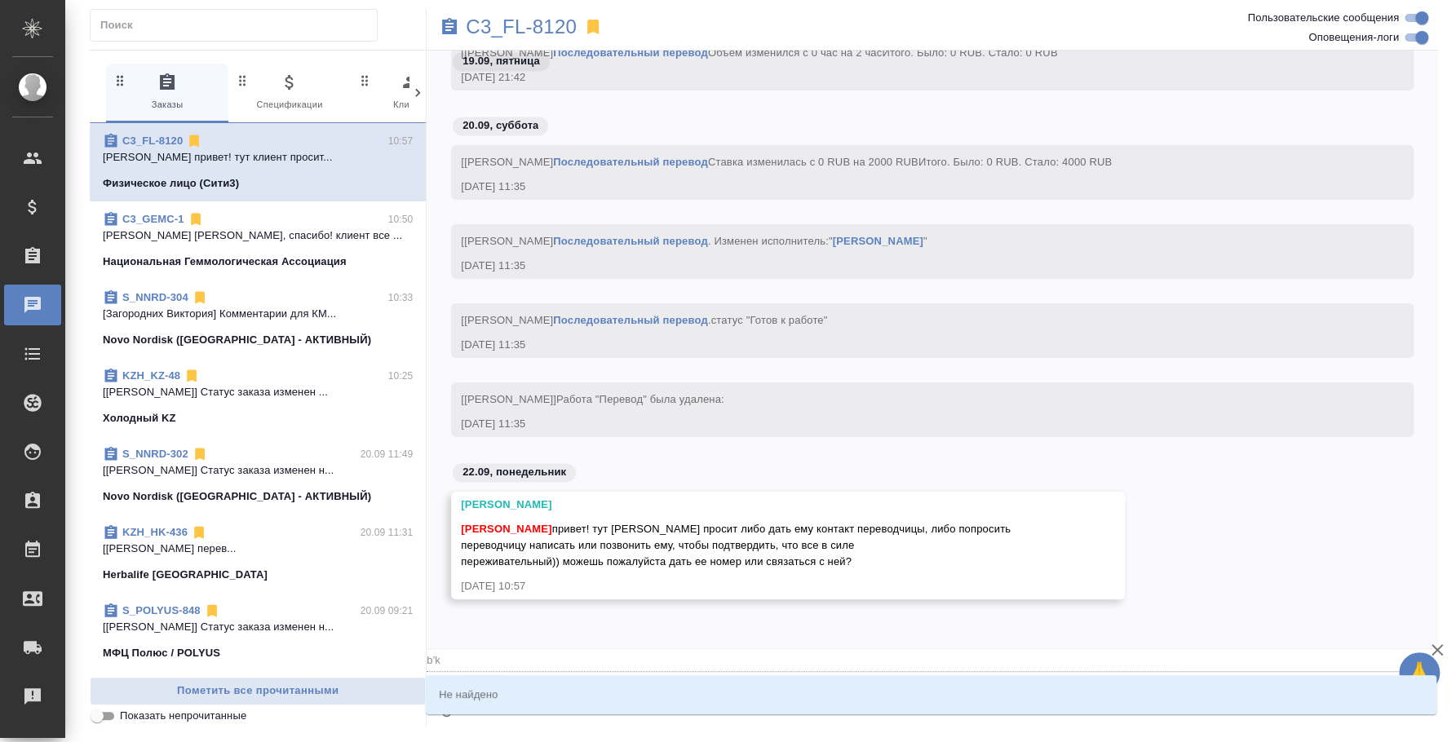
type input "b"
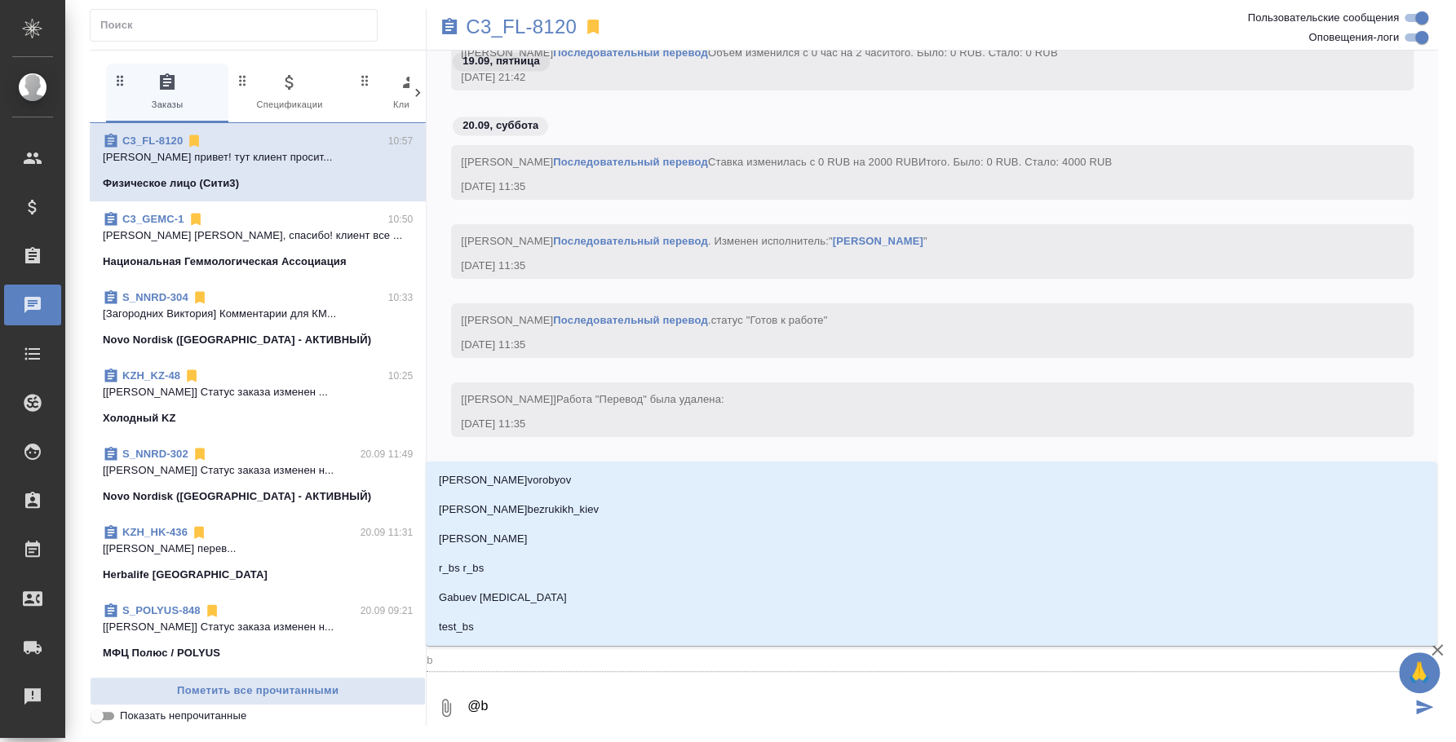
type textarea "@"
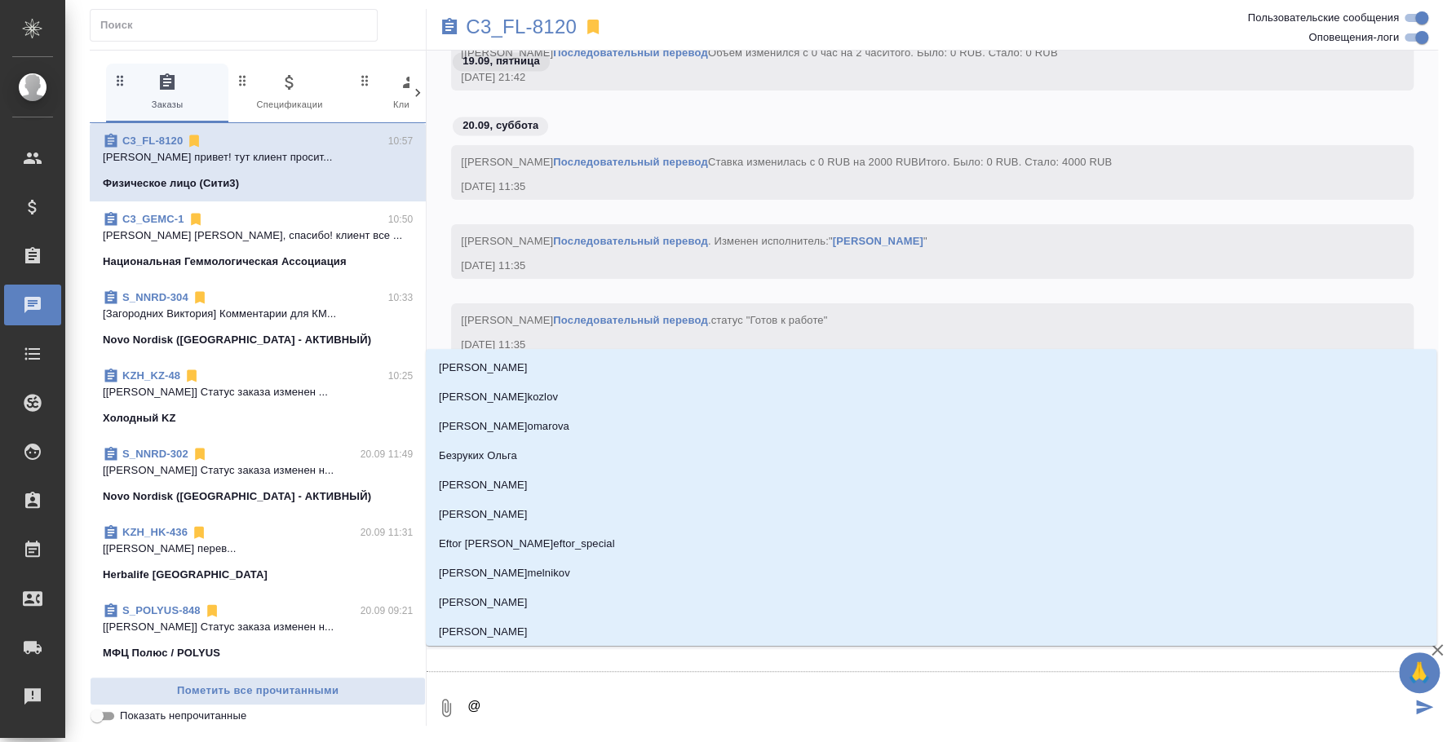
type textarea "@л"
type input "л"
type textarea "@"
type textarea "@и"
type input "и"
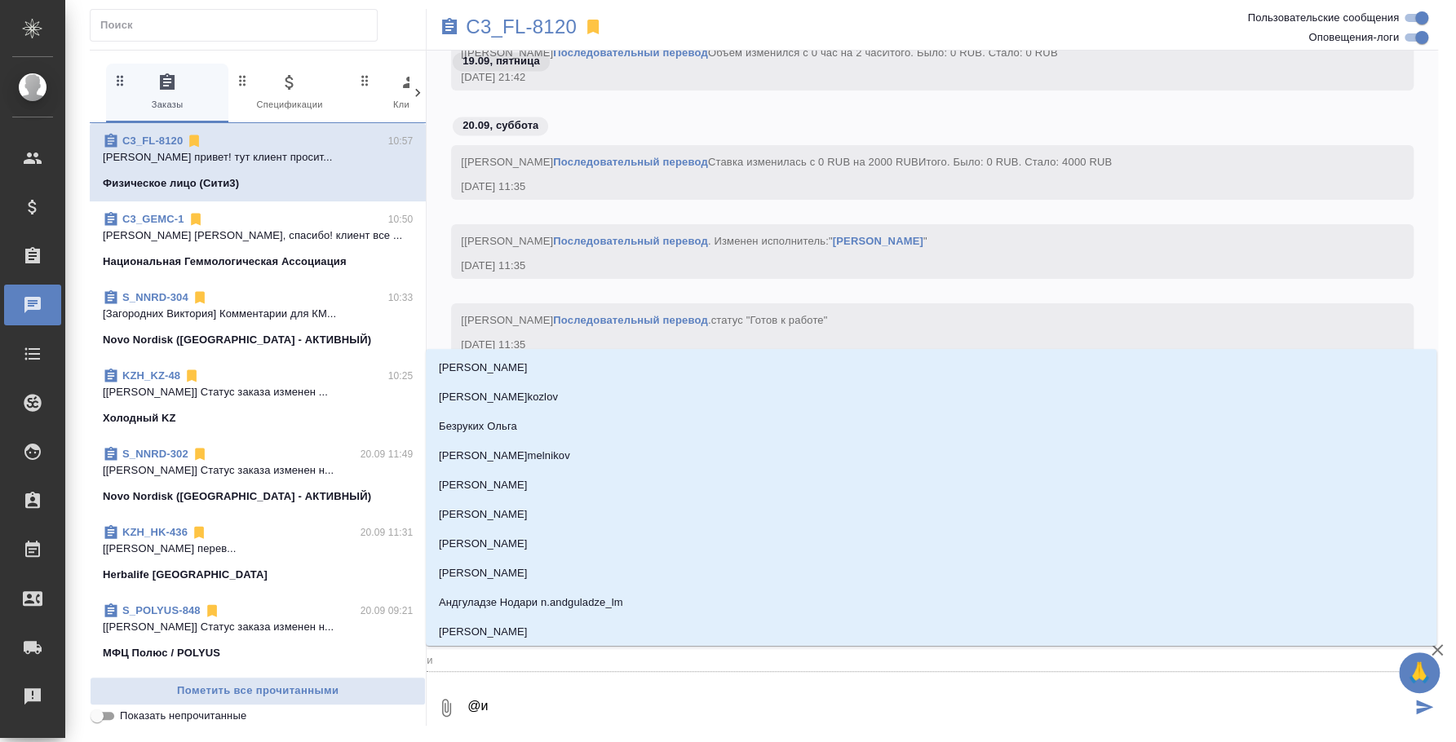
type textarea "@ил"
type input "ил"
type textarea "@иль"
type input "иль"
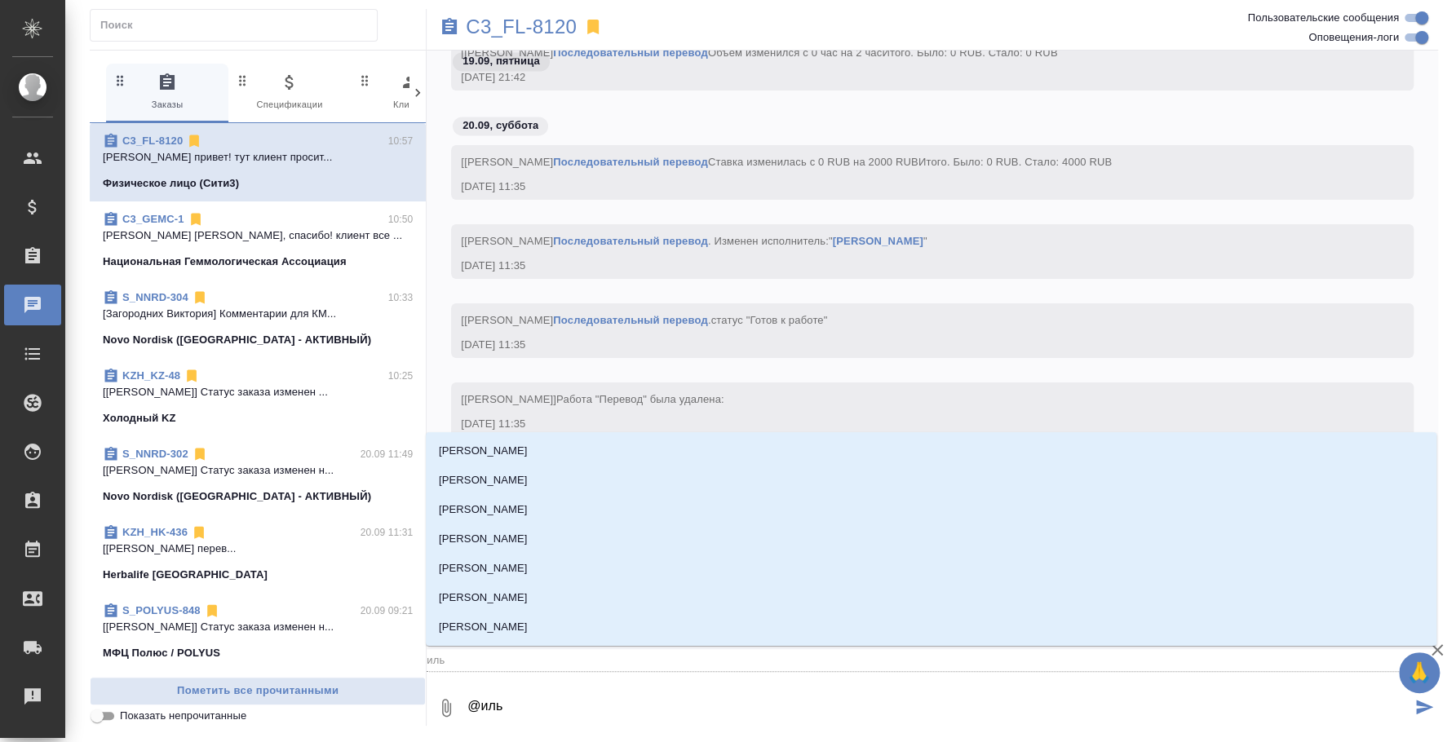
type textarea "@ильи"
type input "ильи"
type textarea "@ильин"
type input "ильин"
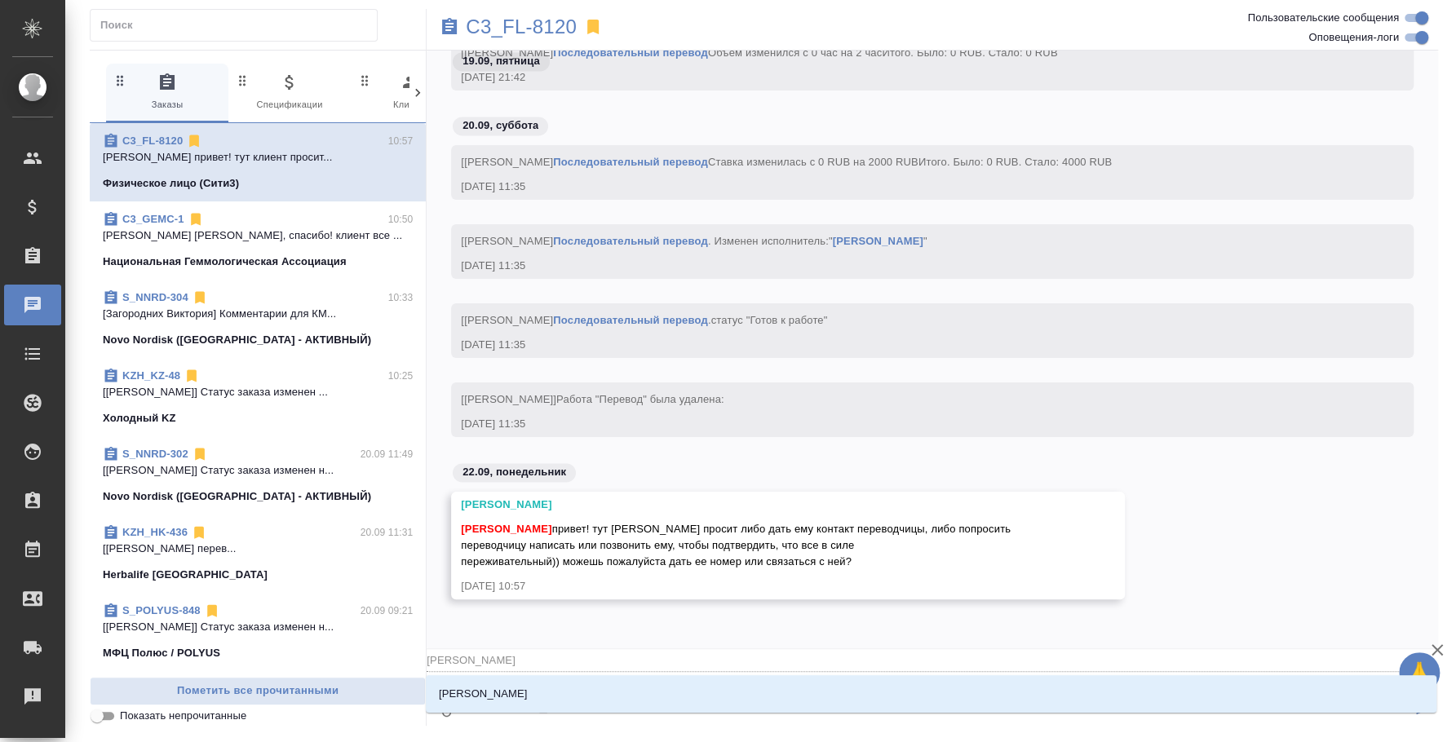
type textarea "@ильина"
type input "ильина"
click at [930, 682] on li "Ильина Екатерина" at bounding box center [931, 693] width 1011 height 29
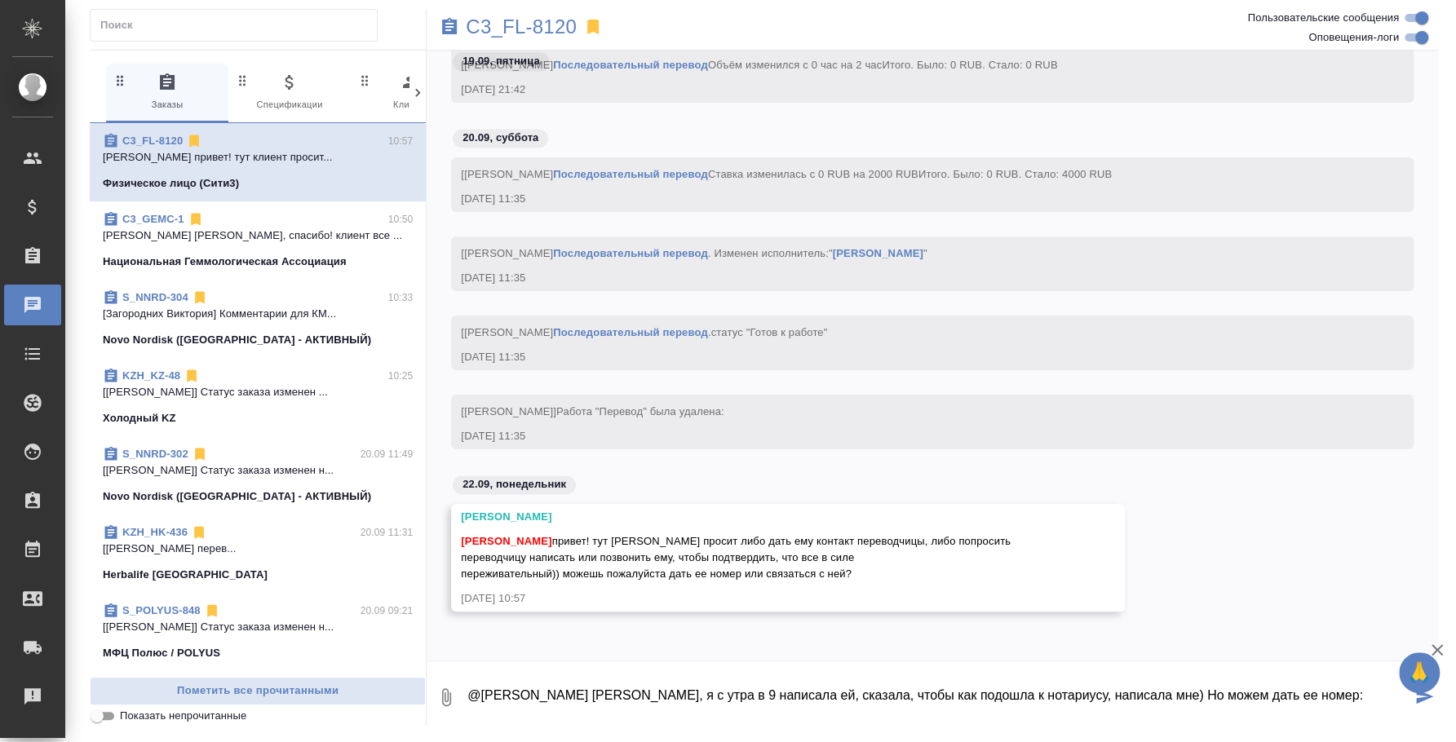
click at [1337, 689] on textarea "@Ильина Екатерина Катя, я с утра в 9 написала ей, сказала, чтобы как подошла к …" at bounding box center [938, 697] width 945 height 55
paste textarea "+7 993 901-24-36"
type textarea "@Ильина Екатерина Катя, я с утра в 9 написала ей, сказала, чтобы как подошла к …"
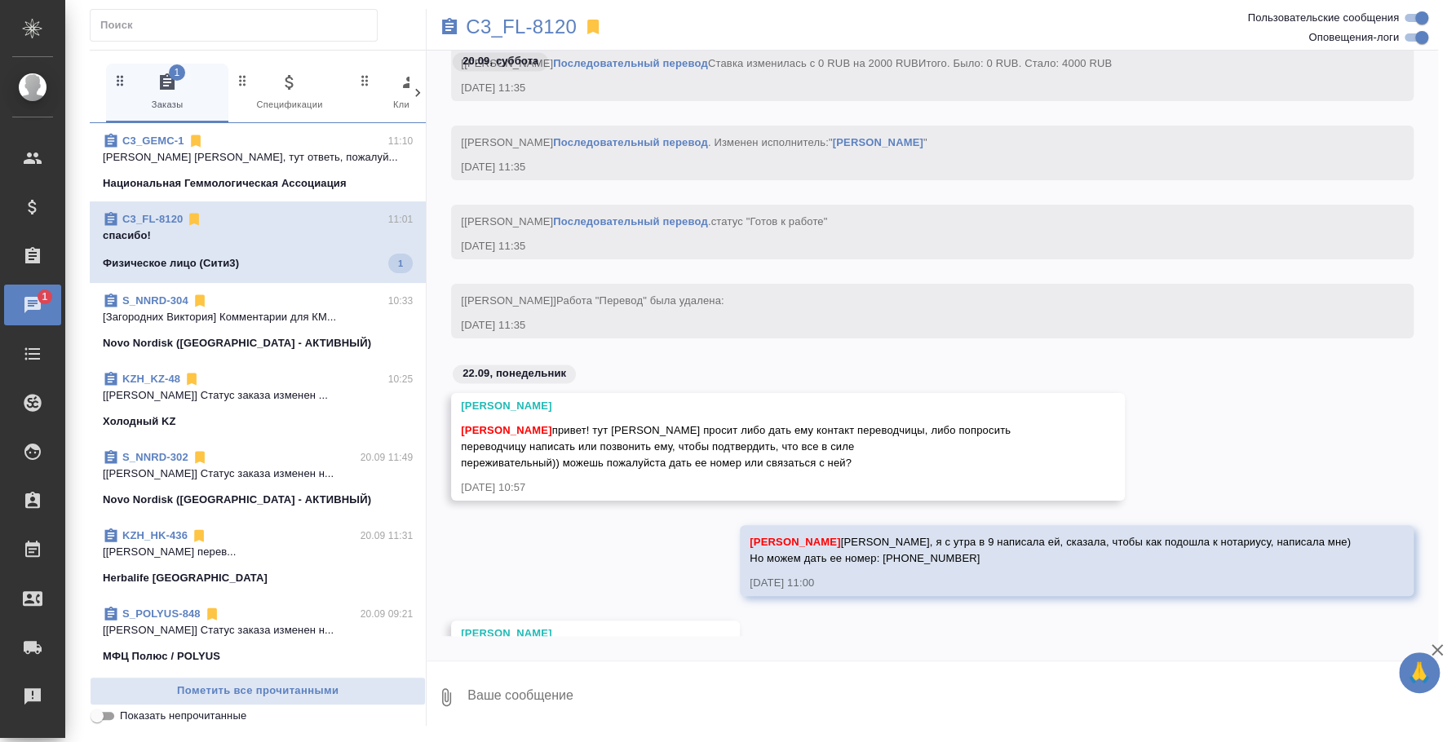
scroll to position [5779, 0]
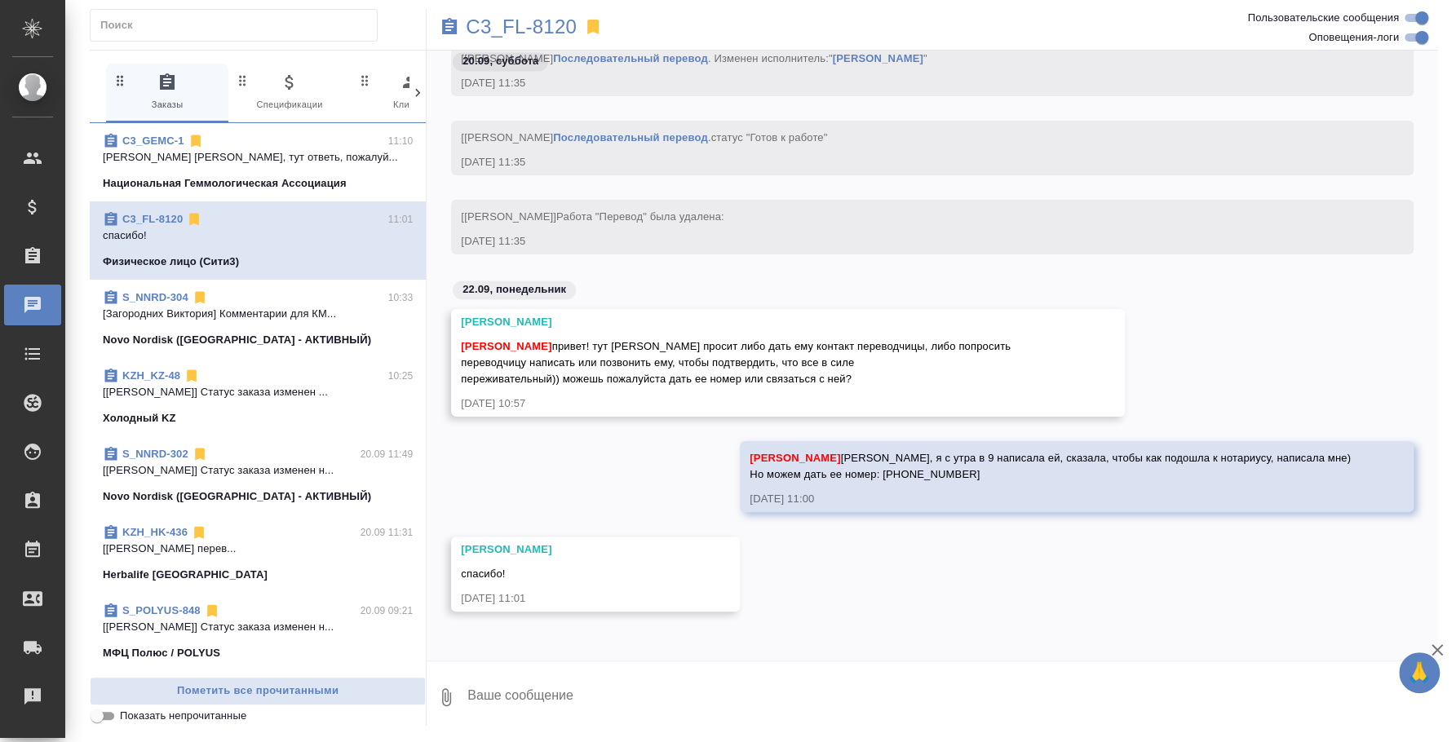
click at [277, 154] on p "Баданян Артак Артак, тут ответь, пожалуй..." at bounding box center [258, 157] width 310 height 16
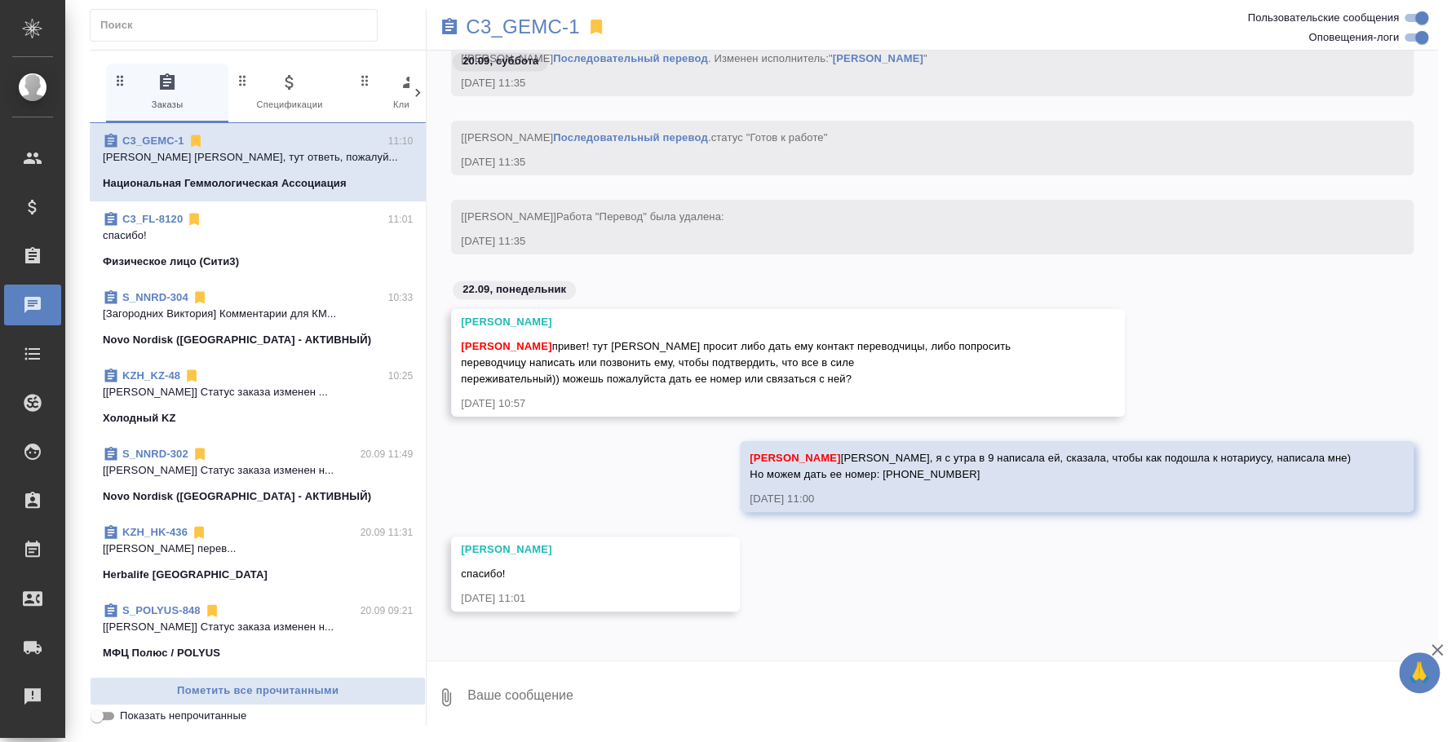
scroll to position [3522, 0]
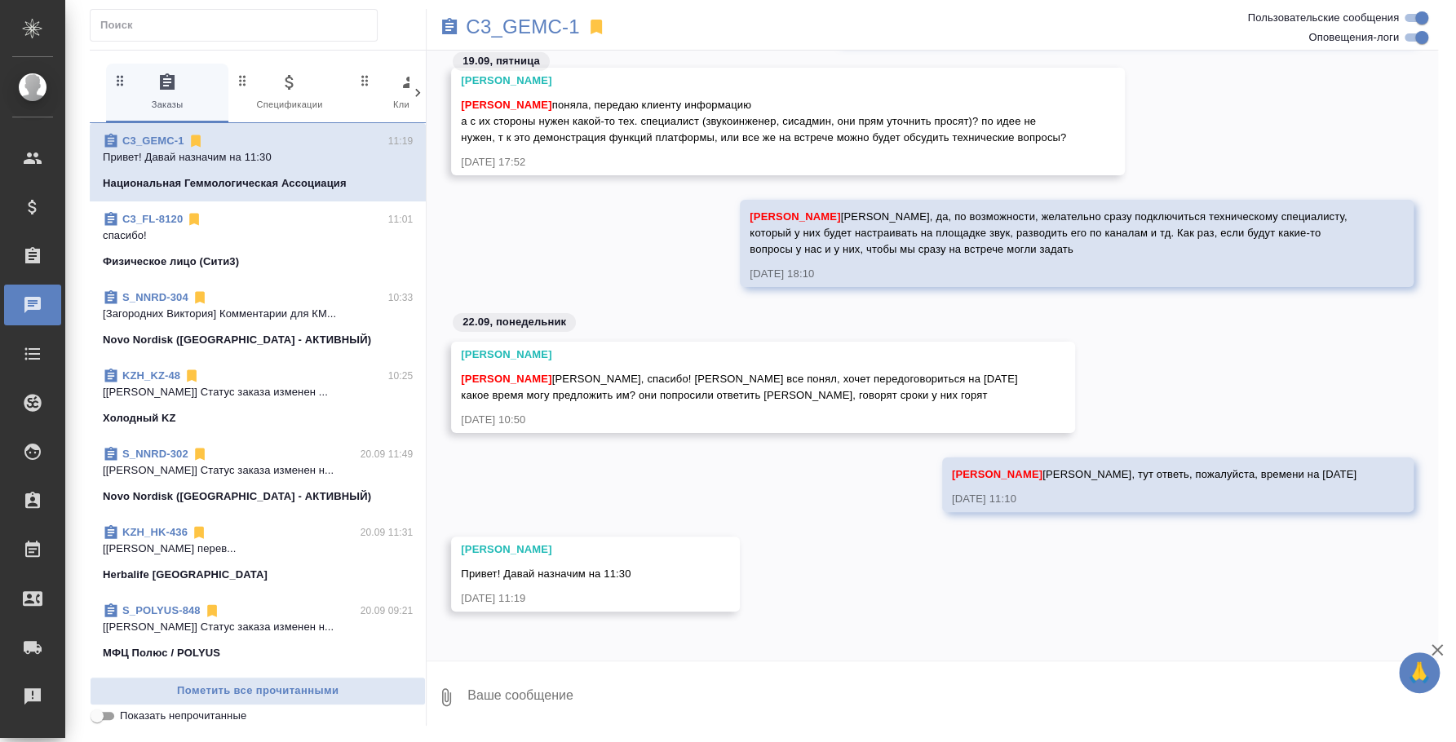
click at [839, 681] on textarea at bounding box center [952, 697] width 972 height 55
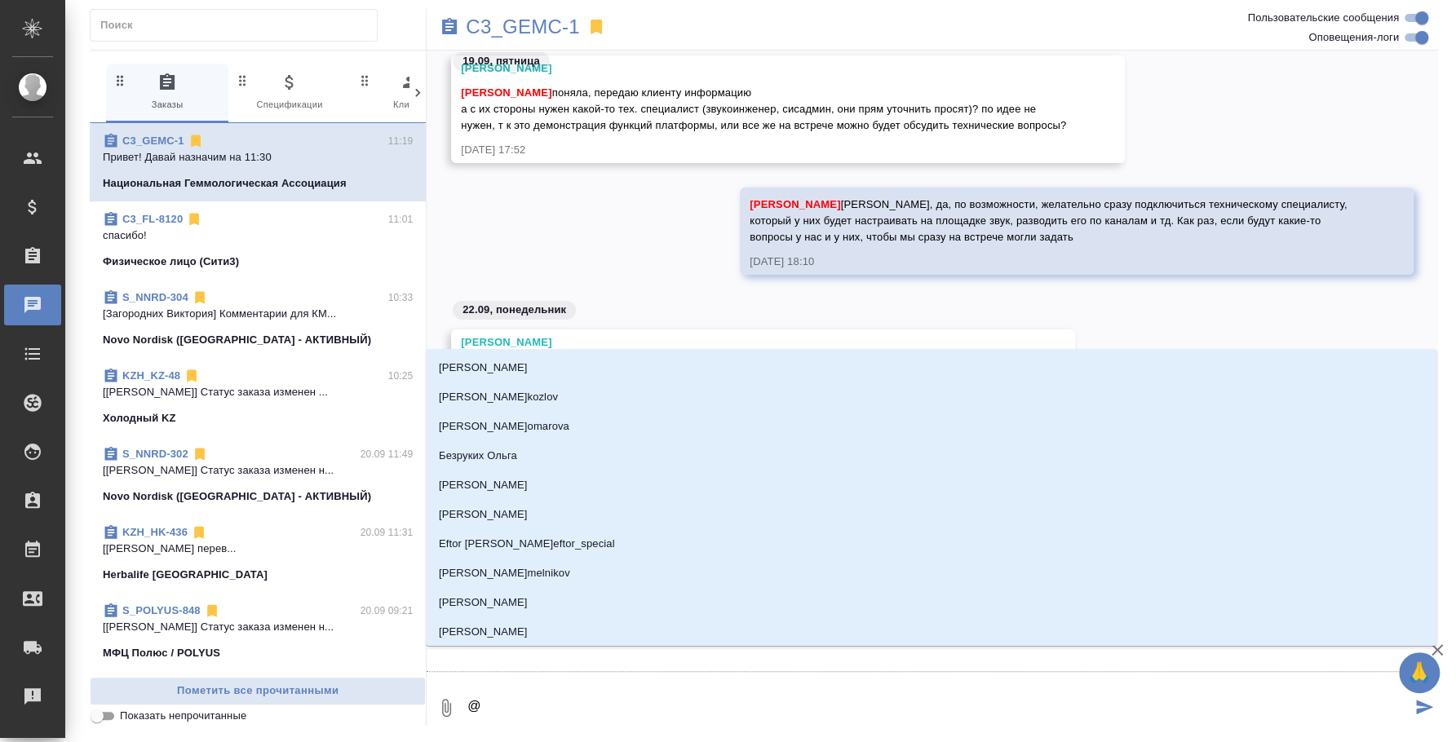
type textarea "@b"
type input "b"
type textarea "@b'k"
type input "b'k"
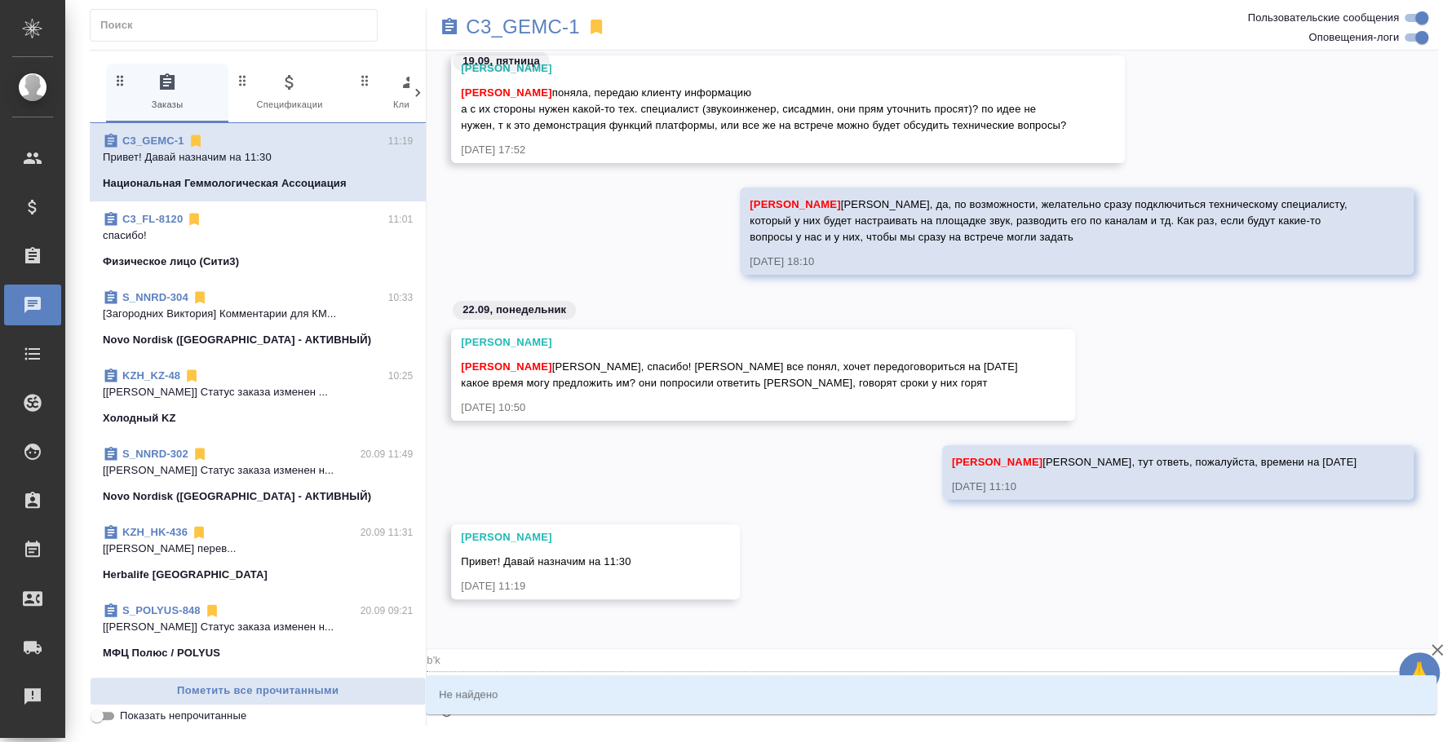
type textarea "@b'k'm"
type input "b'k'm"
type textarea "@b'k"
type input "b'k"
type textarea "@b"
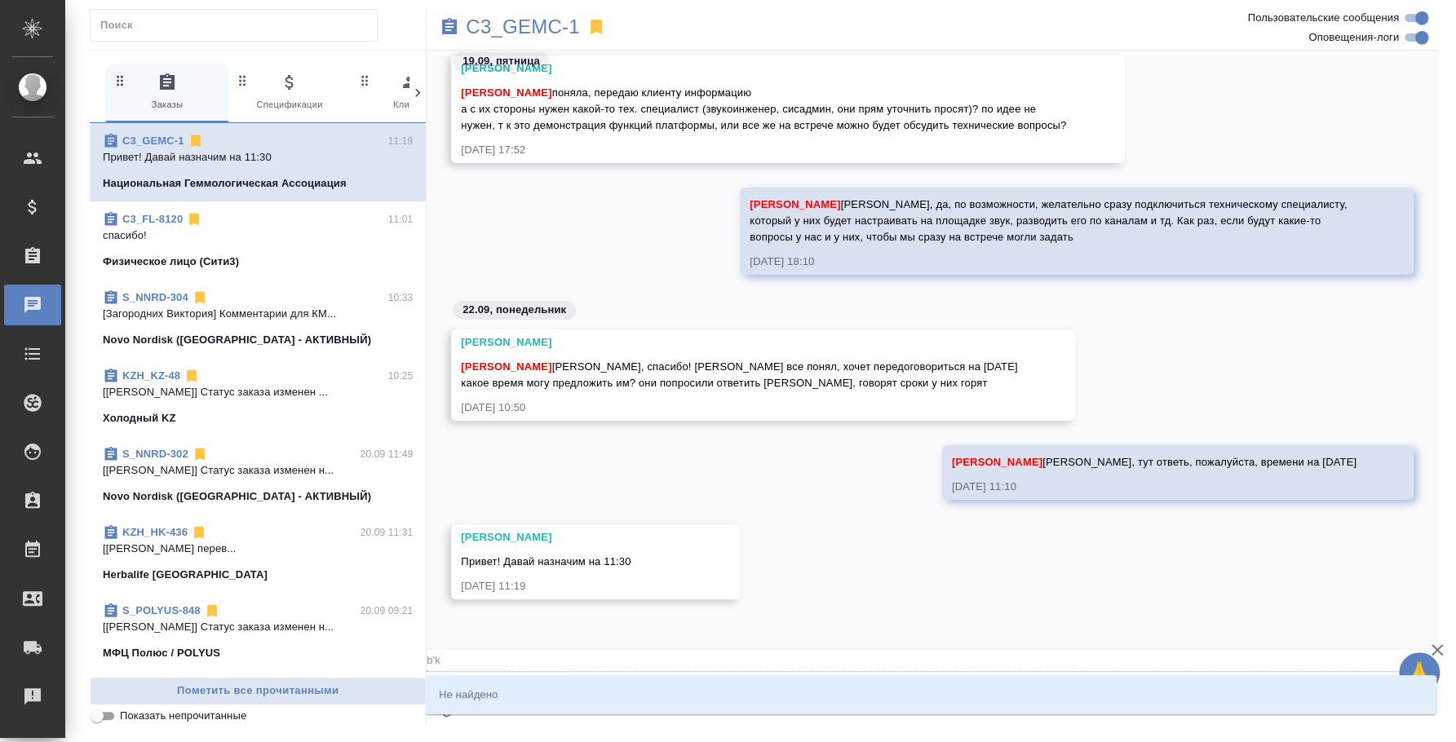
type input "b"
type textarea "@"
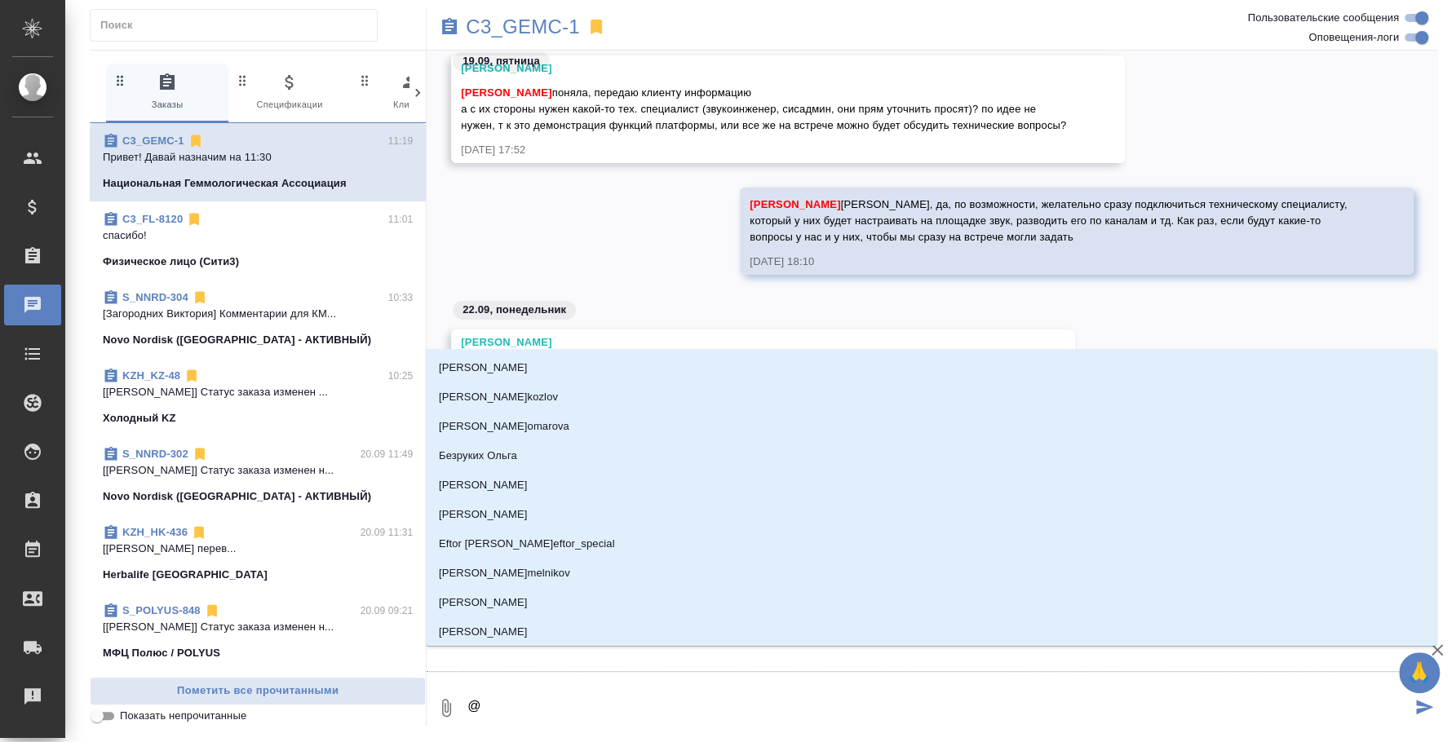
type textarea "@и"
type input "и"
type textarea "@ил"
type input "ил"
type textarea "@иль"
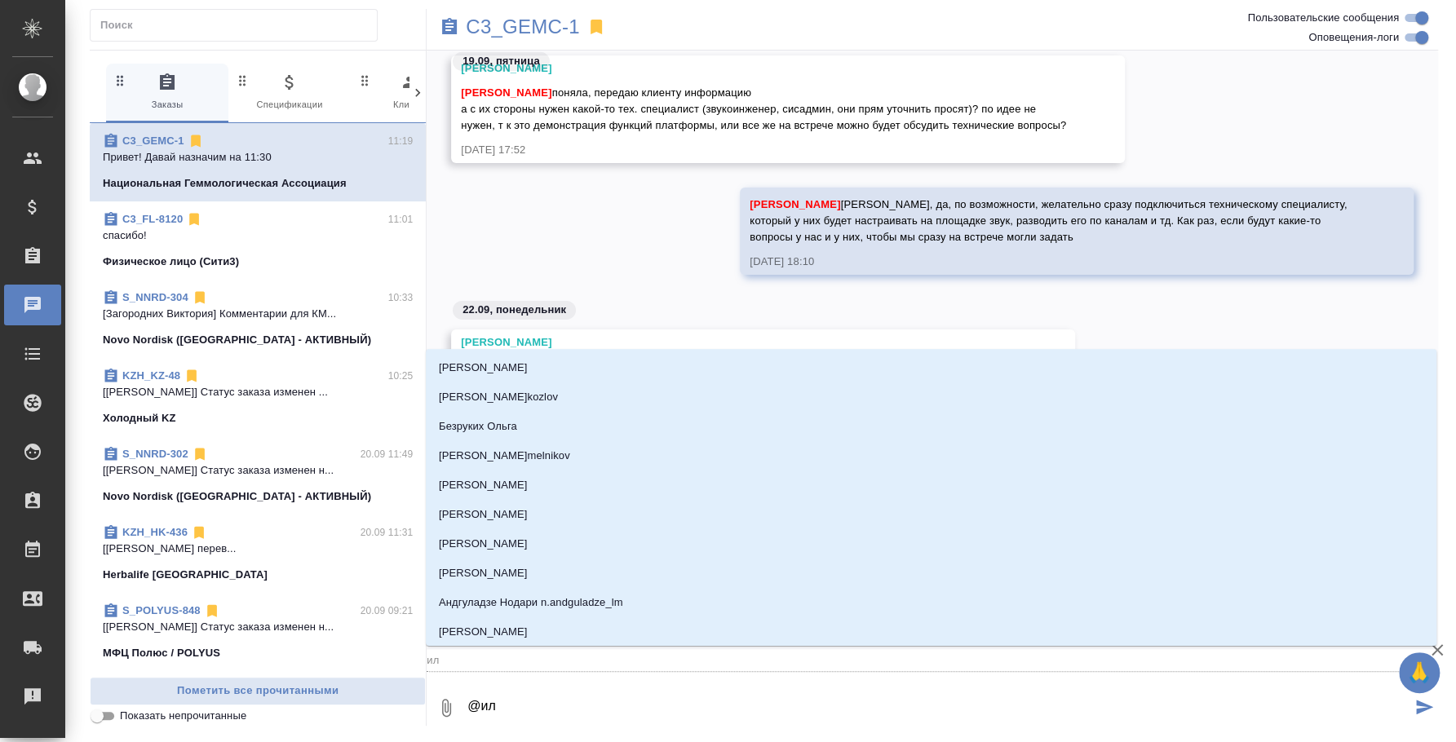
type input "иль"
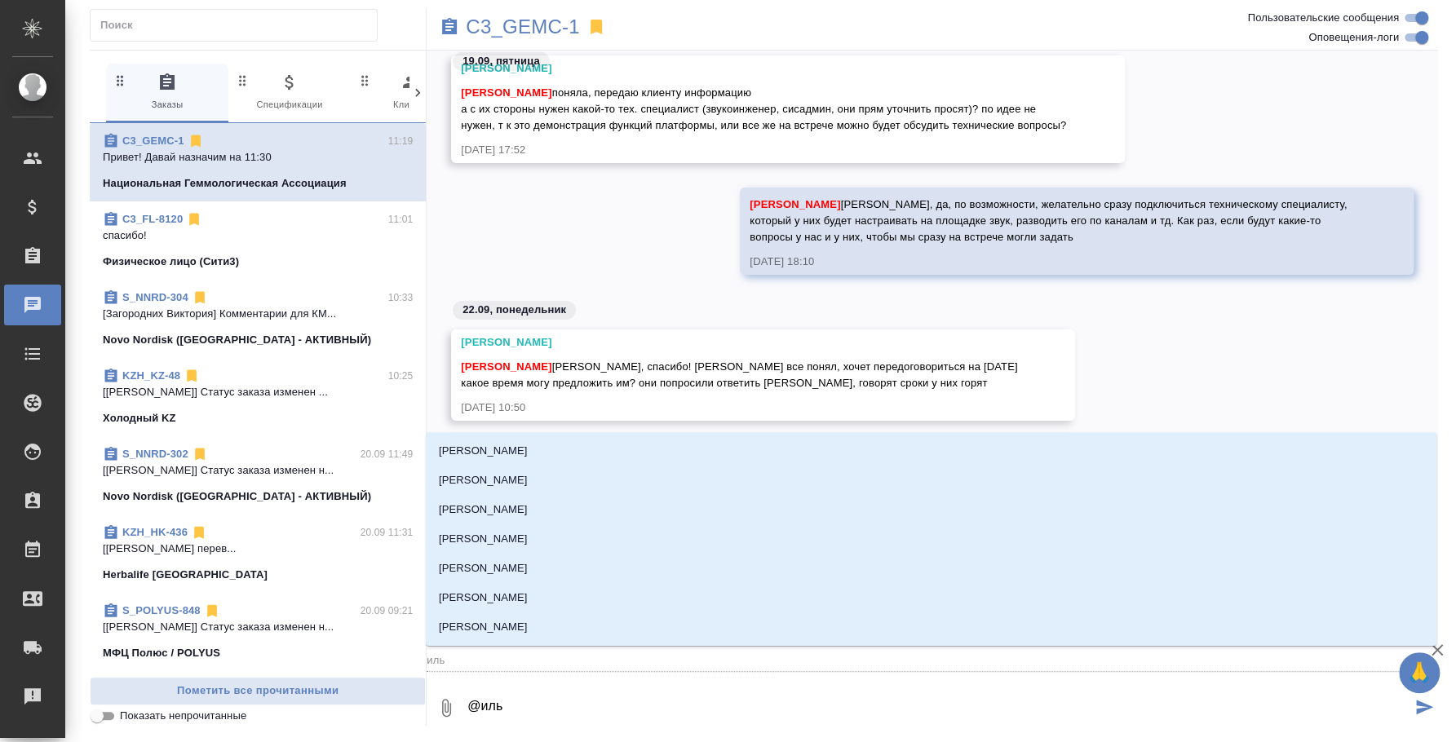
type textarea "@ильи"
type input "ильи"
type textarea "@ильин"
type input "ильин"
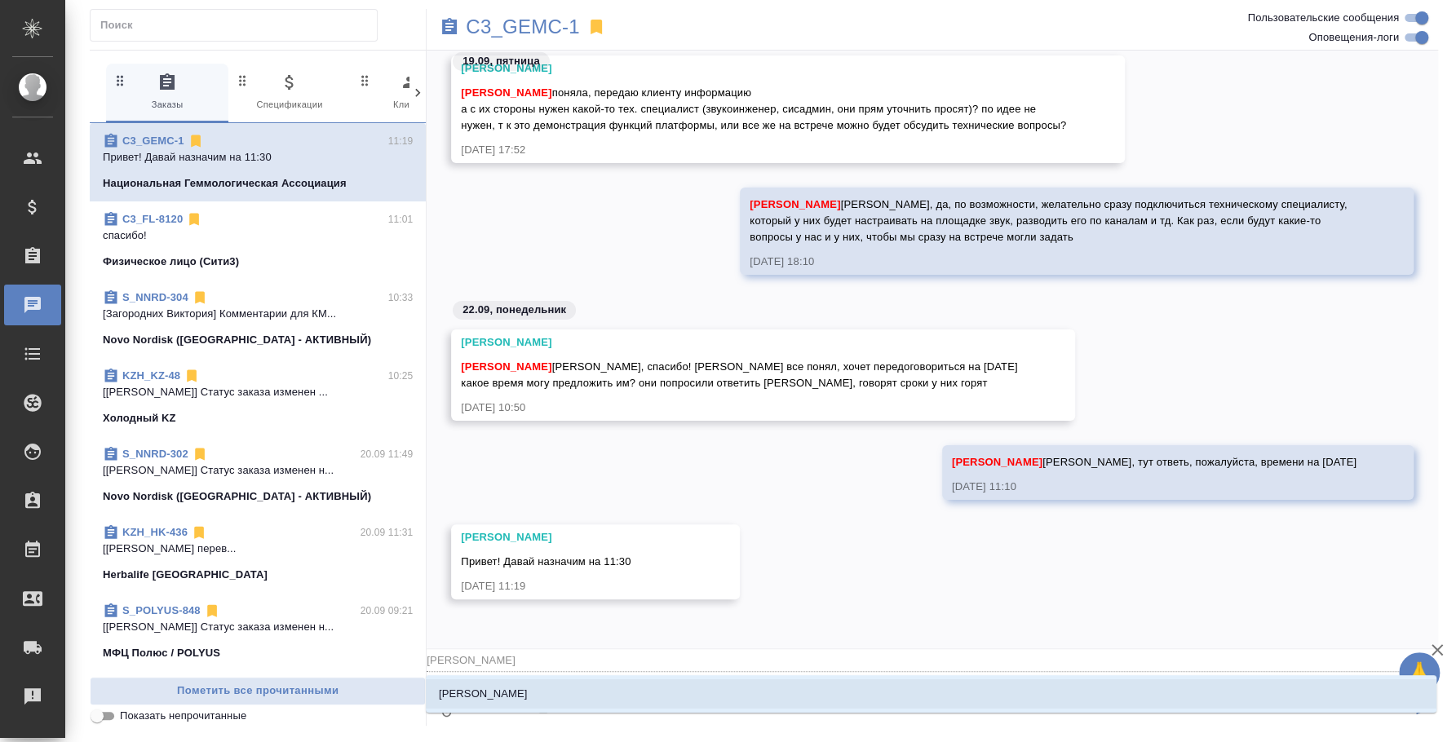
click at [843, 692] on li "Ильина Екатерина" at bounding box center [931, 693] width 1011 height 29
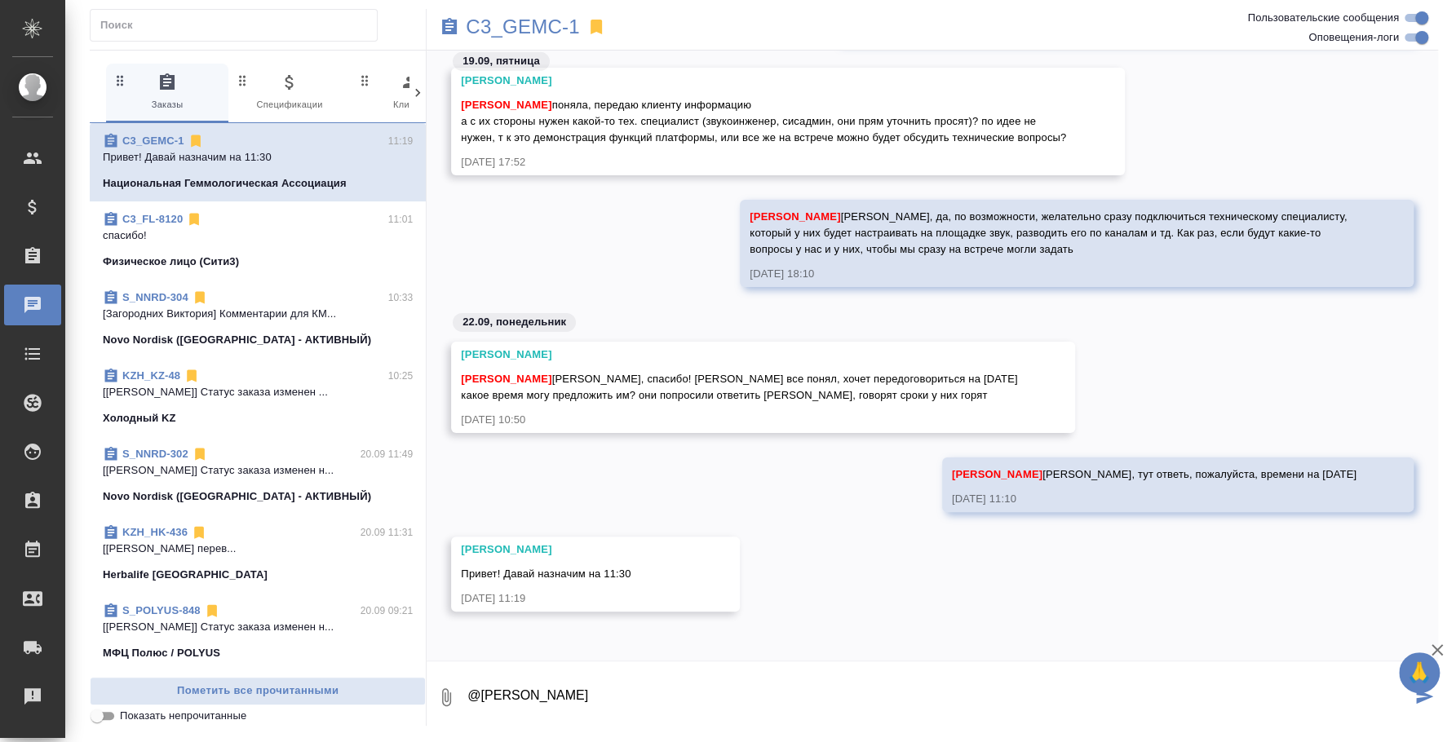
type textarea "@Ильина Екатерина"
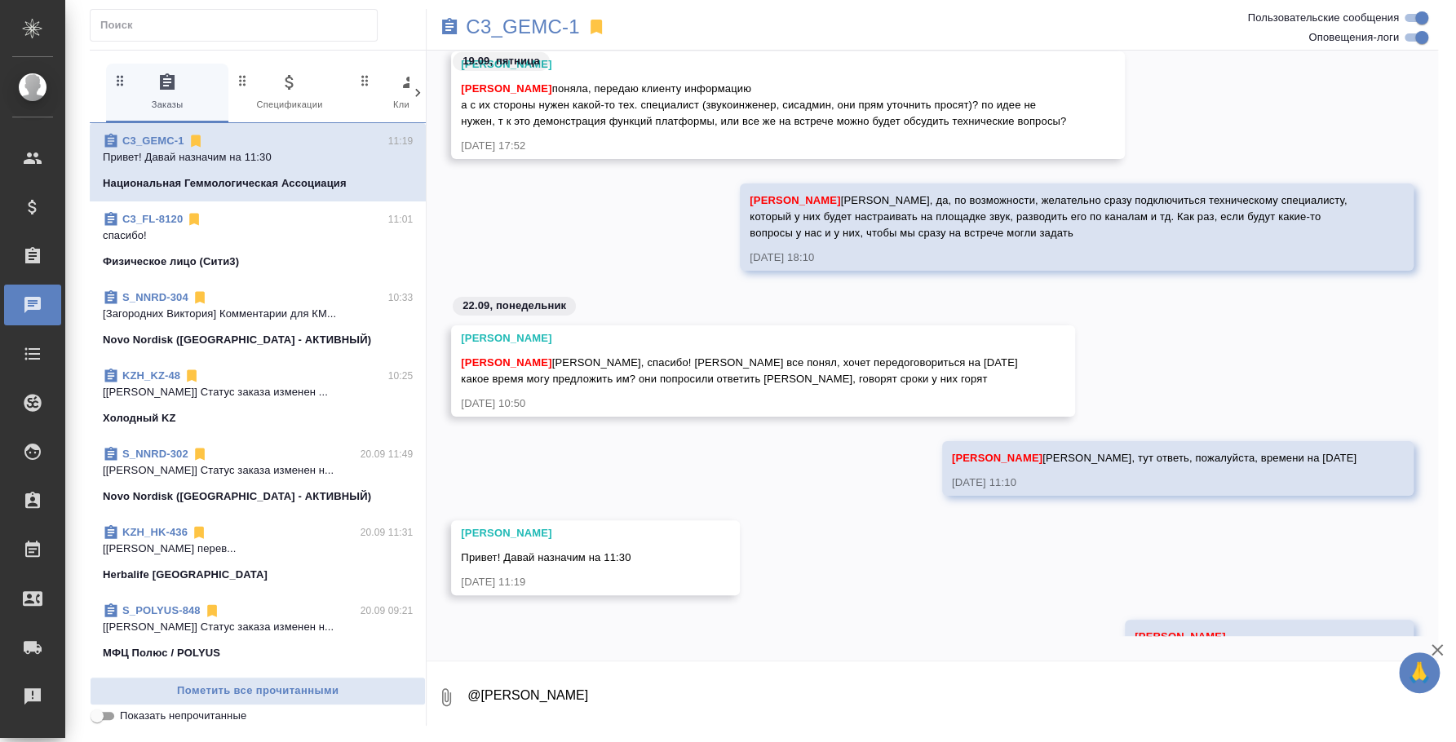
scroll to position [3601, 0]
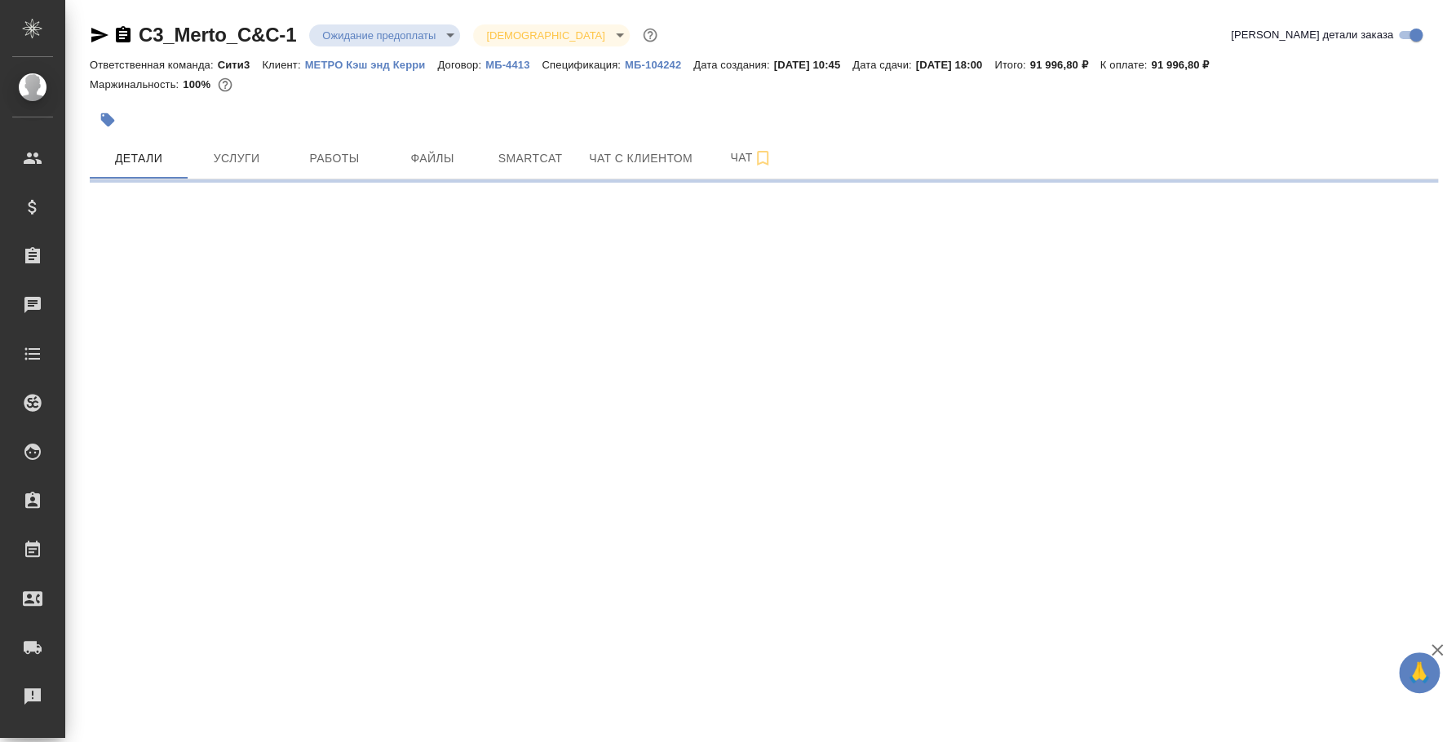
select select "RU"
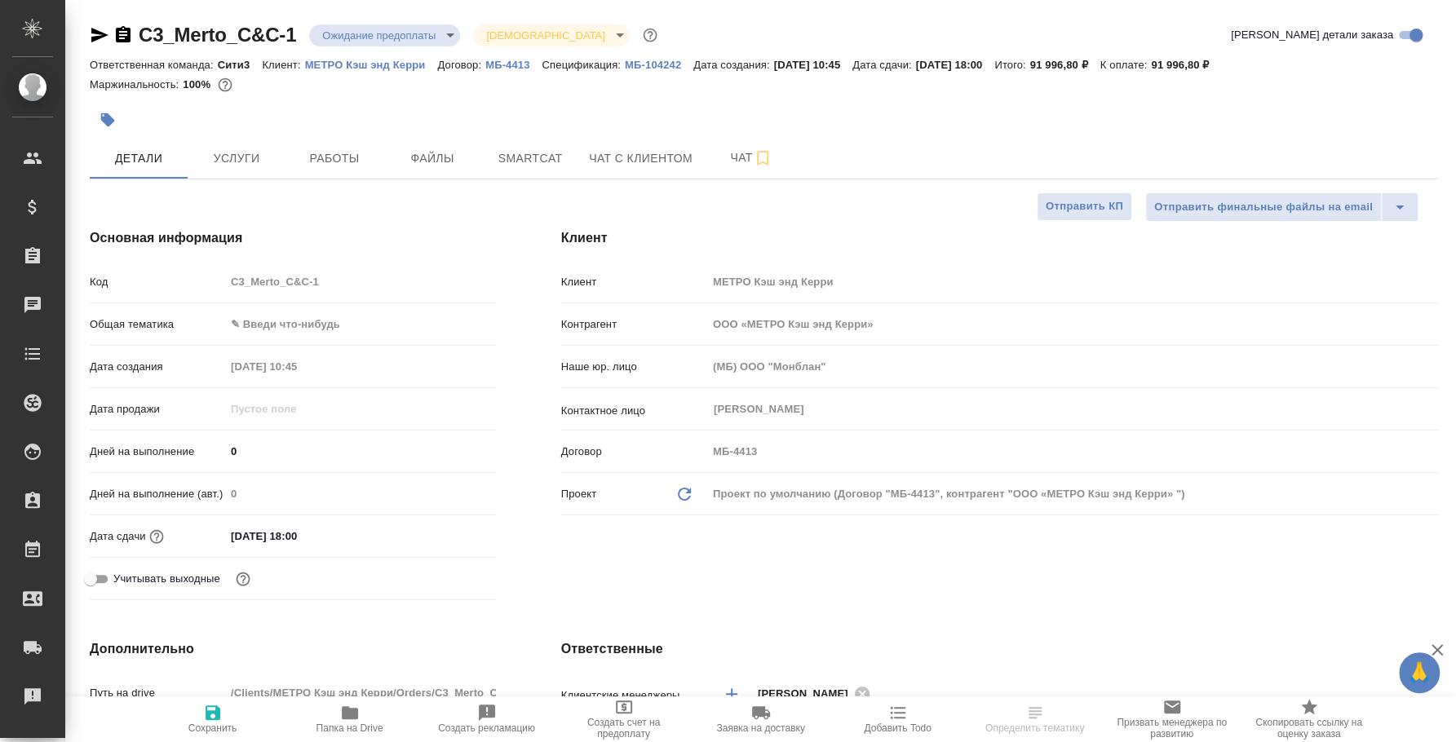
type textarea "x"
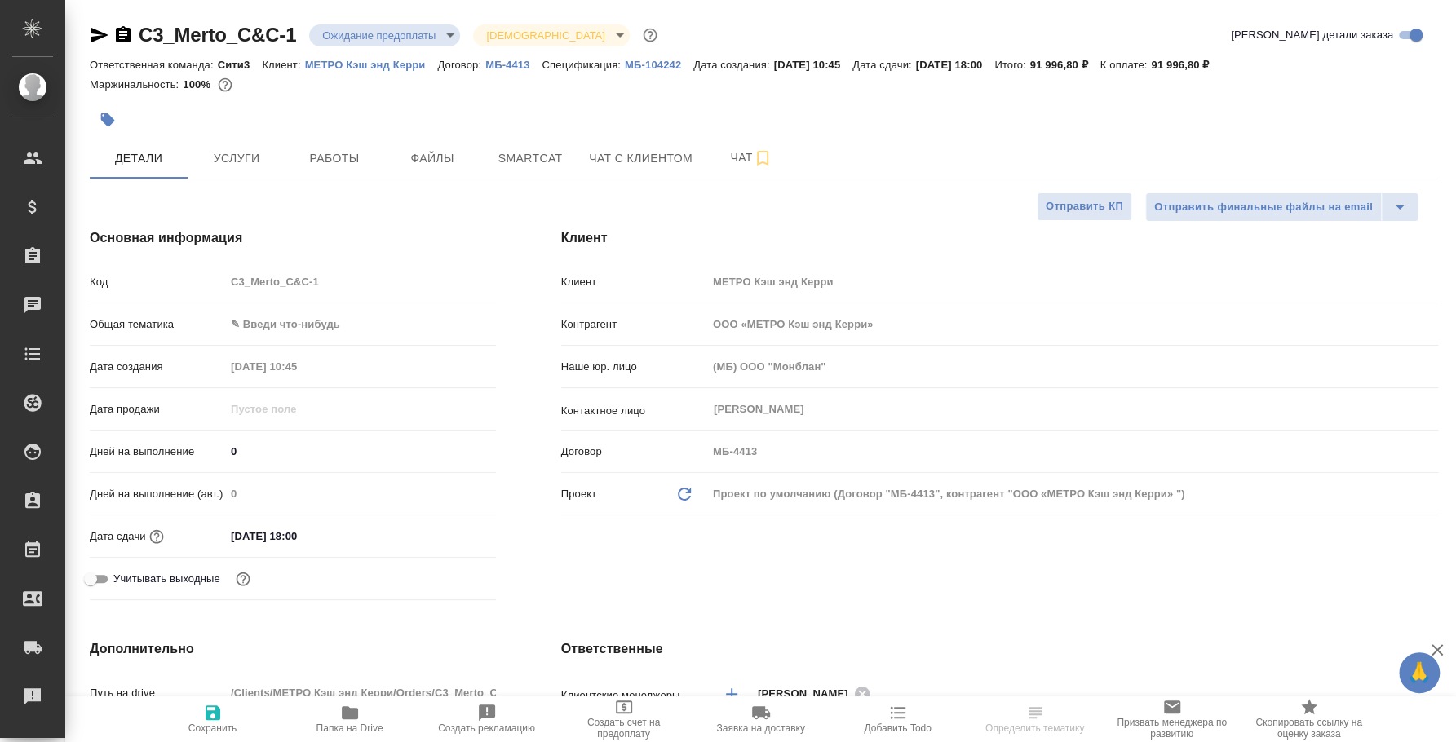
type textarea "x"
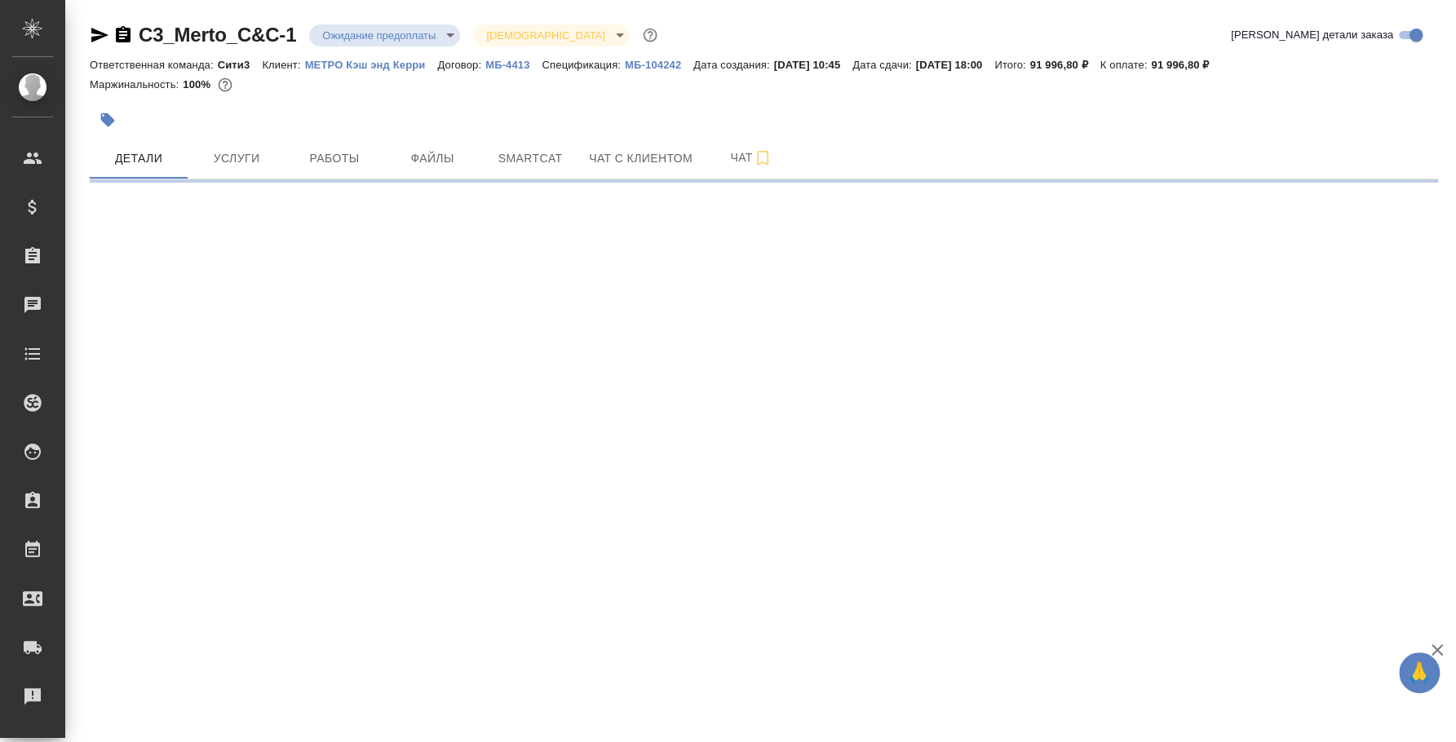
select select "RU"
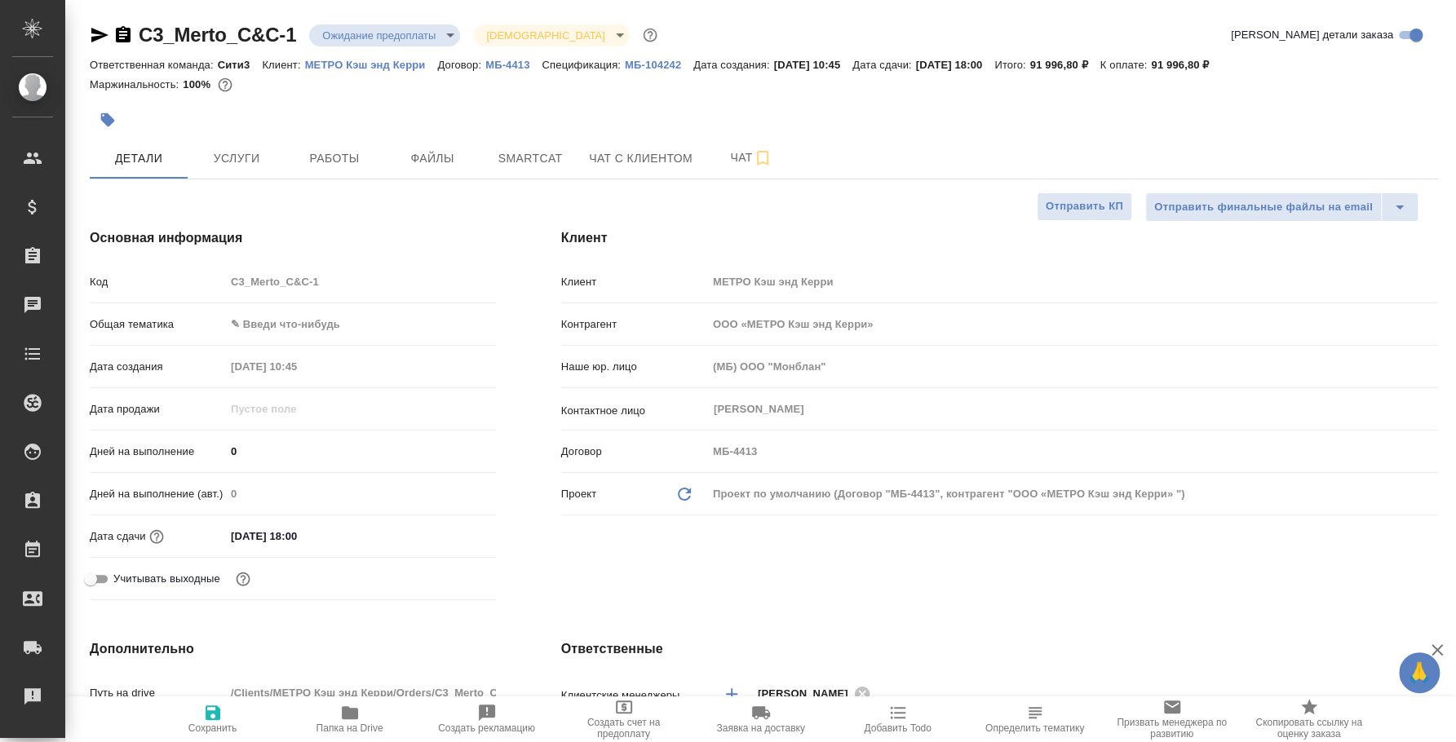
type textarea "x"
click at [97, 36] on icon "button" at bounding box center [99, 35] width 17 height 15
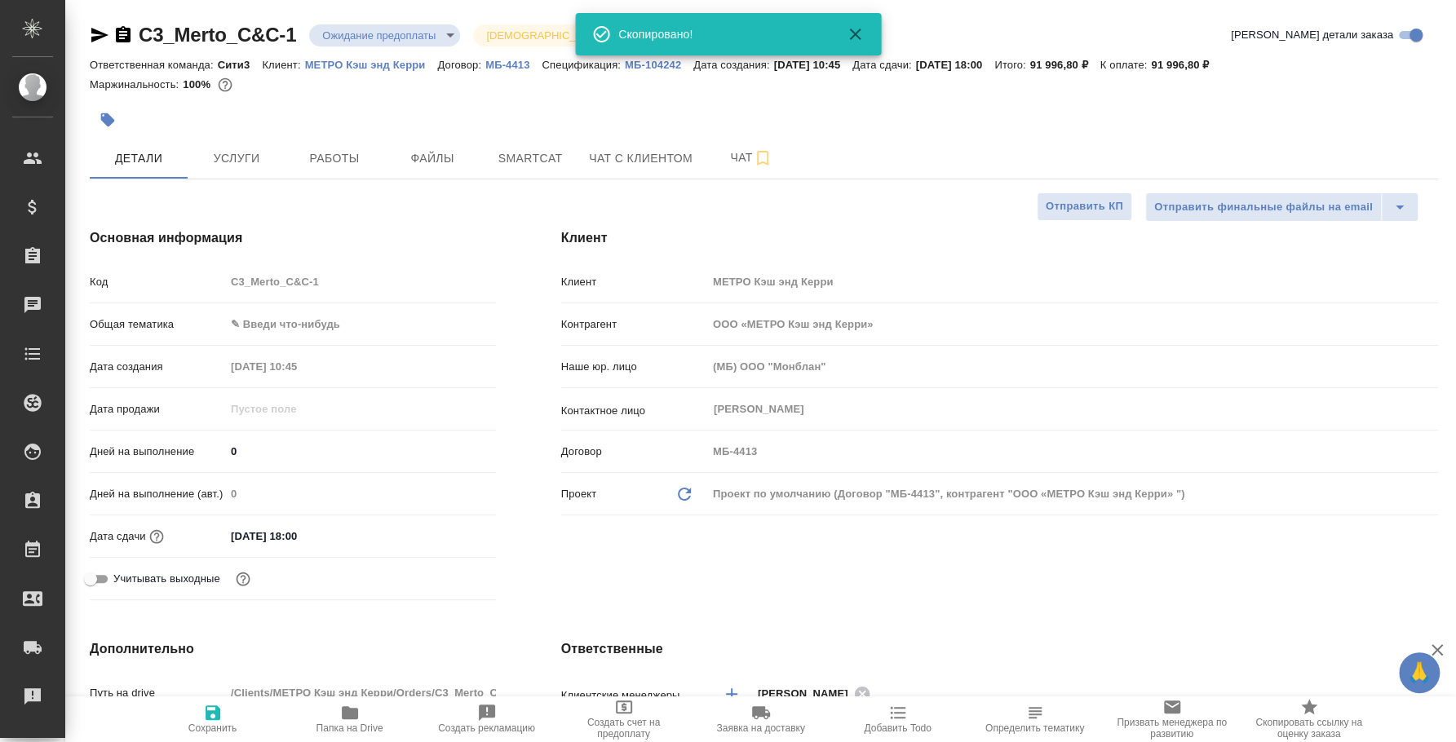
type textarea "x"
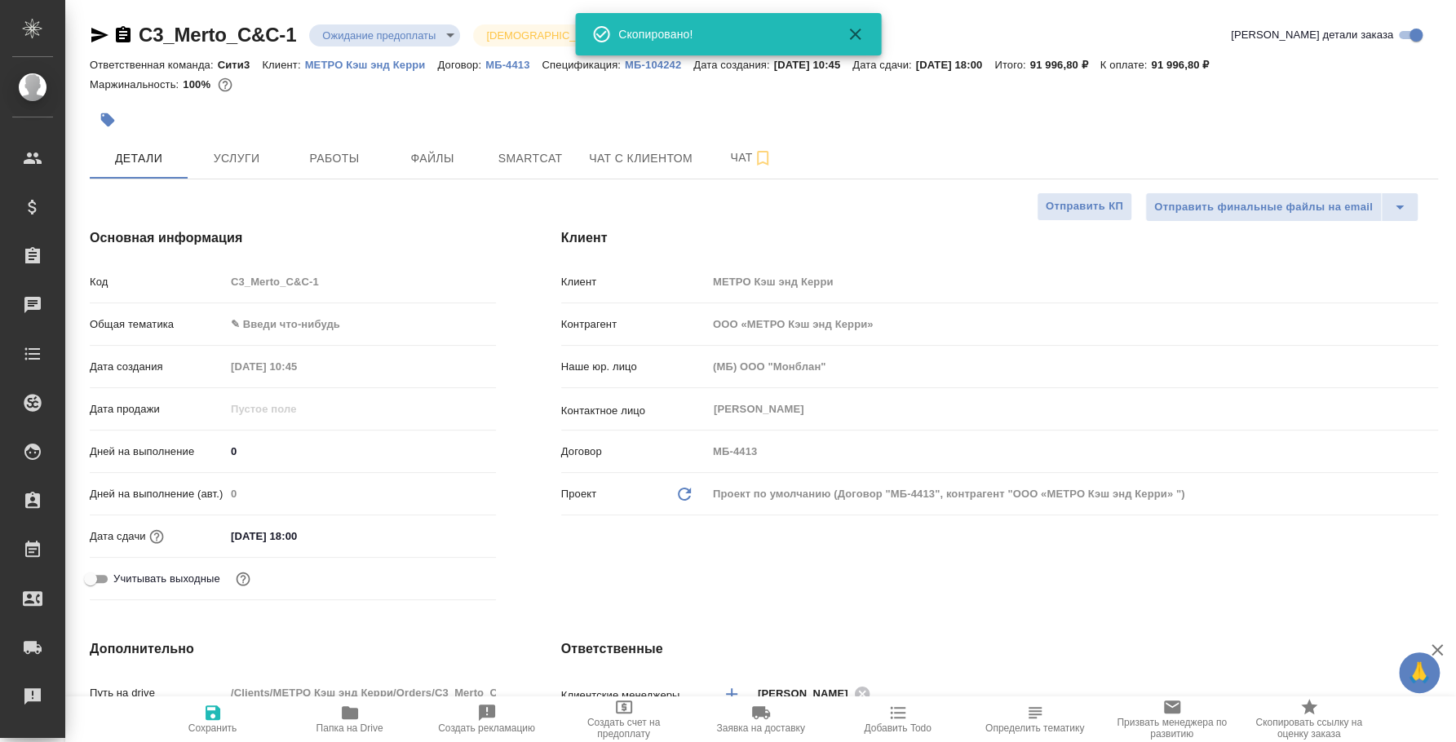
type textarea "x"
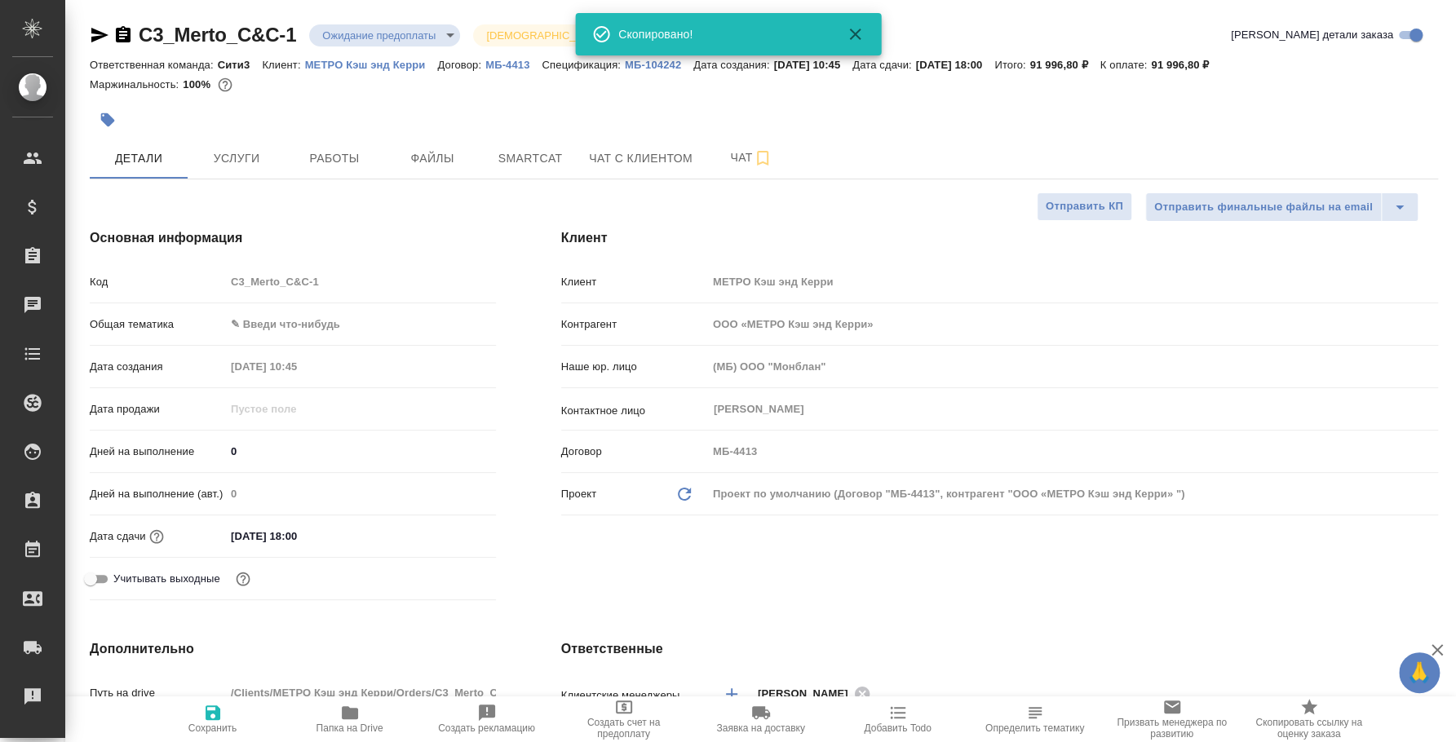
type textarea "x"
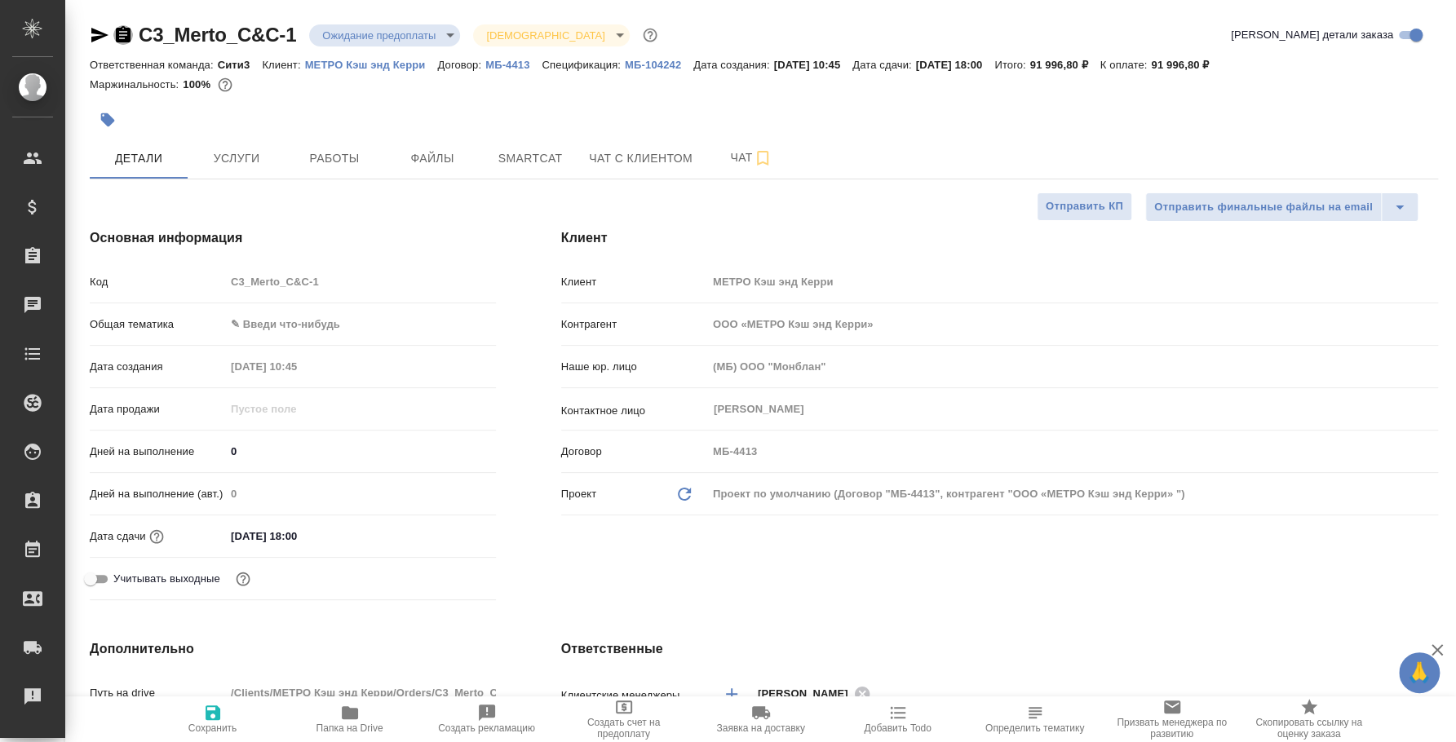
click at [121, 35] on icon "button" at bounding box center [123, 35] width 20 height 20
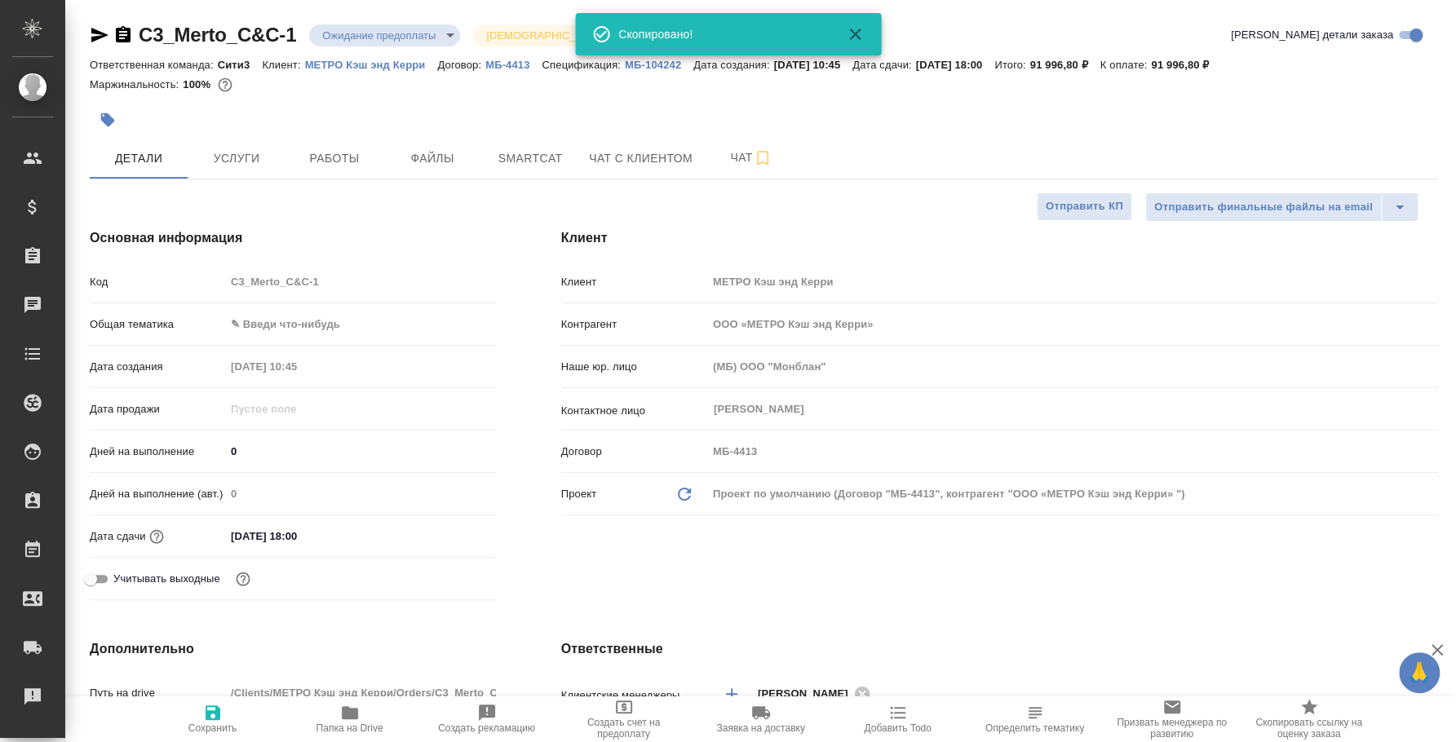
type textarea "x"
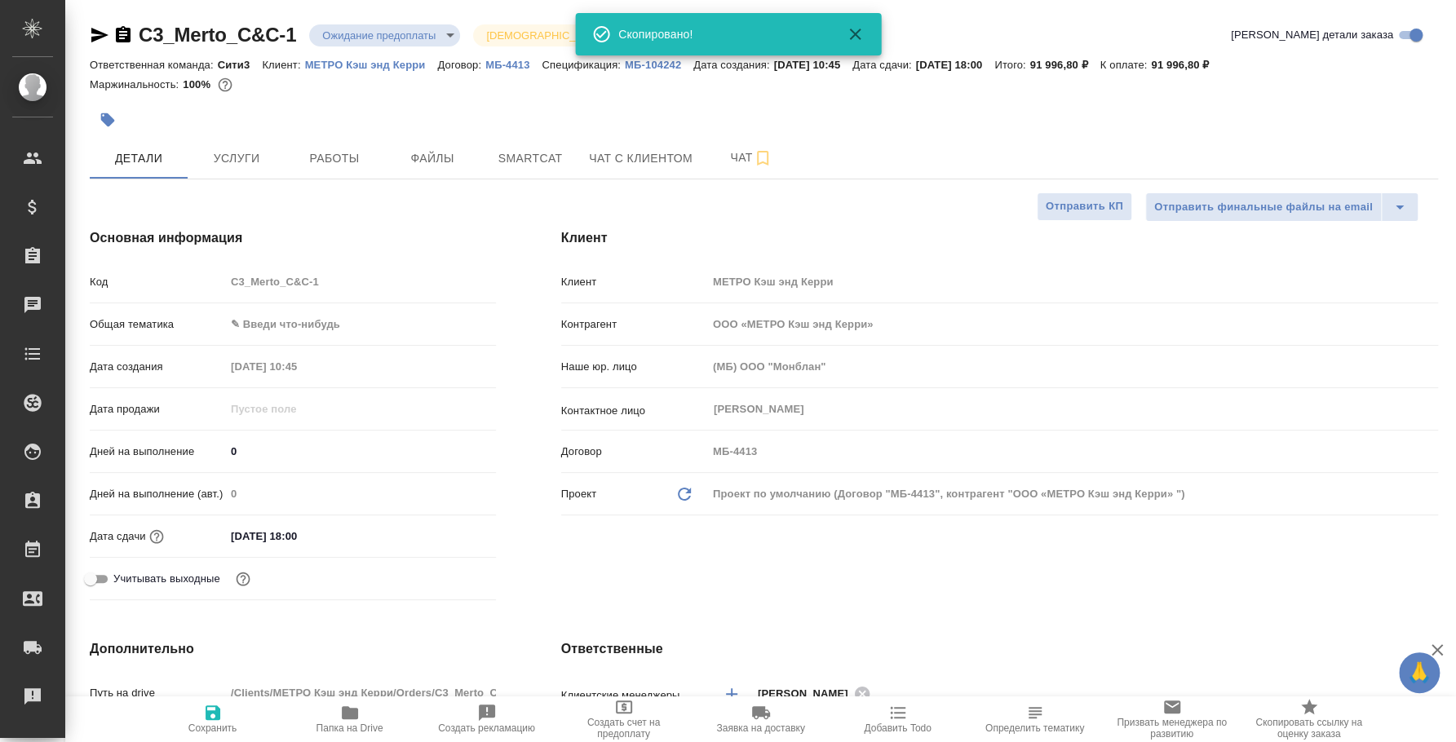
type textarea "x"
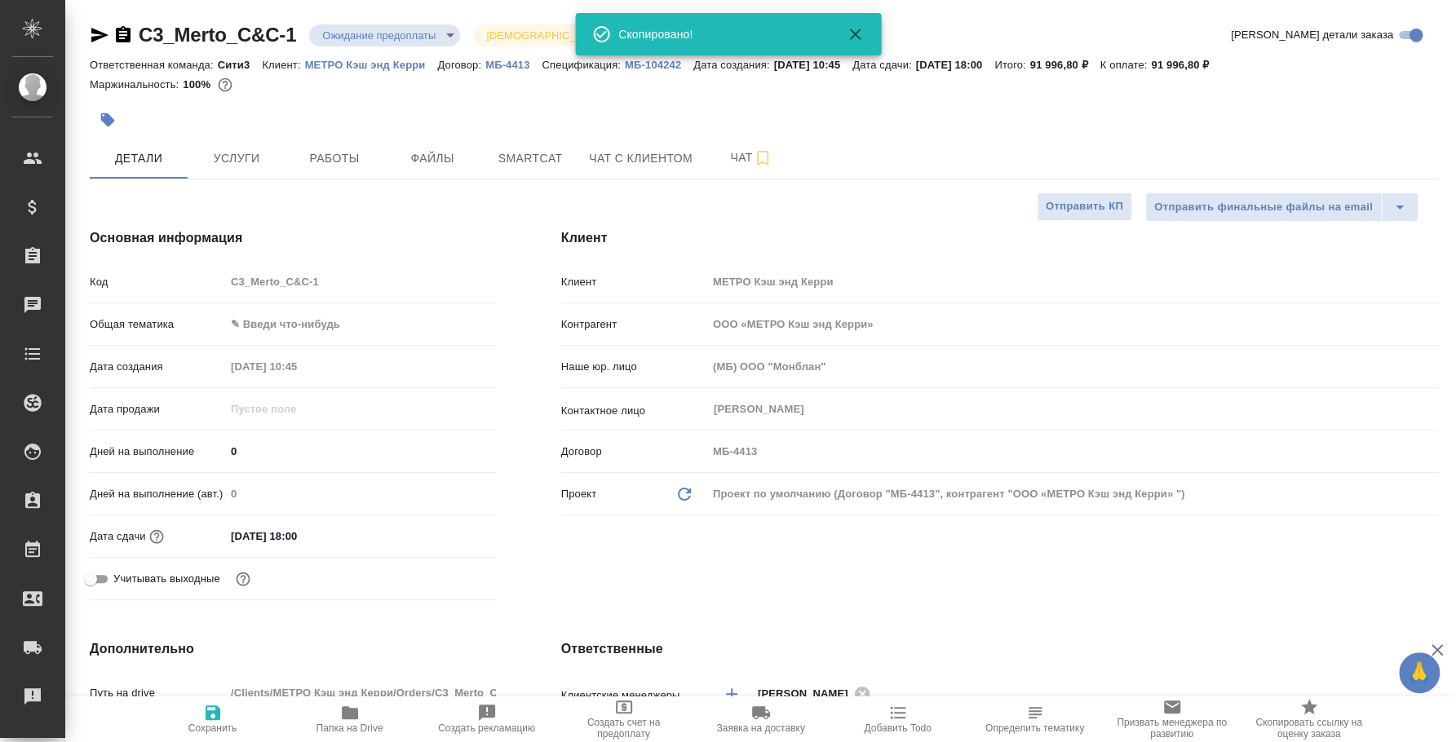
type textarea "x"
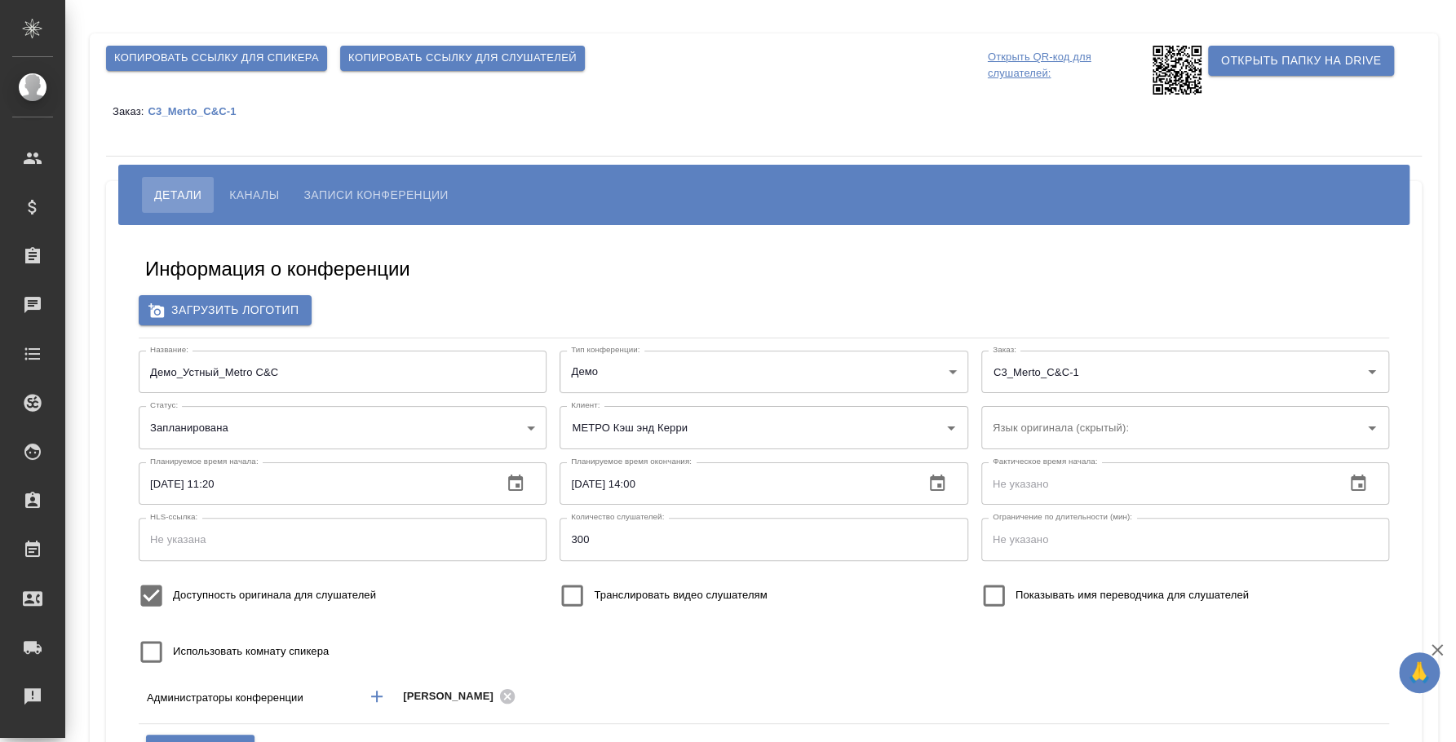
scroll to position [131, 0]
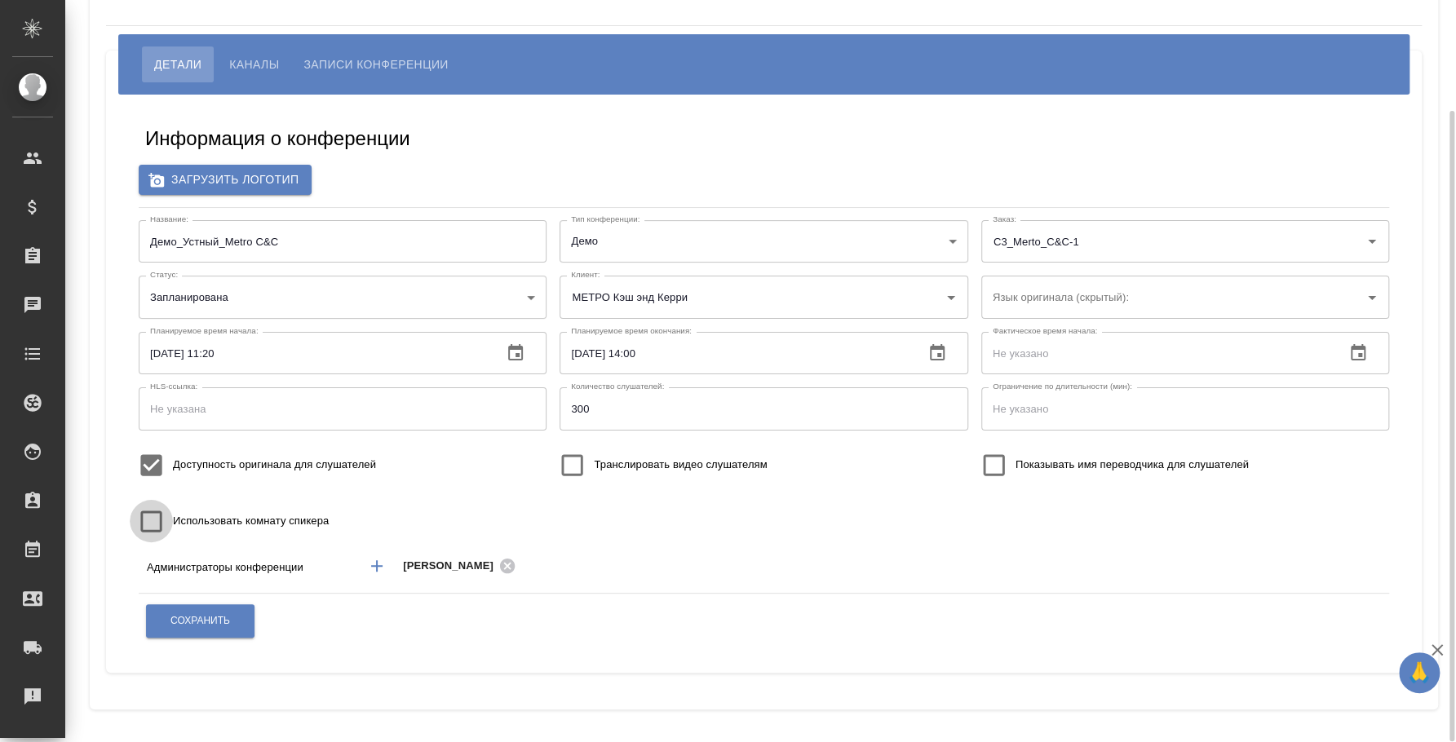
click at [160, 521] on input "Использовать комнату спикера" at bounding box center [151, 521] width 43 height 43
checkbox input "true"
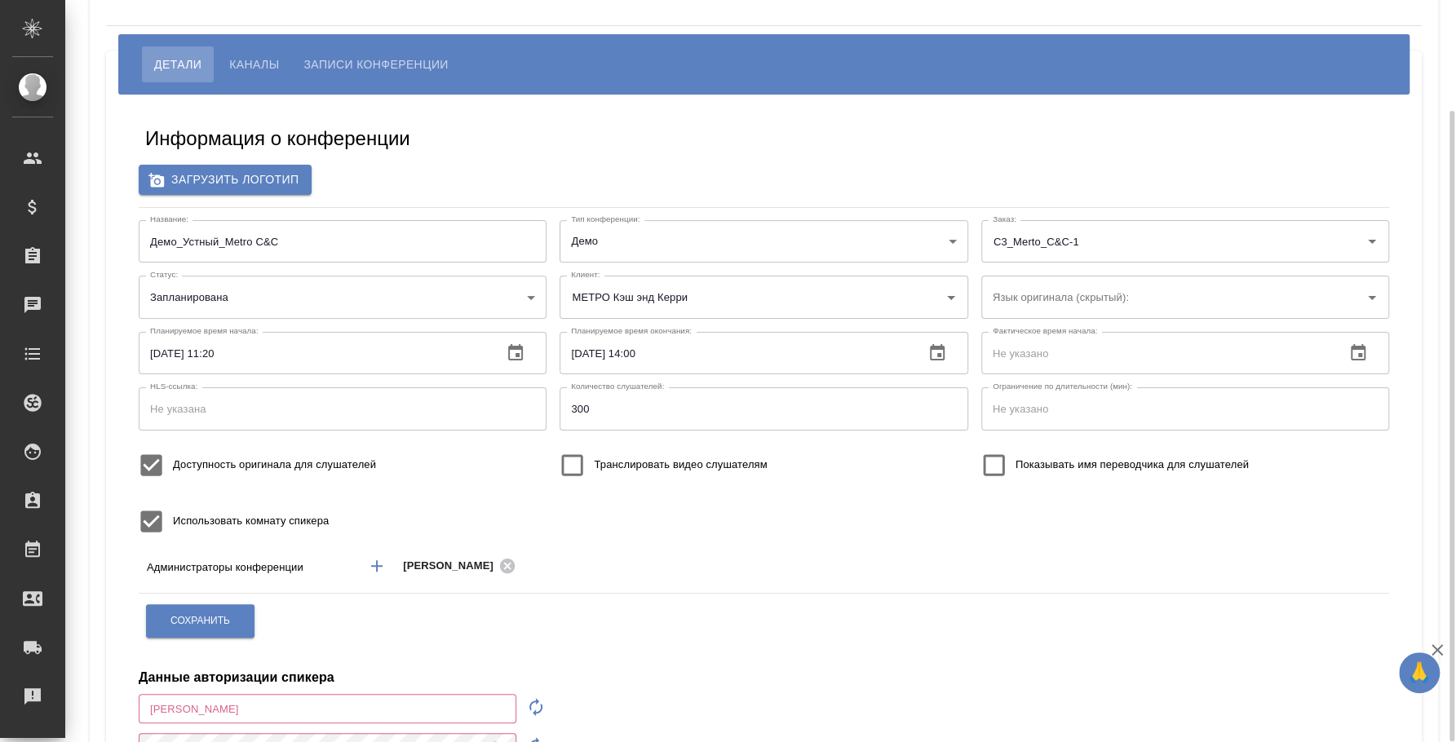
type input "200"
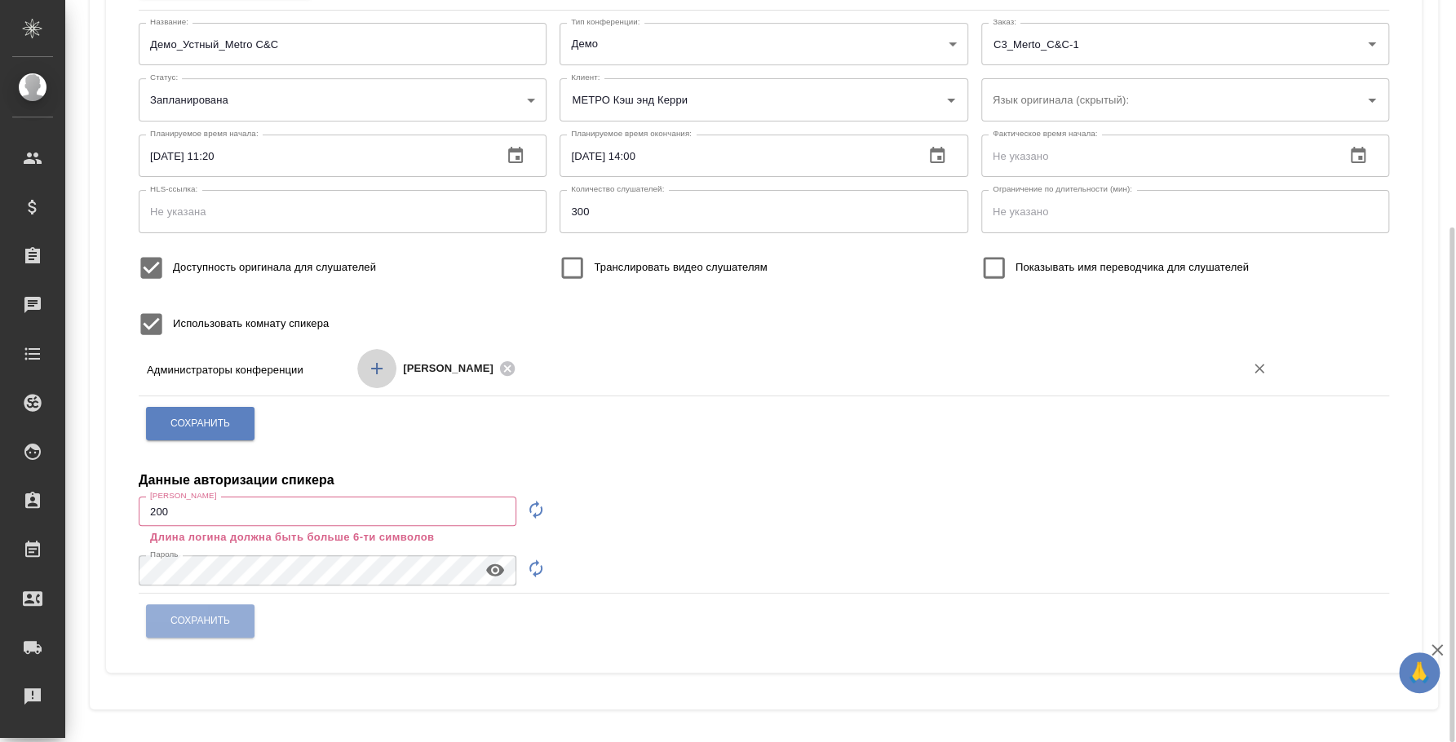
click at [375, 370] on icon "Добавить менеджера" at bounding box center [377, 369] width 20 height 20
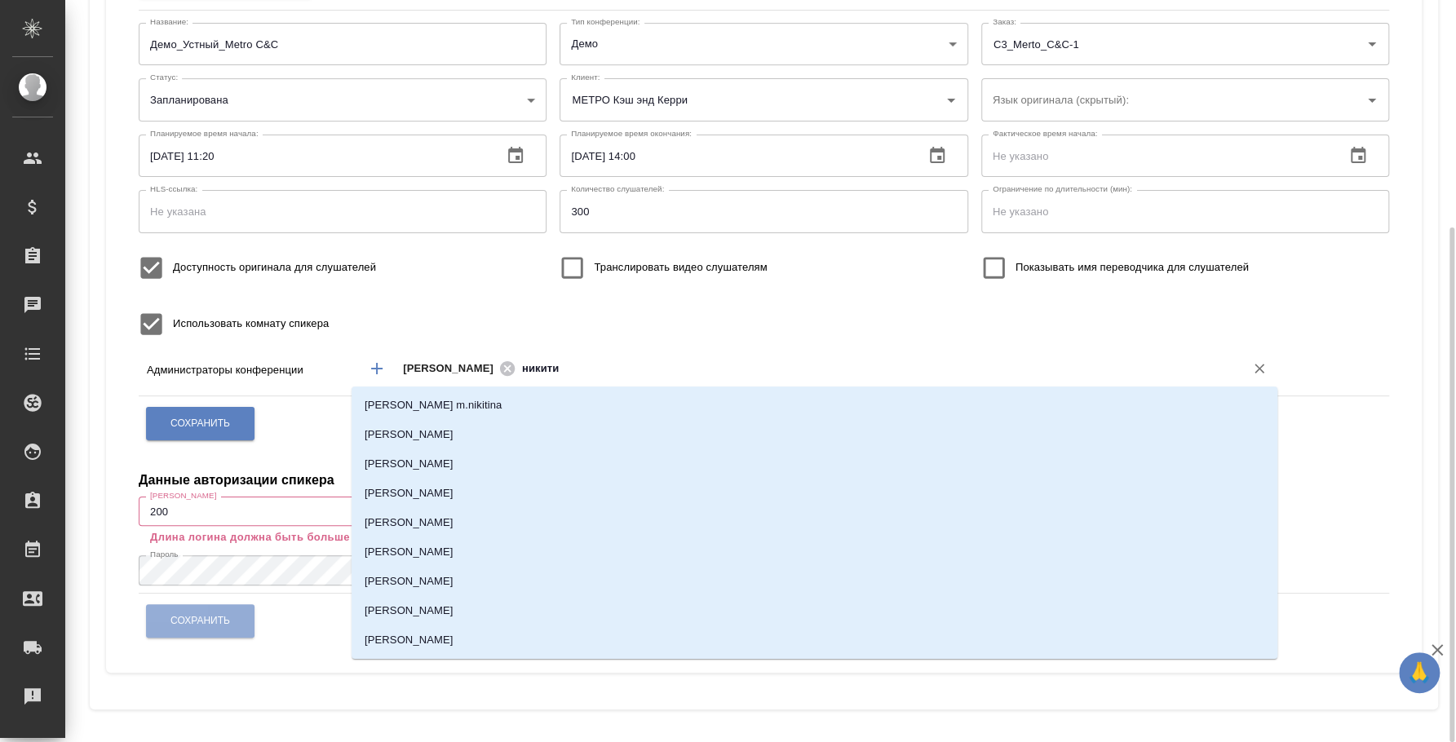
type input "никитин"
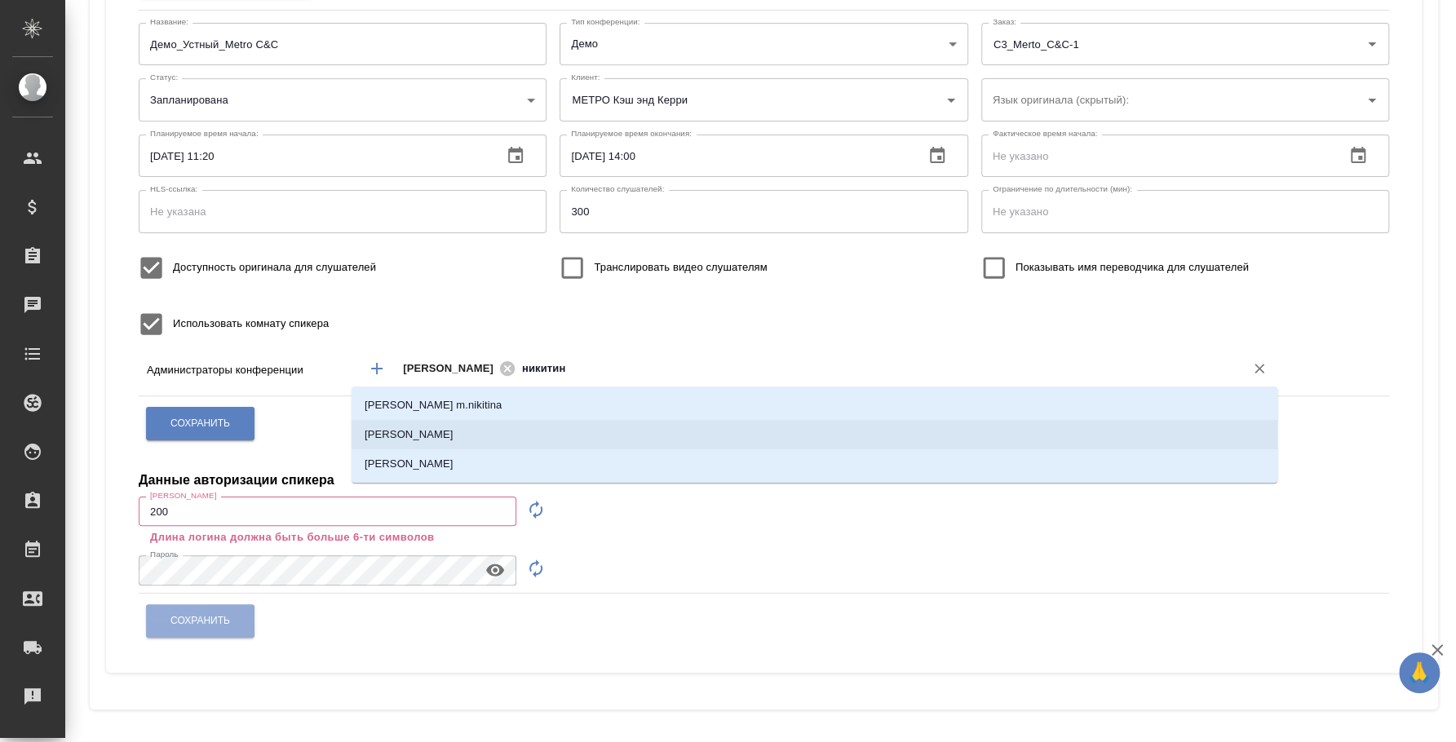
click at [436, 438] on li "Никитина Татьяна" at bounding box center [815, 434] width 926 height 29
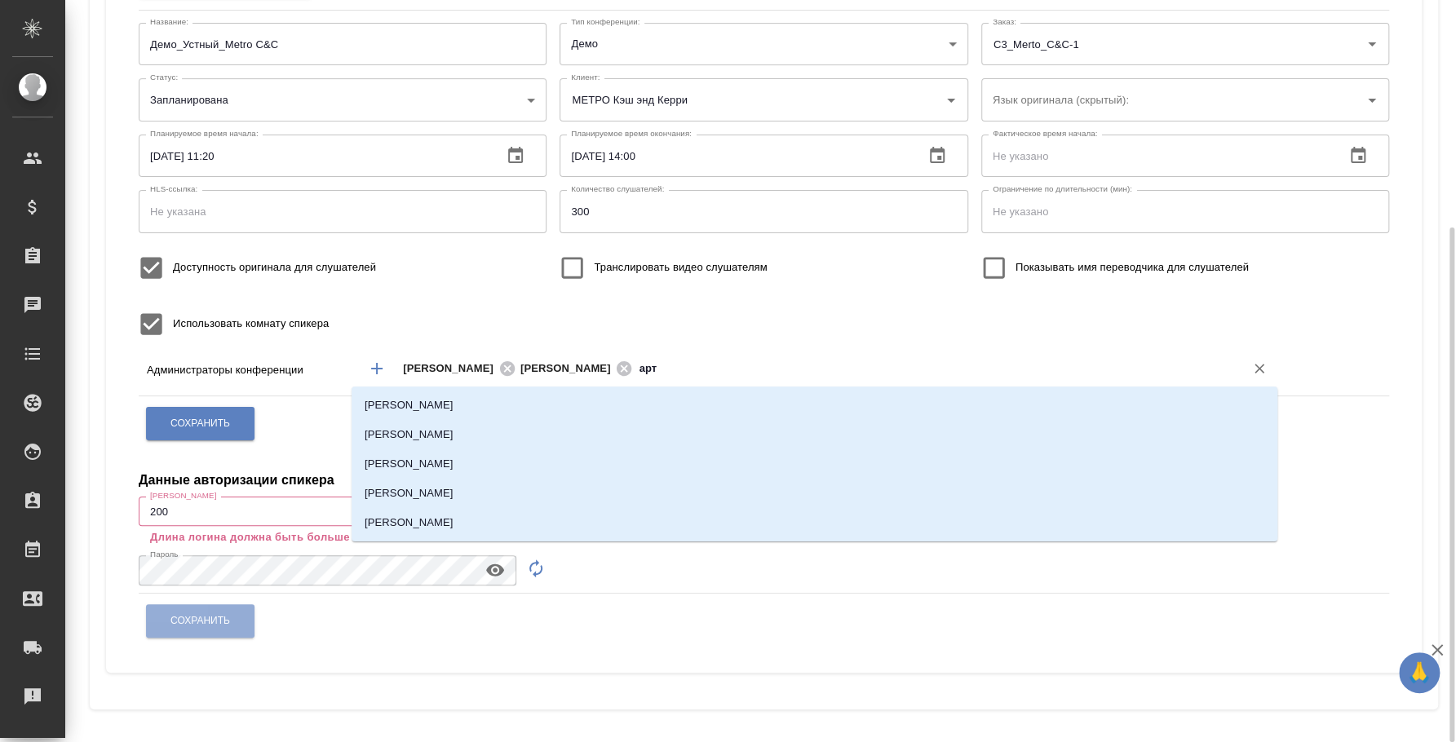
type input "арта"
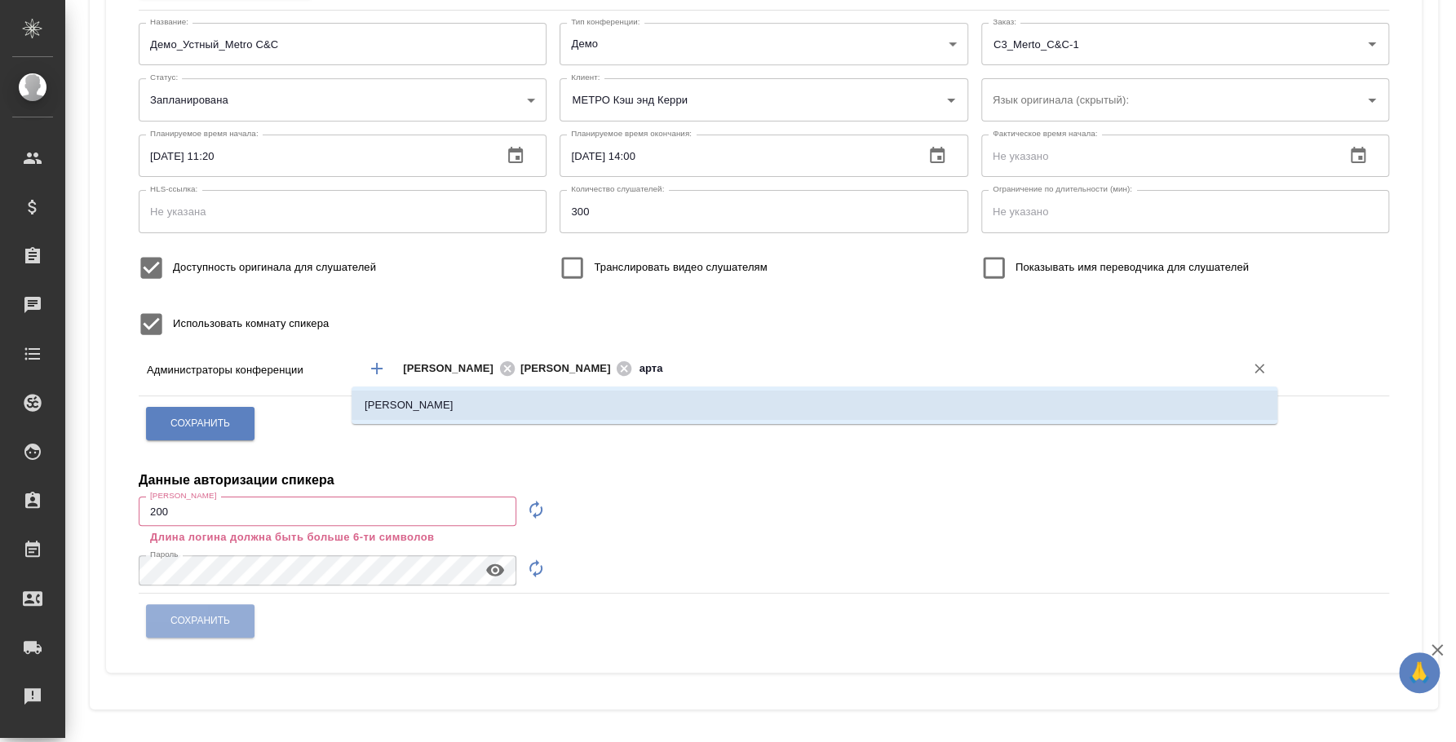
click at [651, 405] on li "[PERSON_NAME]" at bounding box center [815, 405] width 926 height 29
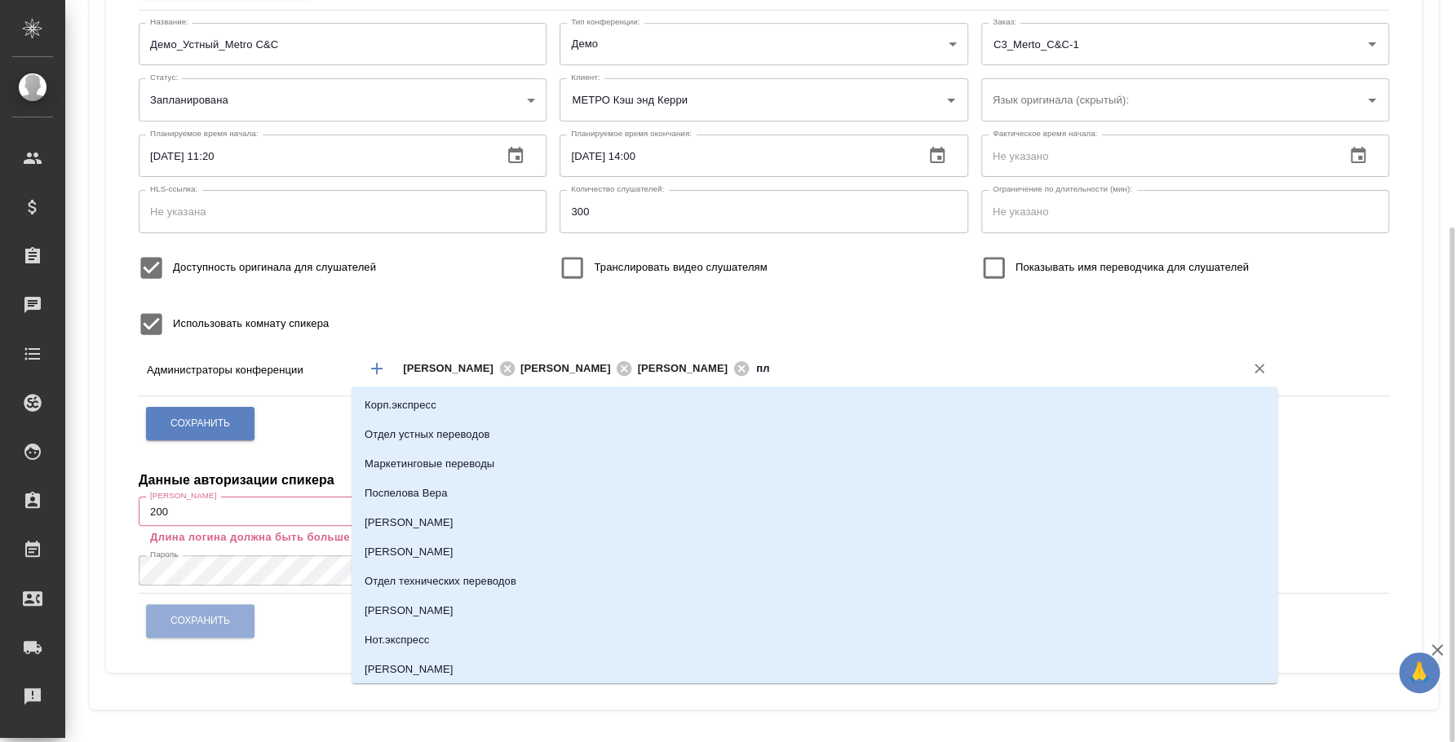
type input "пле"
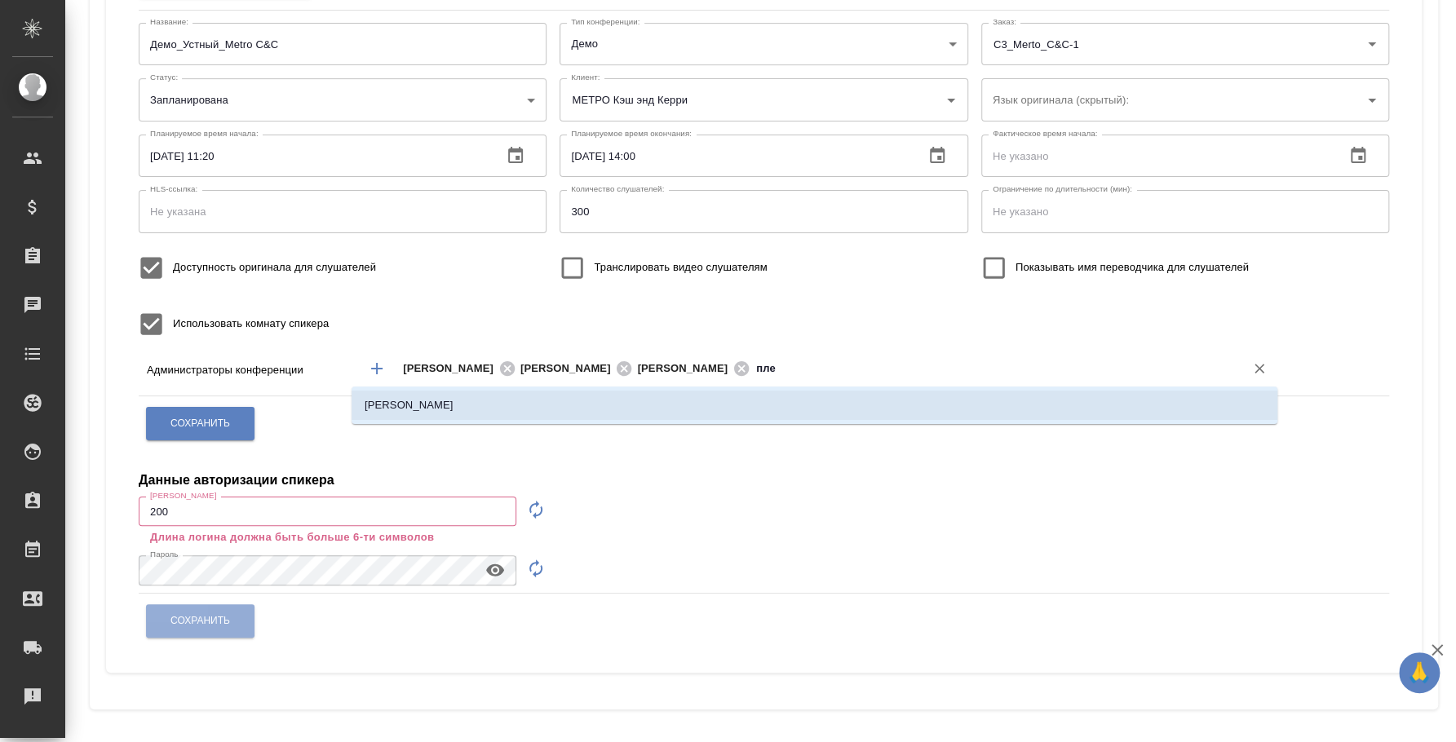
click at [957, 417] on li "Плеханова Мария" at bounding box center [815, 405] width 926 height 29
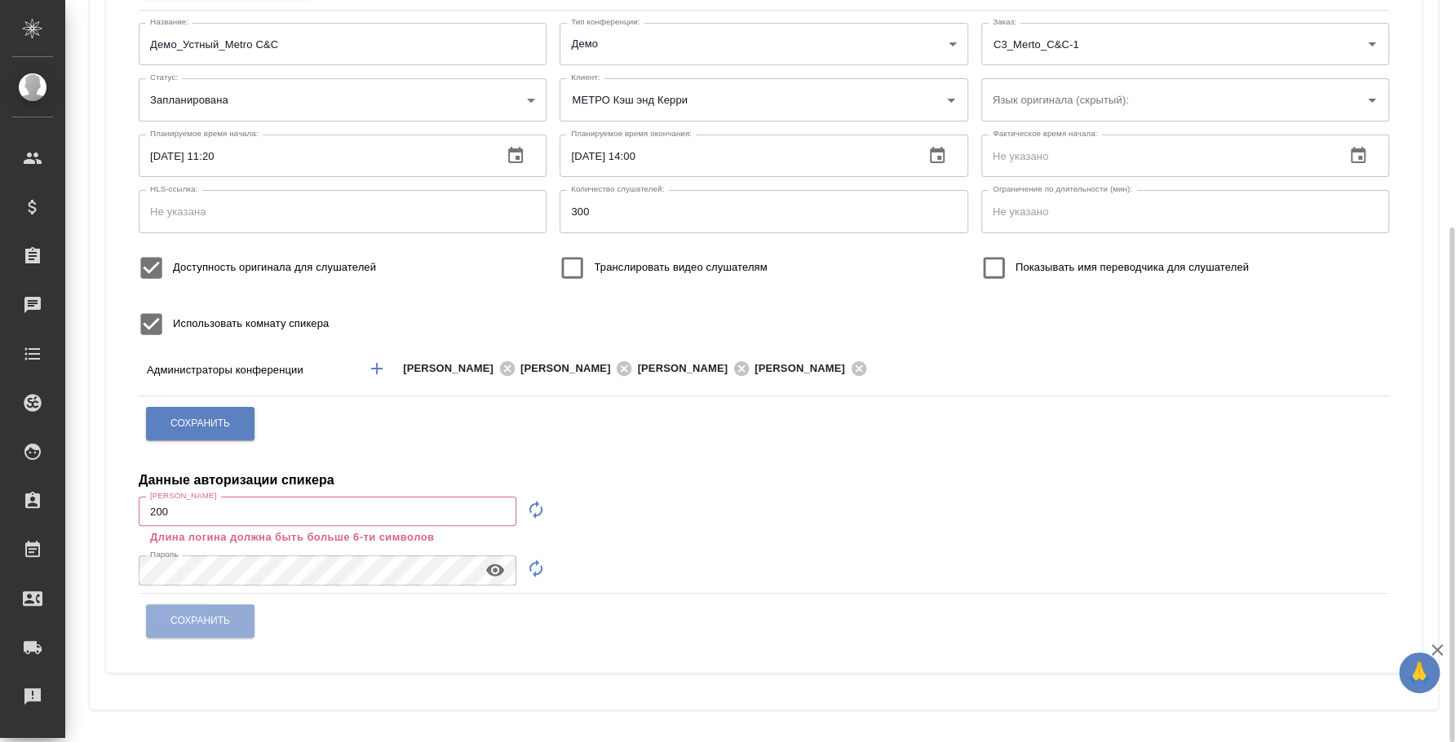
click at [941, 418] on div "Сохранить" at bounding box center [763, 424] width 1237 height 42
click at [208, 418] on span "Сохранить" at bounding box center [200, 424] width 60 height 14
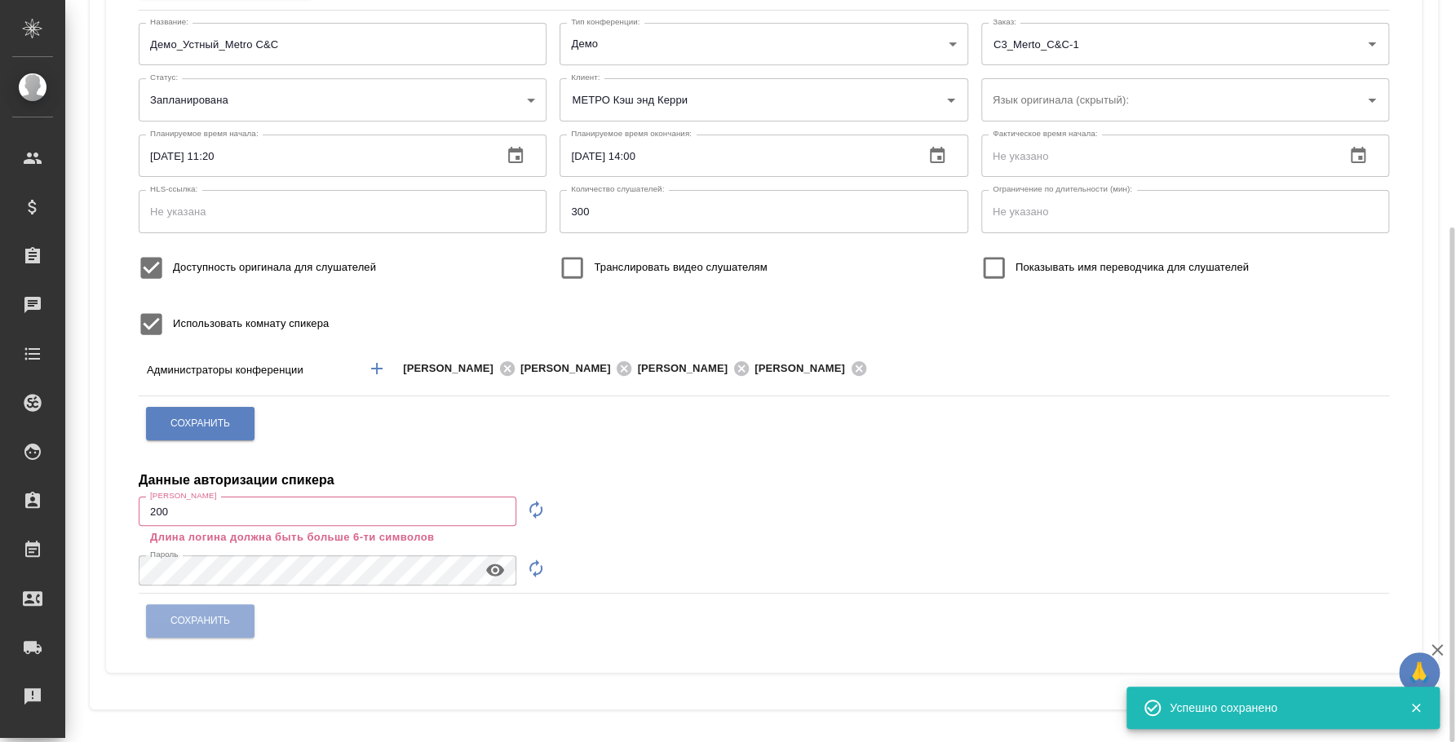
scroll to position [0, 0]
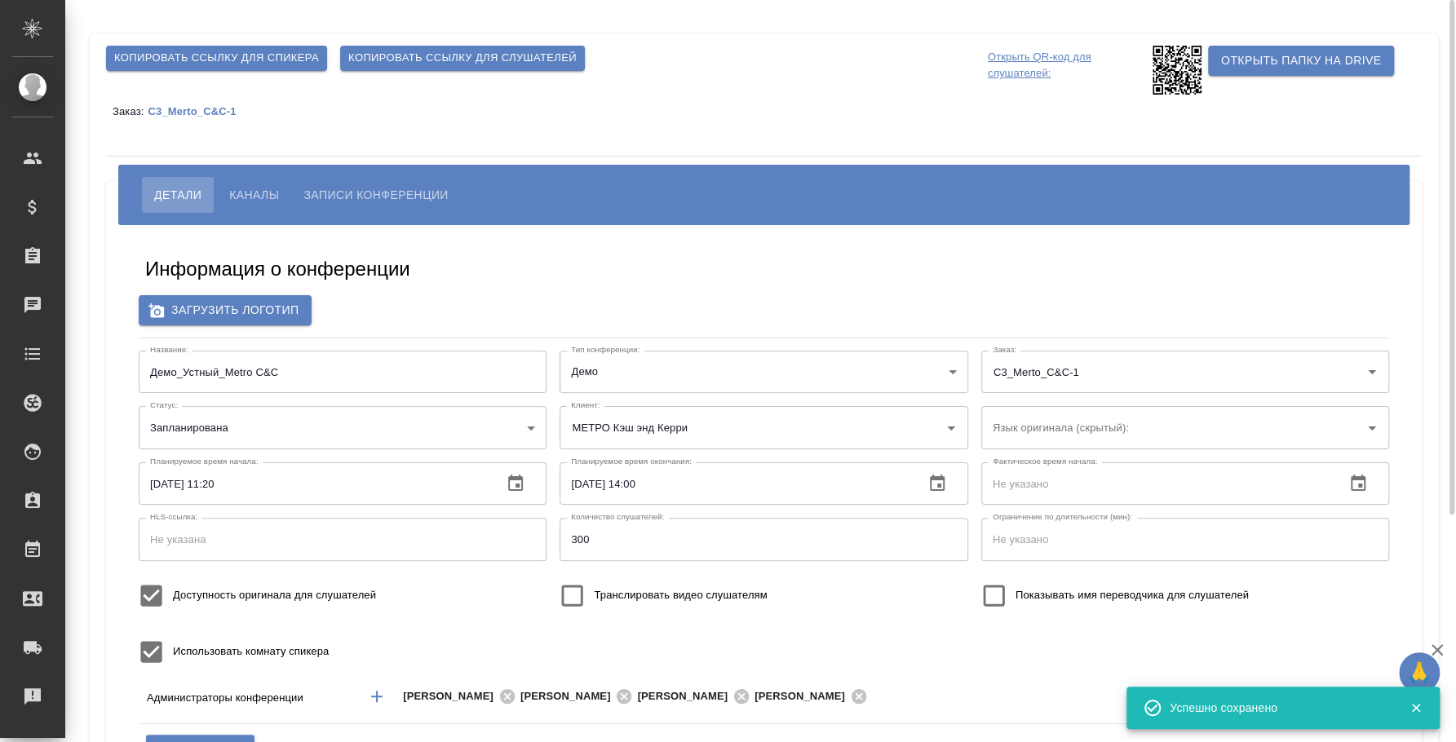
click at [519, 54] on span "Копировать ссылку для слушателей" at bounding box center [462, 58] width 228 height 19
click at [1007, 65] on p "Открыть QR-код для слушателей:" at bounding box center [1068, 70] width 161 height 49
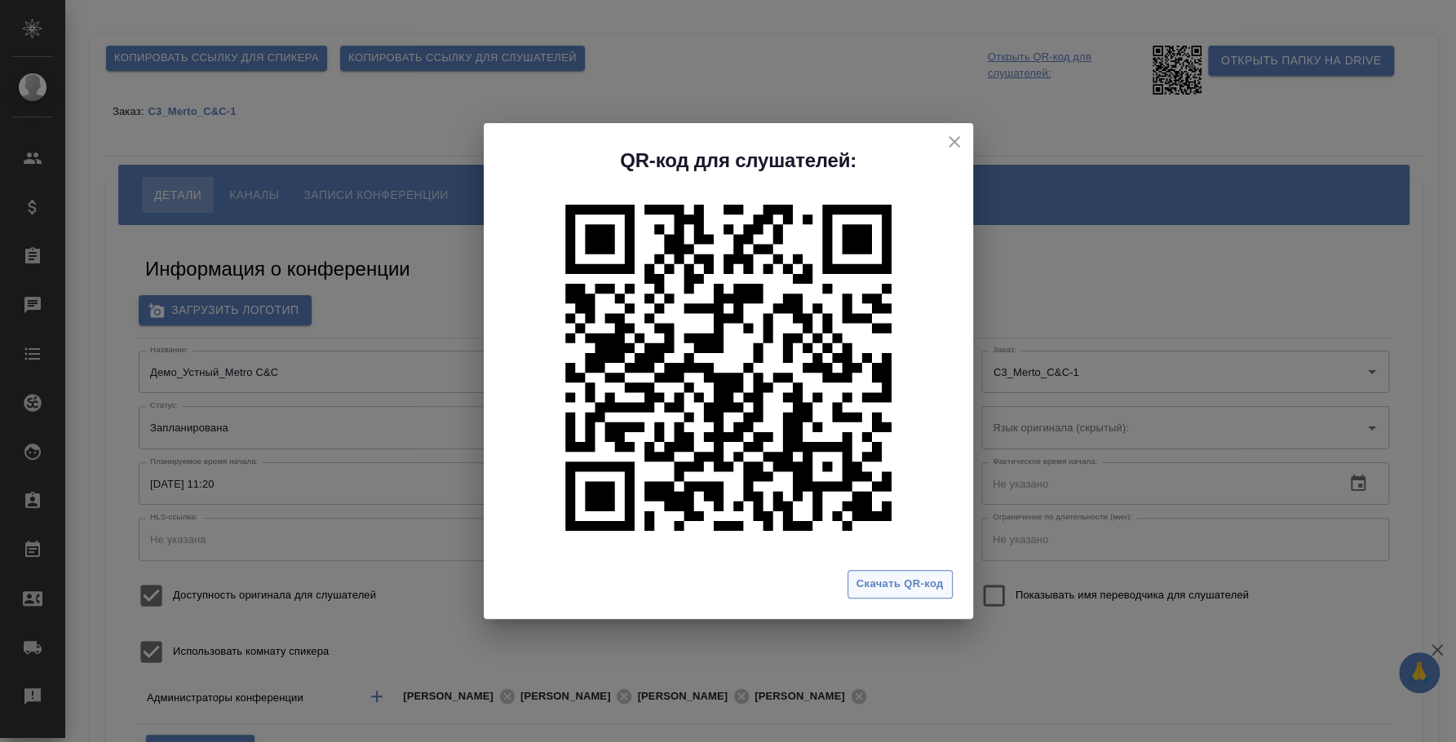
click at [892, 592] on span "Скачать QR-код" at bounding box center [899, 584] width 87 height 19
click at [999, 276] on div "QR-код для слушателей: Скачать QR-код" at bounding box center [728, 371] width 1456 height 742
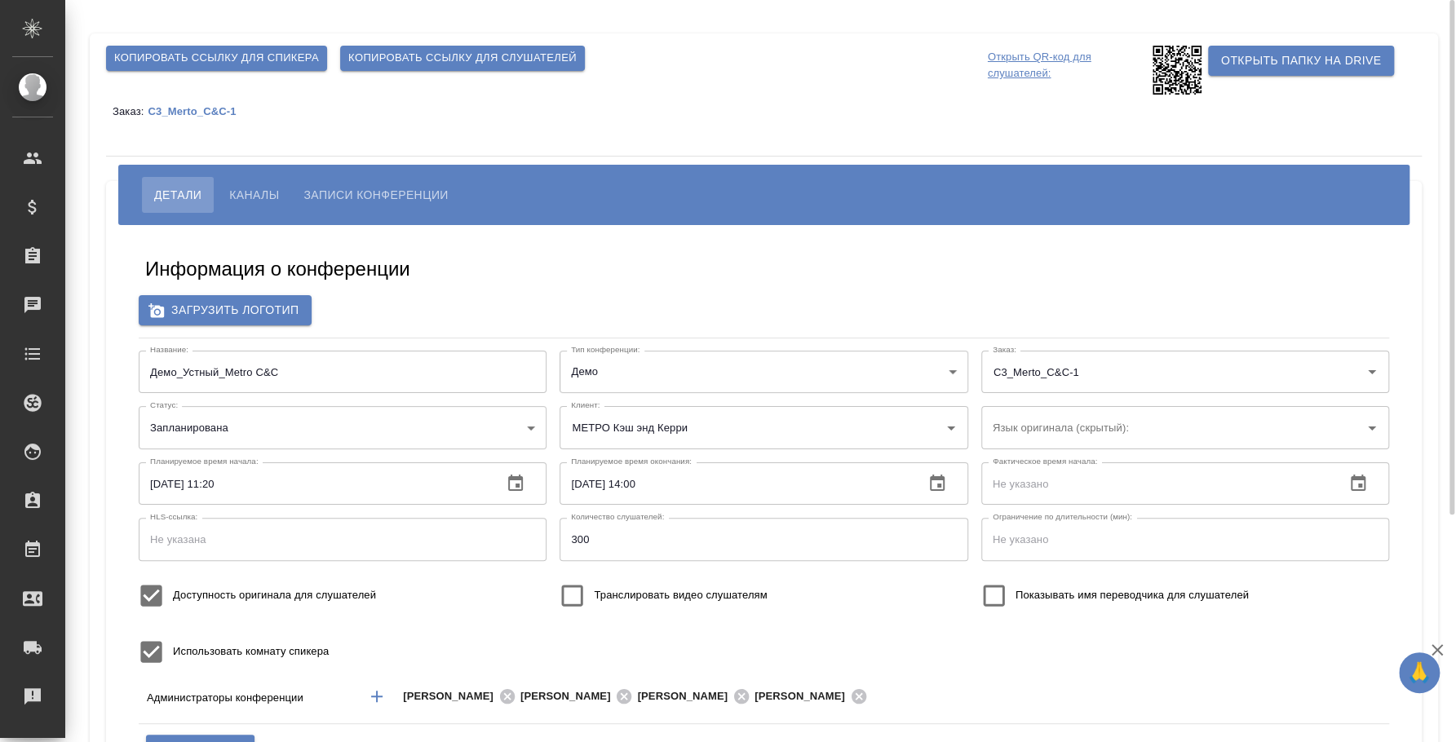
scroll to position [305, 0]
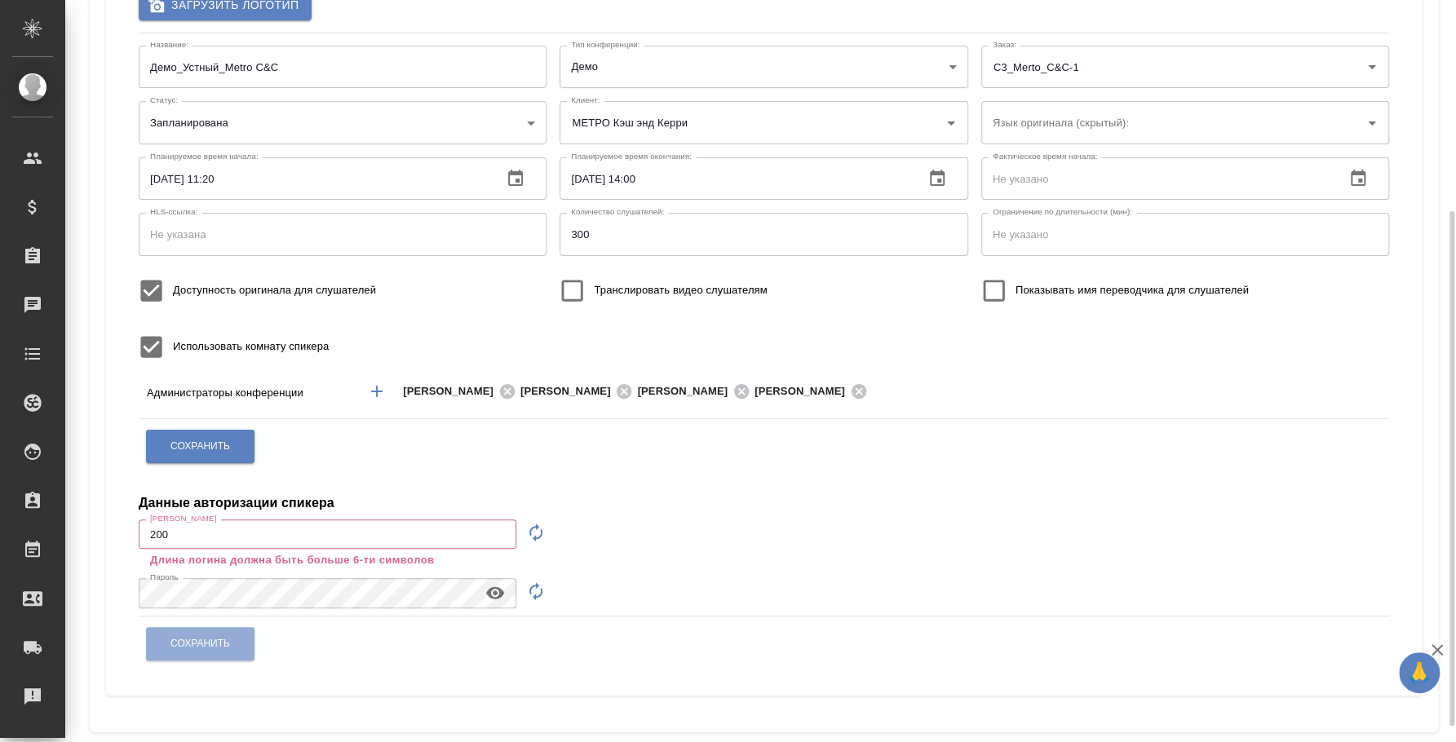
click at [542, 533] on icon "button" at bounding box center [536, 533] width 20 height 20
type input "speaker_boa5tDyx"
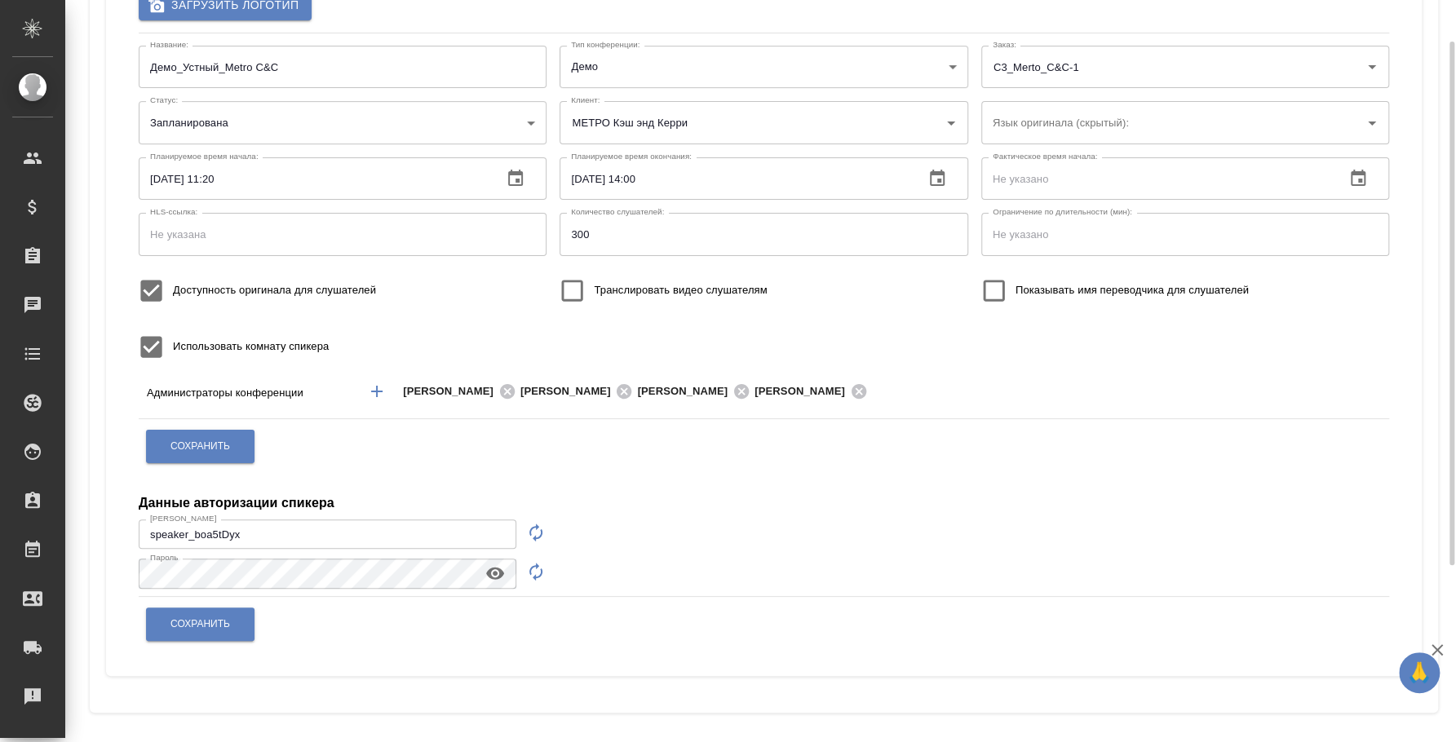
scroll to position [0, 0]
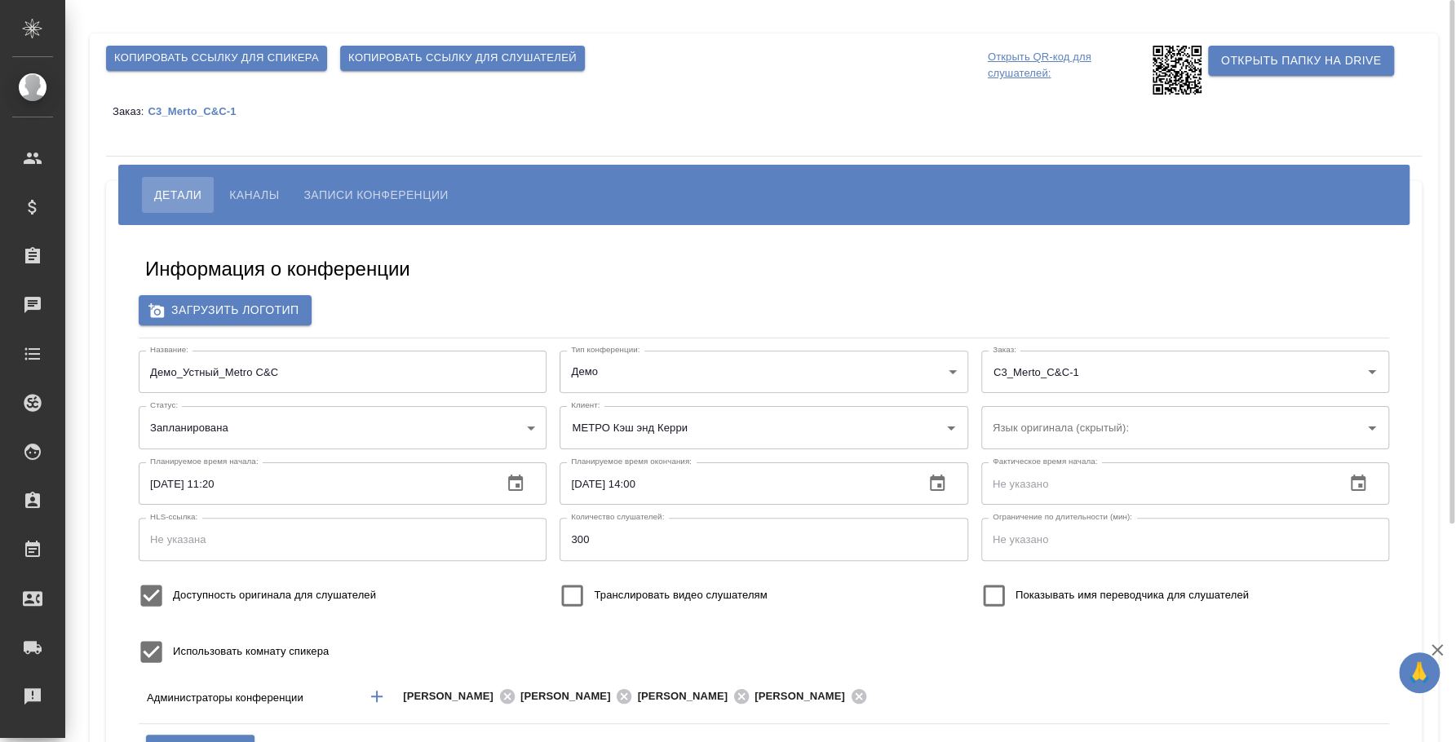
click at [222, 61] on span "Копировать ссылку для спикера" at bounding box center [216, 58] width 205 height 19
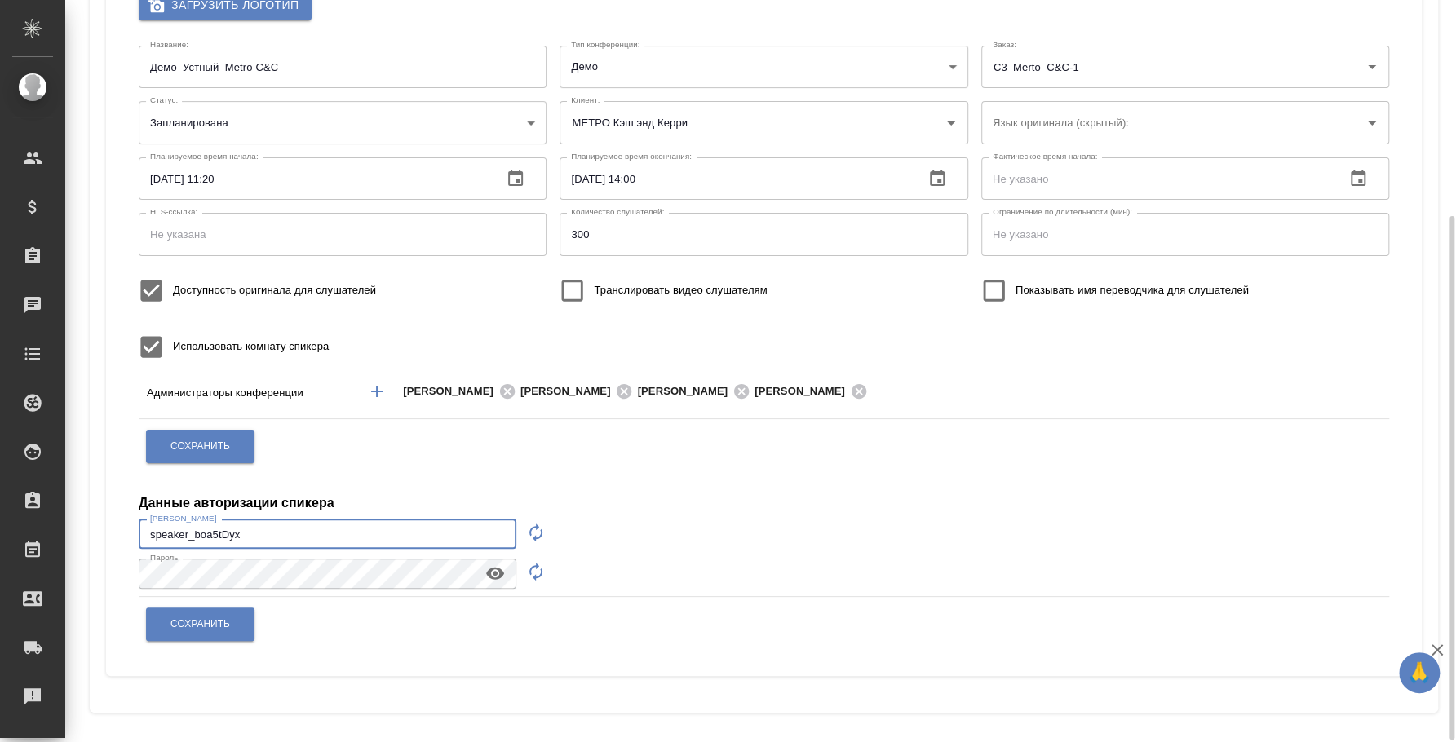
drag, startPoint x: 369, startPoint y: 535, endPoint x: 94, endPoint y: 475, distance: 281.4
click at [94, 475] on div "Копировать ссылку для спикера Копировать ссылку для слушателей Открыть QR-код д…" at bounding box center [764, 220] width 1348 height 984
click at [498, 564] on icon "button" at bounding box center [495, 574] width 20 height 20
click at [82, 538] on div "Копировать ссылку для спикера Копировать ссылку для слушателей Открыть QR-код д…" at bounding box center [764, 220] width 1366 height 1051
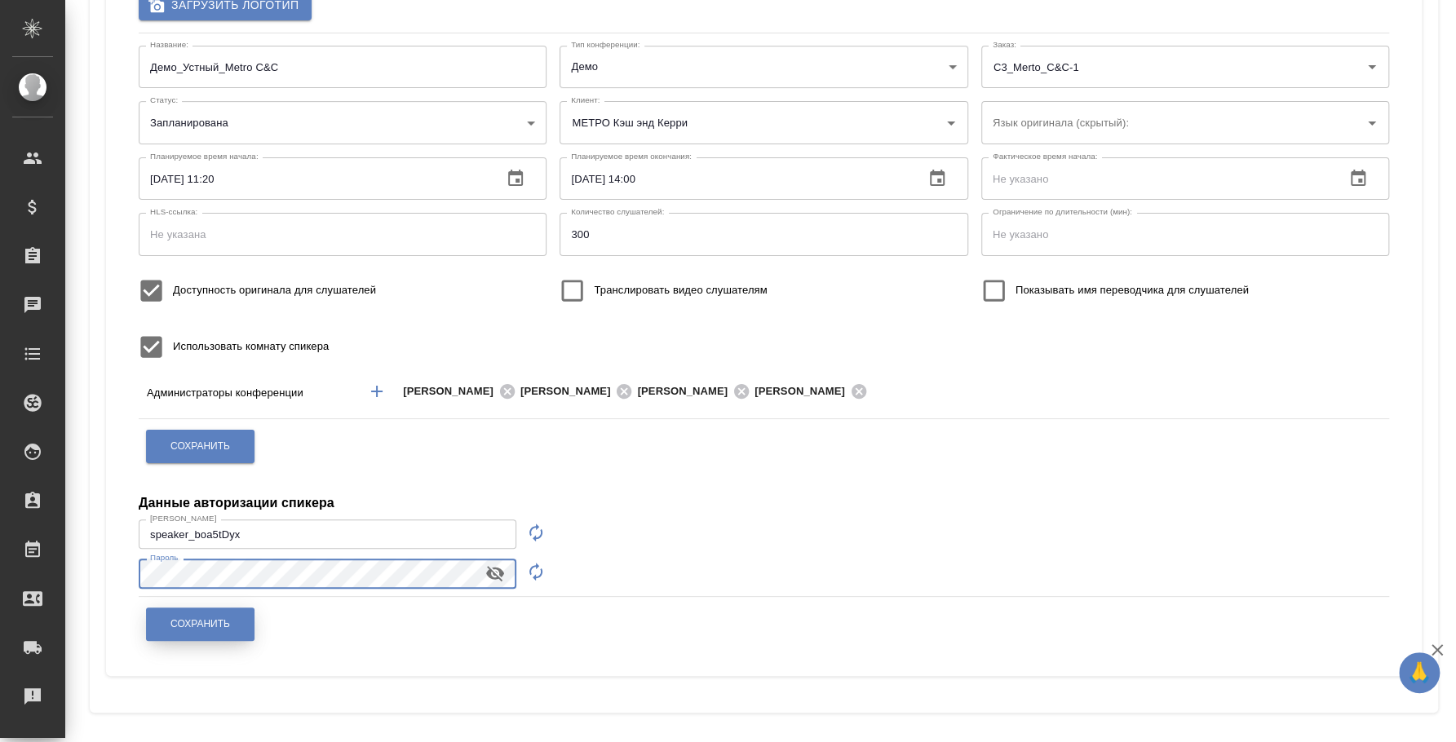
click at [184, 635] on button "Сохранить" at bounding box center [200, 624] width 108 height 33
click at [181, 619] on span "Сохранить" at bounding box center [200, 624] width 60 height 14
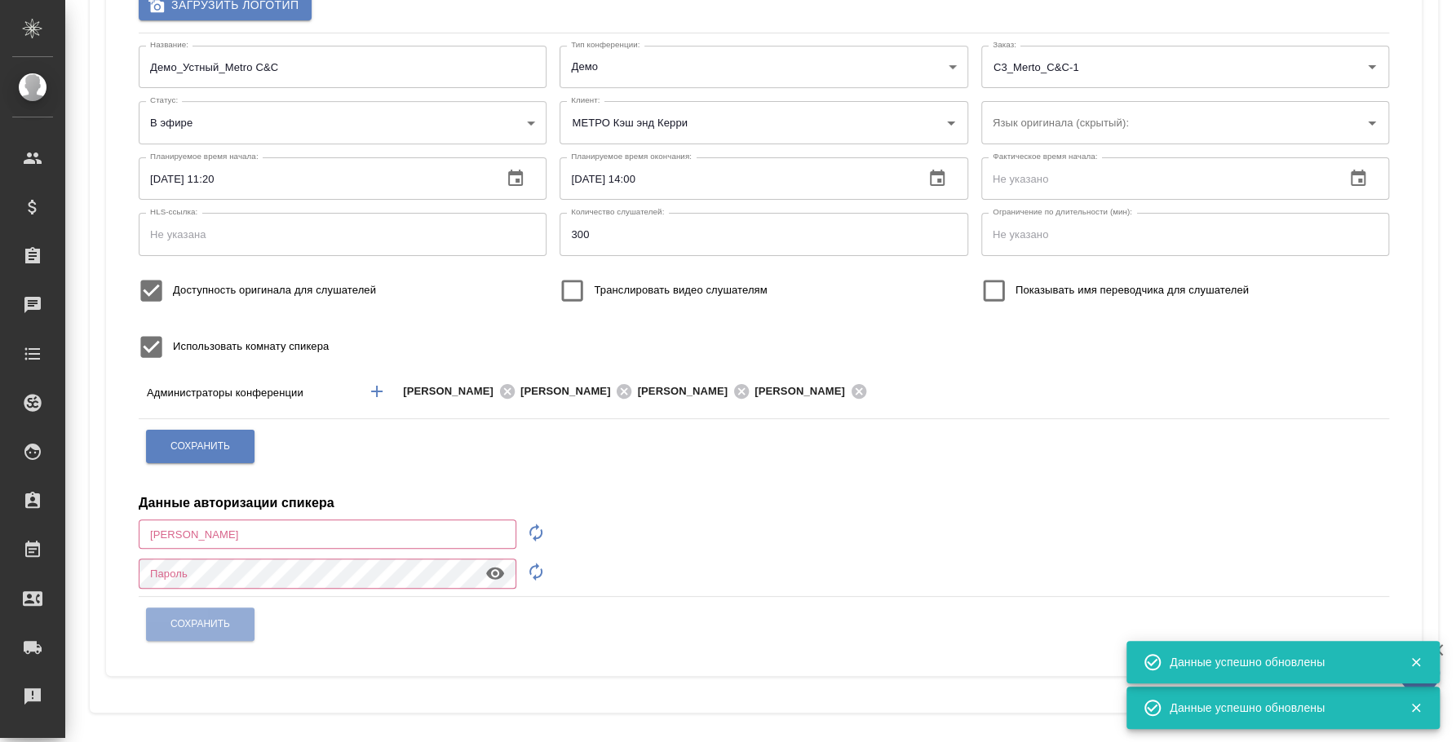
type input "200"
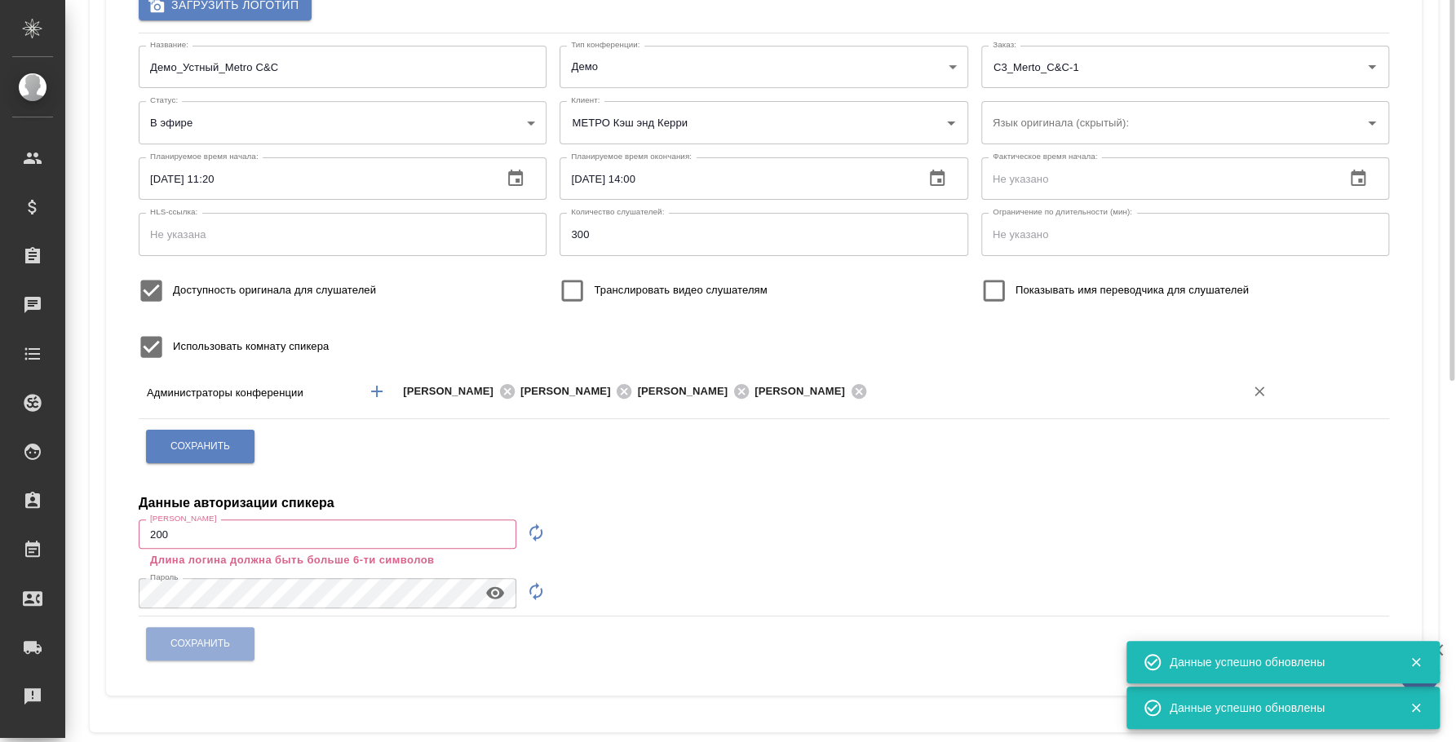
scroll to position [0, 0]
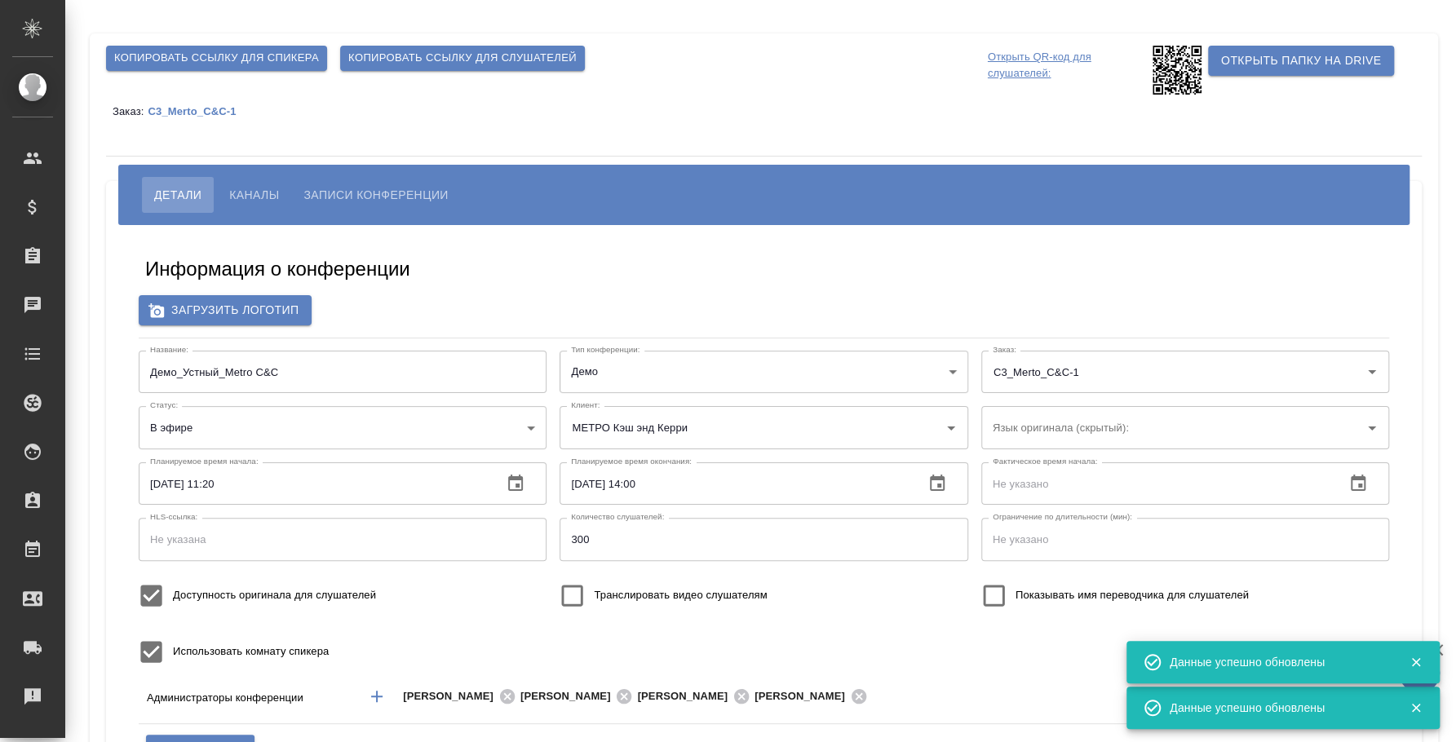
click at [454, 60] on span "Копировать ссылку для слушателей" at bounding box center [462, 58] width 228 height 19
click at [529, 55] on span "Копировать ссылку для слушателей" at bounding box center [462, 58] width 228 height 19
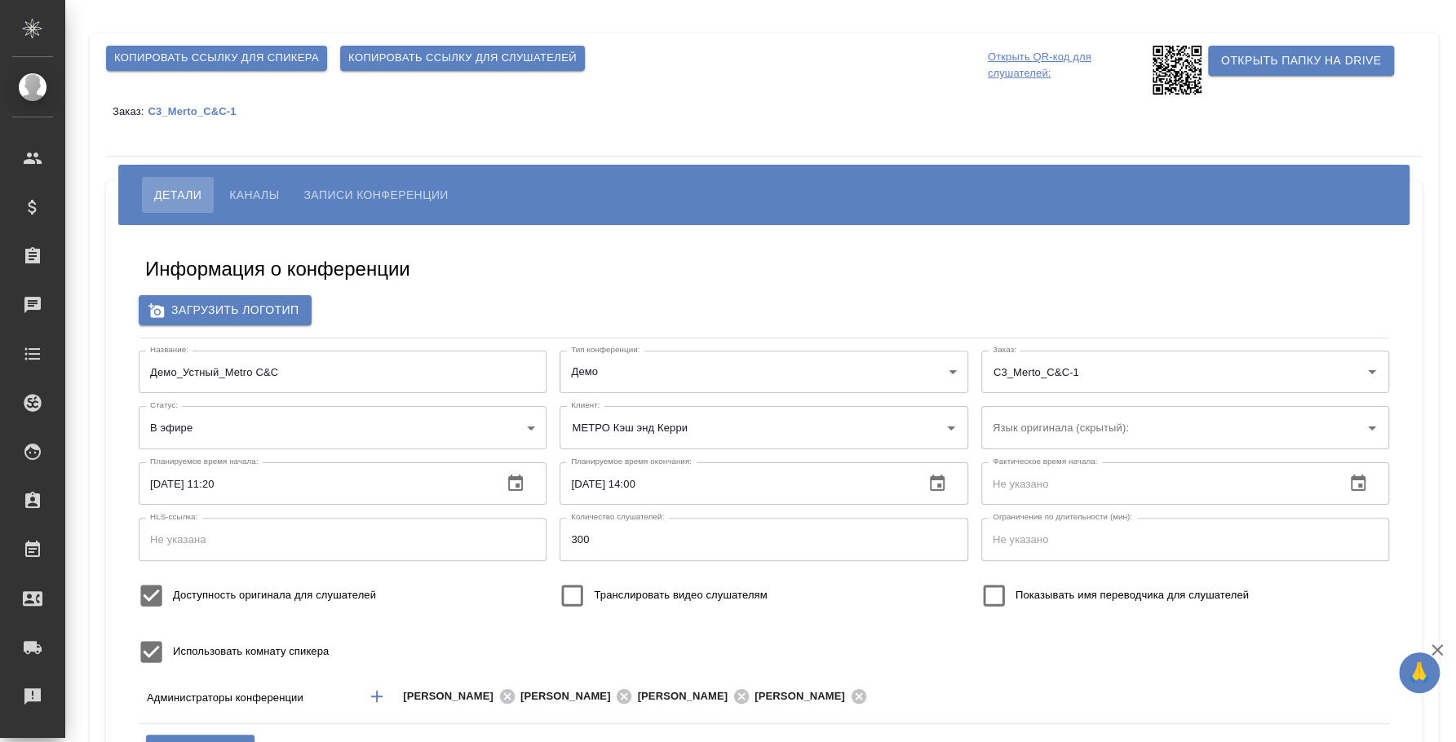
click at [234, 208] on button "Каналы" at bounding box center [254, 195] width 74 height 36
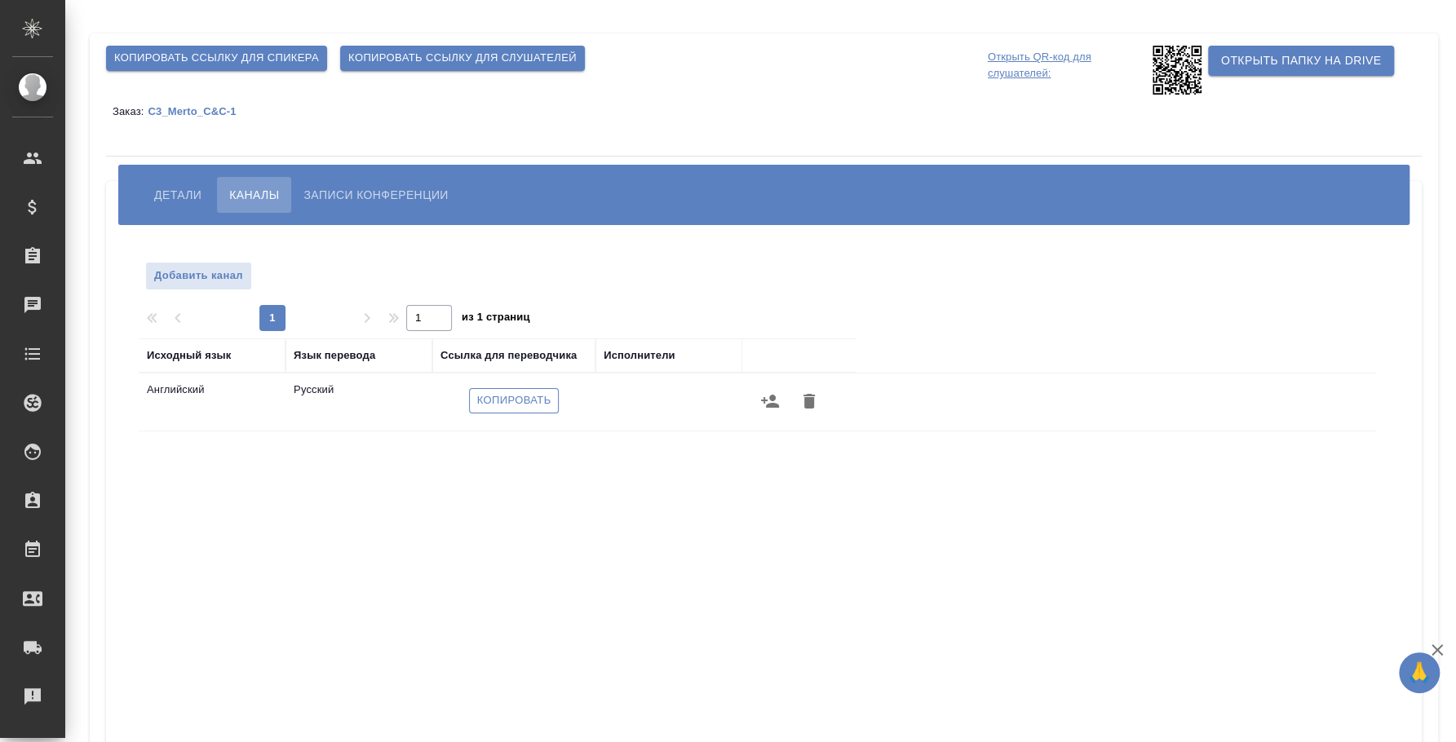
click at [511, 395] on span "Копировать" at bounding box center [514, 401] width 74 height 19
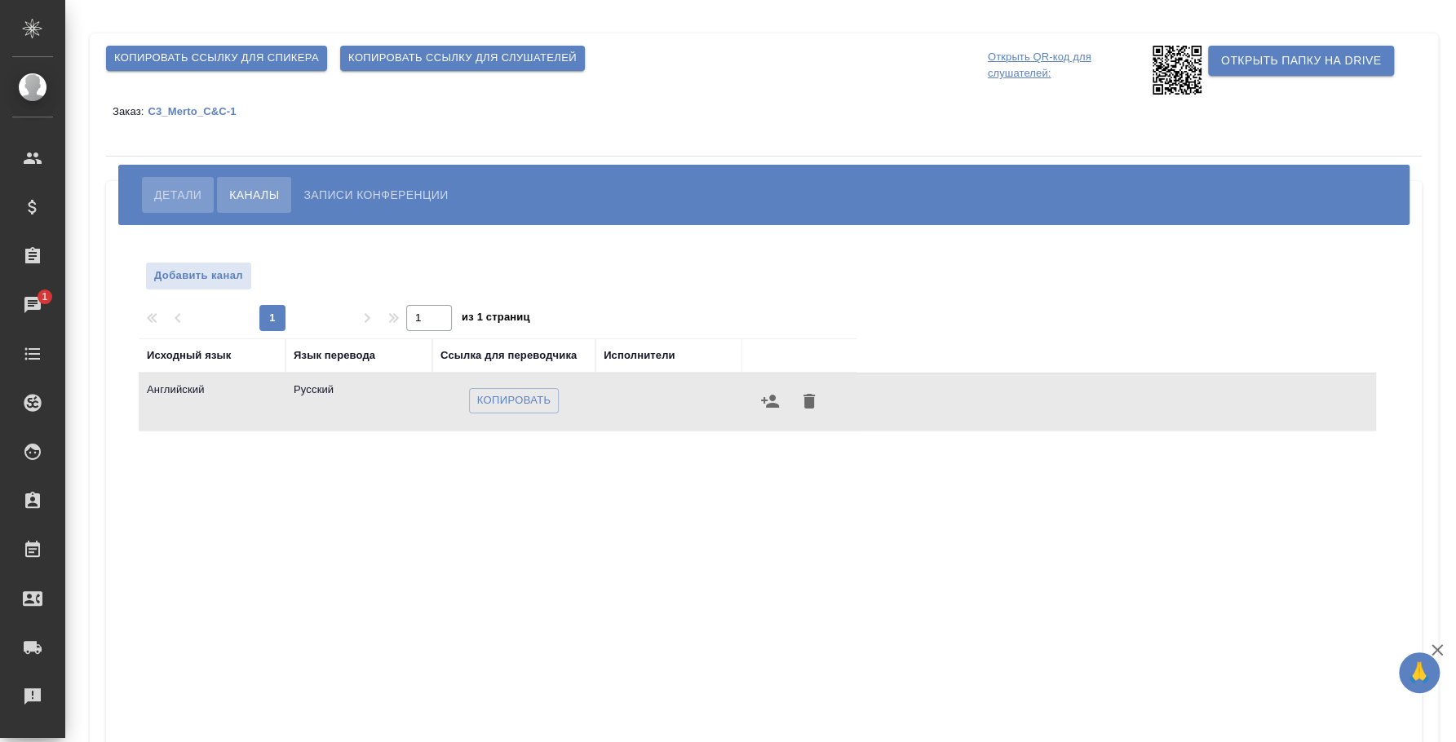
click at [181, 185] on span "Детали" at bounding box center [177, 195] width 47 height 20
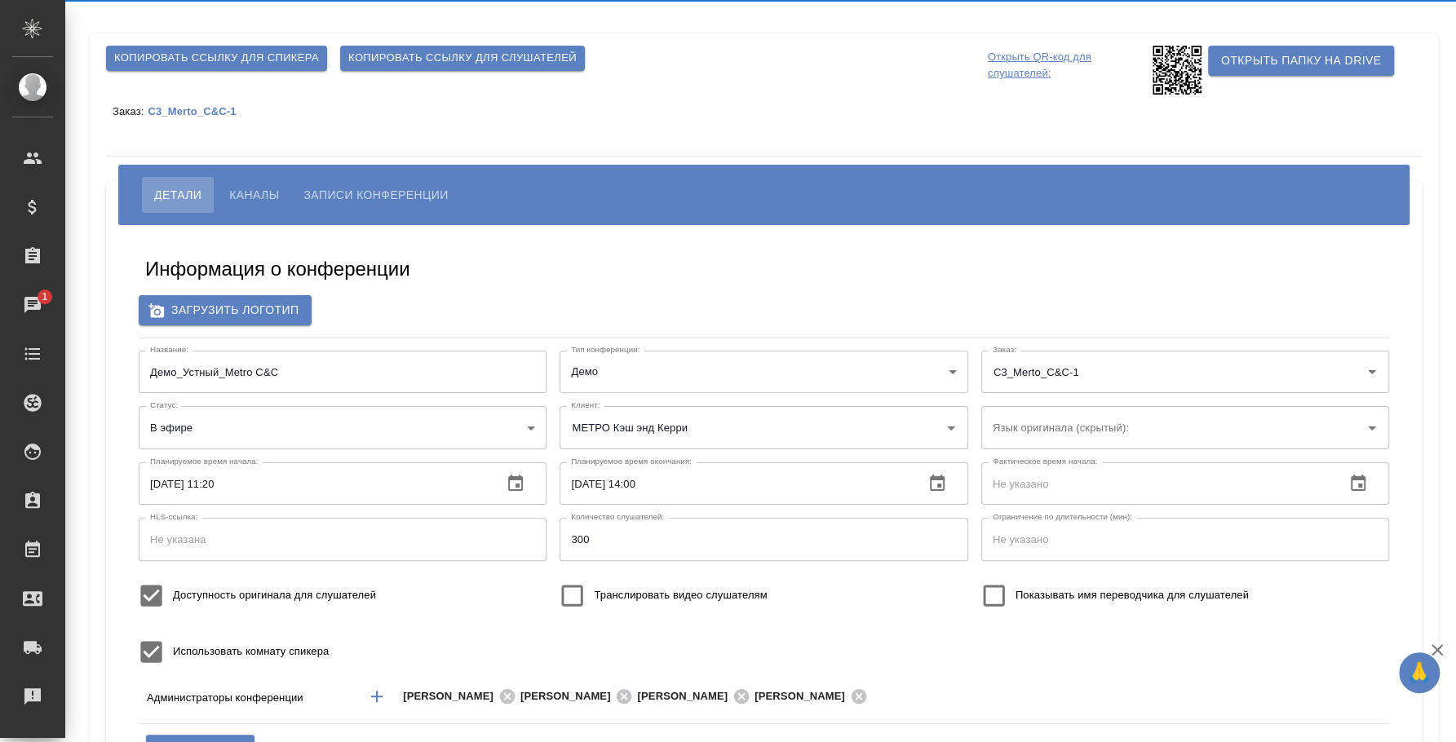
type input "200"
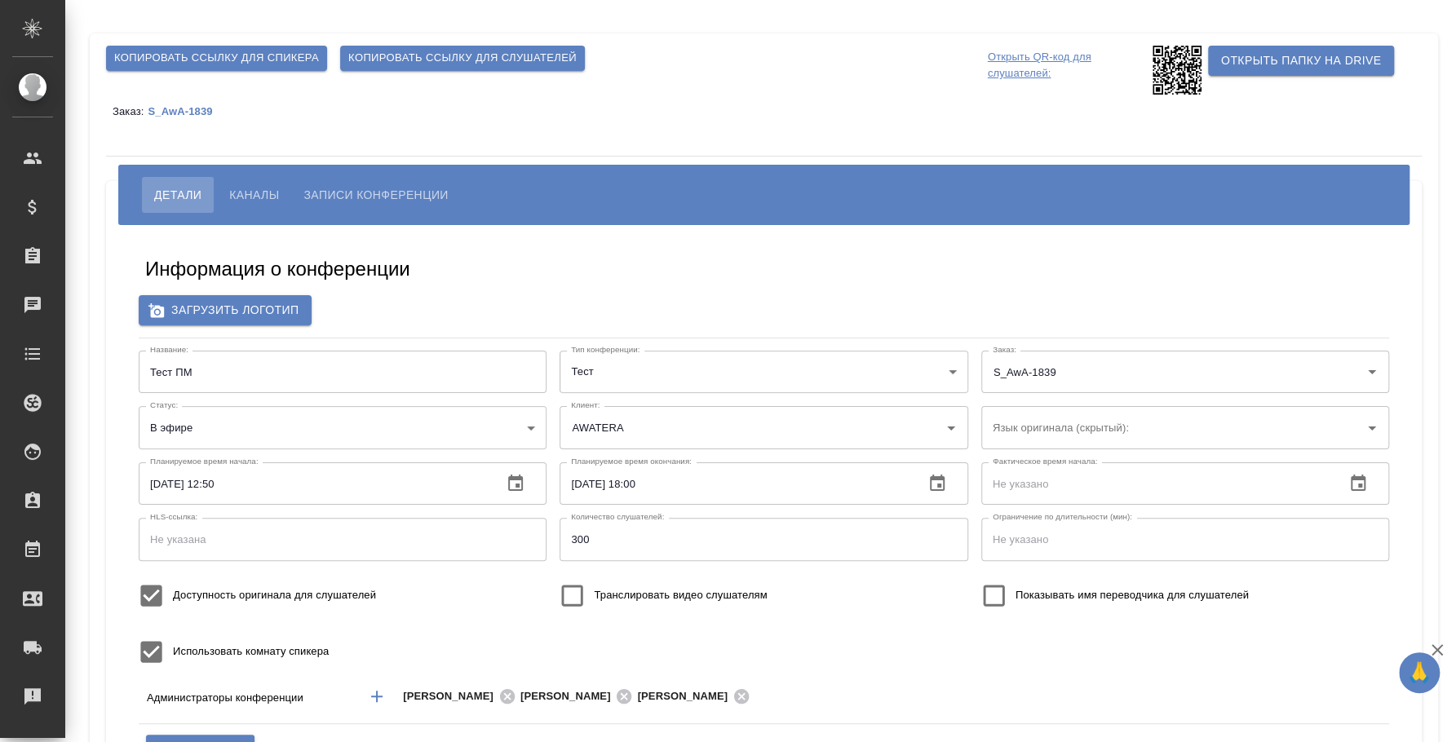
type input "200"
click at [256, 180] on button "Каналы" at bounding box center [254, 195] width 74 height 36
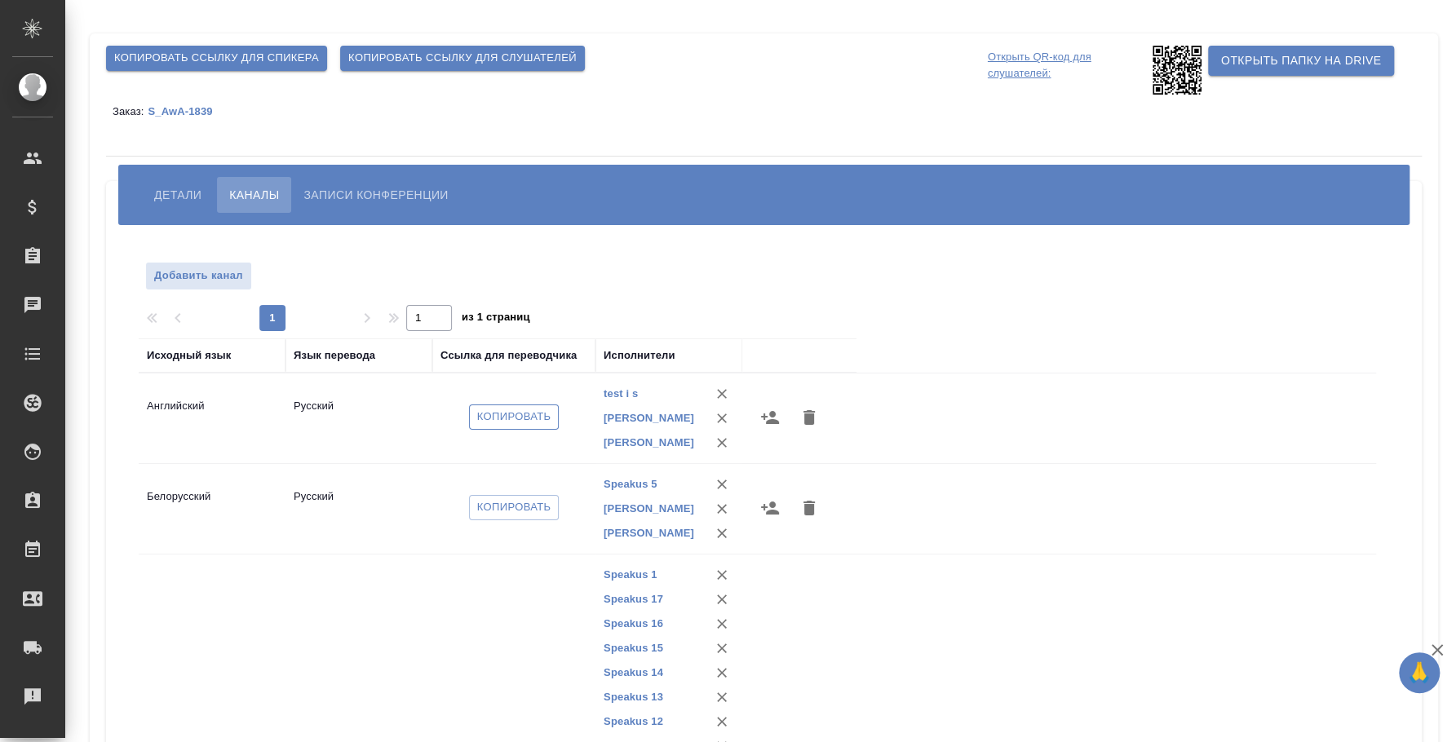
click at [507, 418] on span "Копировать" at bounding box center [514, 417] width 74 height 19
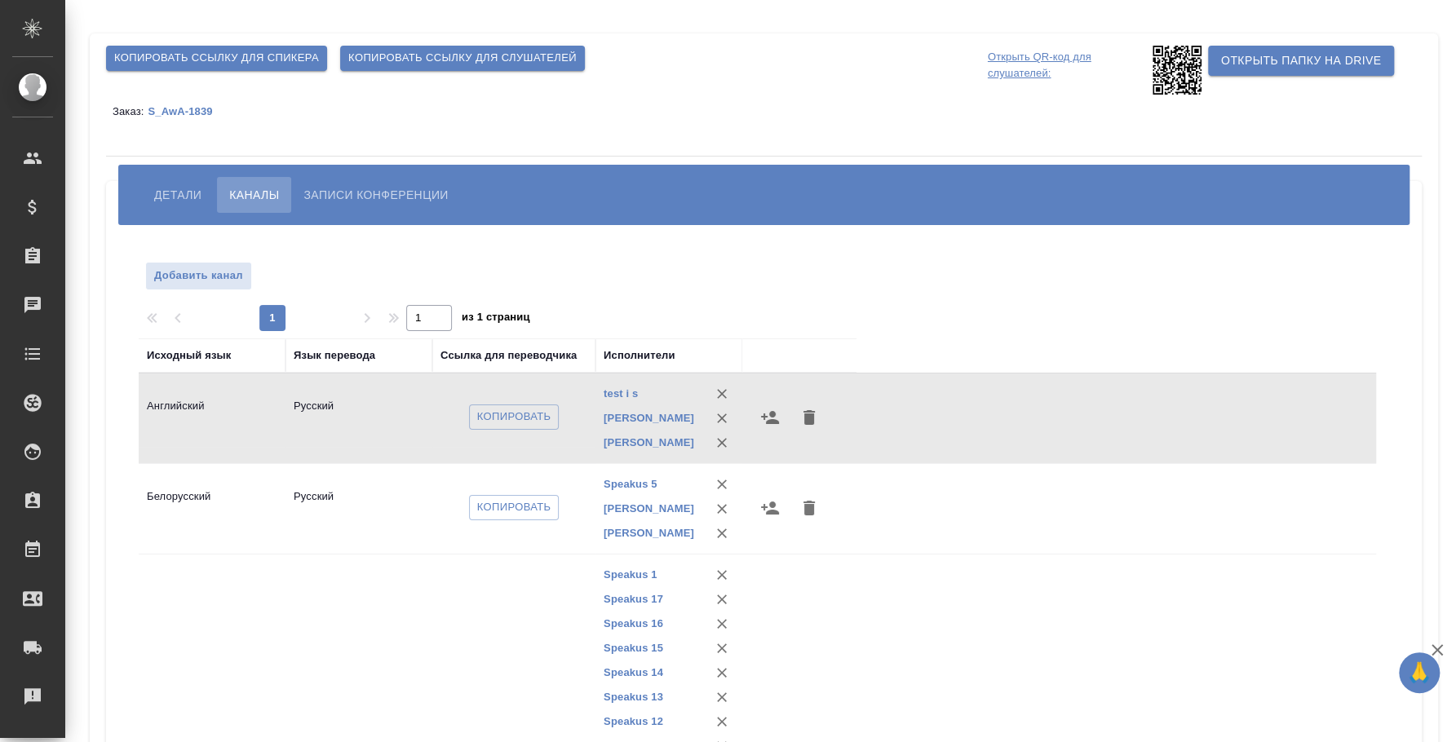
click at [429, 54] on span "Копировать ссылку для слушателей" at bounding box center [462, 58] width 228 height 19
click at [533, 415] on span "Копировать" at bounding box center [514, 417] width 74 height 19
